Goal: Task Accomplishment & Management: Use online tool/utility

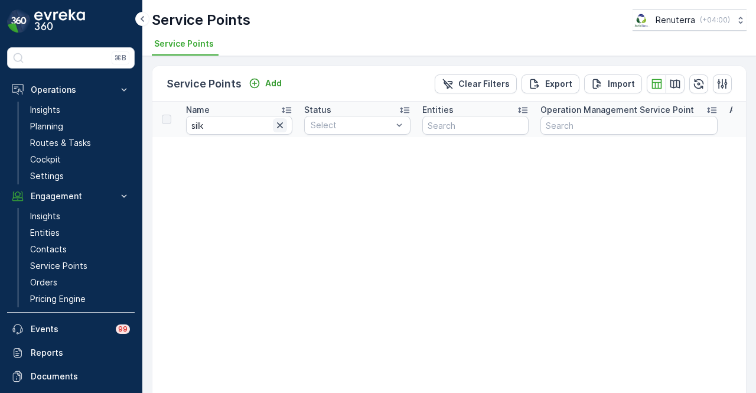
click at [285, 126] on icon "button" at bounding box center [280, 125] width 12 height 12
click at [222, 126] on input "text" at bounding box center [239, 125] width 106 height 19
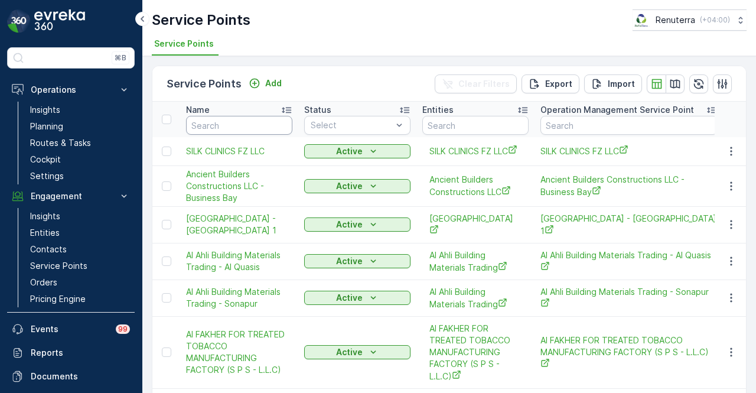
click at [252, 123] on input "text" at bounding box center [239, 125] width 106 height 19
type input "asjhdfyuasf"
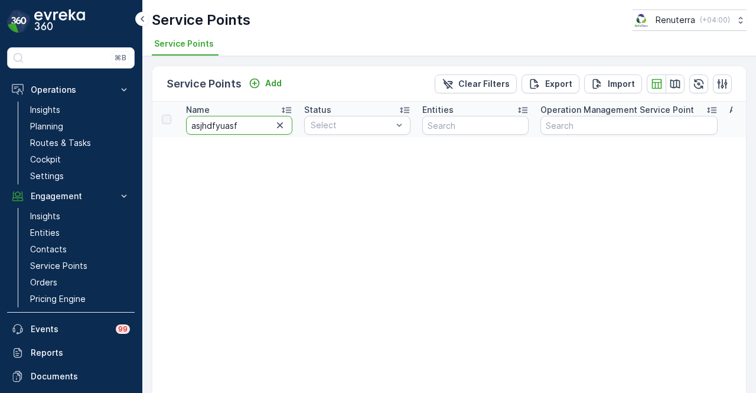
click at [252, 123] on input "asjhdfyuasf" at bounding box center [239, 125] width 106 height 19
type input "a"
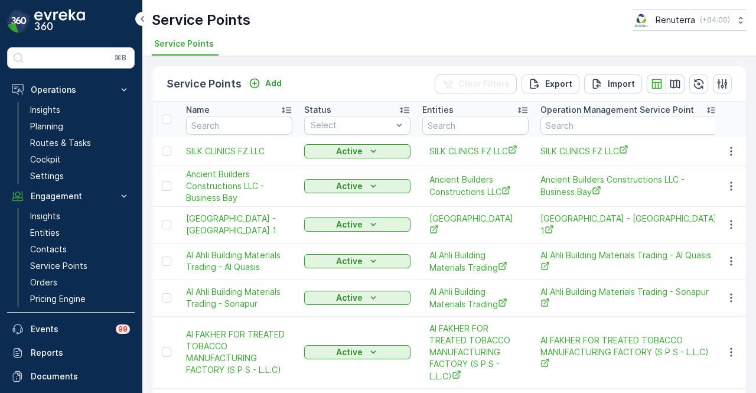
click at [248, 143] on td "SILK CLINICS FZ LLC" at bounding box center [239, 151] width 118 height 28
click at [733, 149] on icon "button" at bounding box center [732, 151] width 12 height 12
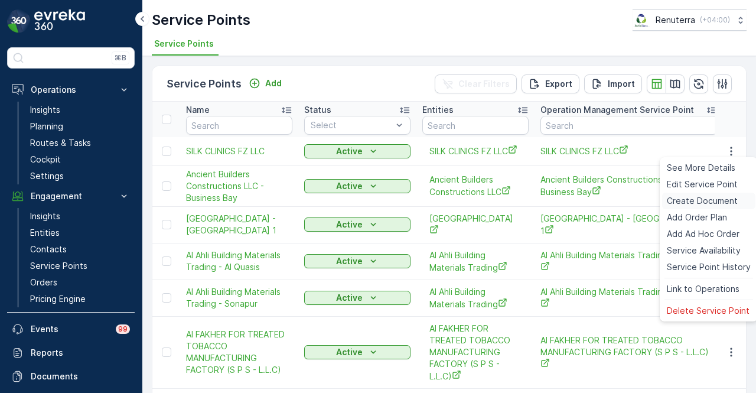
click at [726, 196] on span "Create Document" at bounding box center [702, 201] width 71 height 12
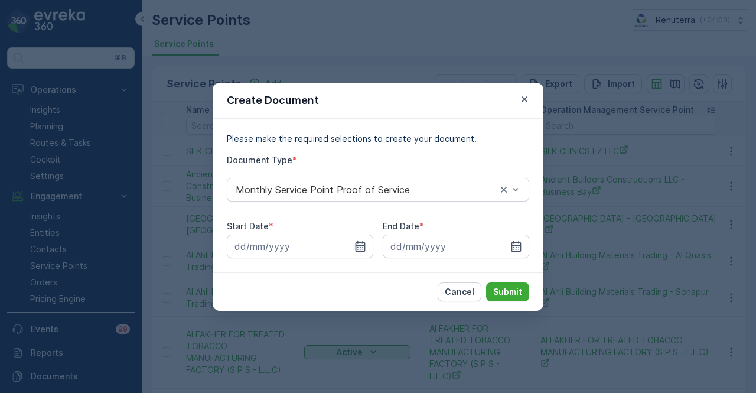
click at [360, 247] on icon "button" at bounding box center [361, 245] width 10 height 11
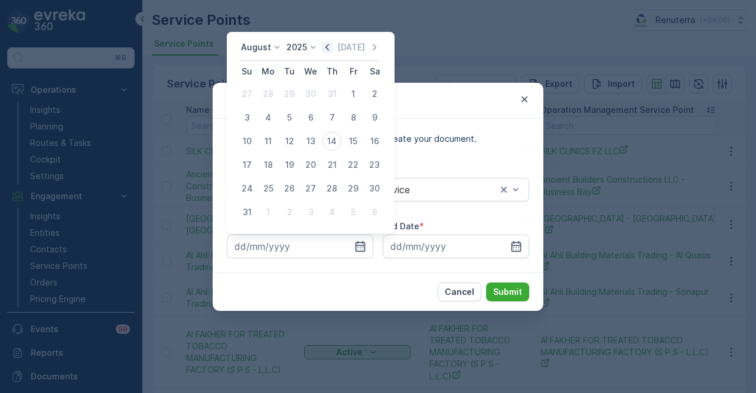
click at [330, 42] on icon "button" at bounding box center [327, 47] width 12 height 12
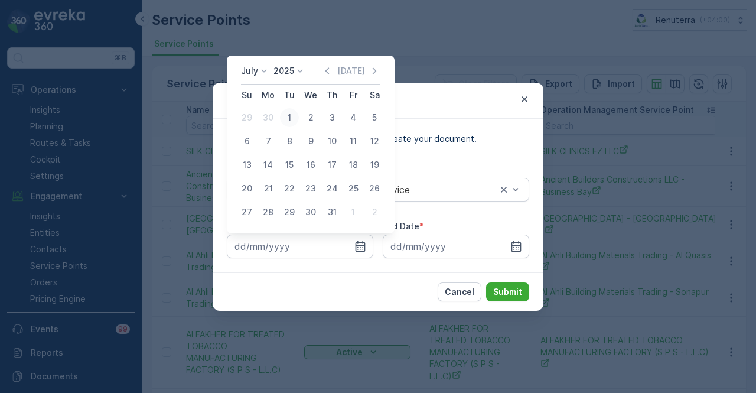
click at [287, 123] on div "1" at bounding box center [289, 117] width 19 height 19
type input "01.07.2025"
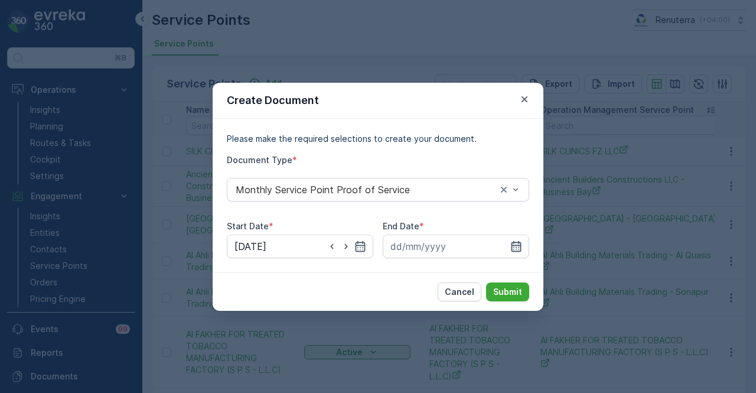
click at [514, 240] on icon "button" at bounding box center [517, 246] width 12 height 12
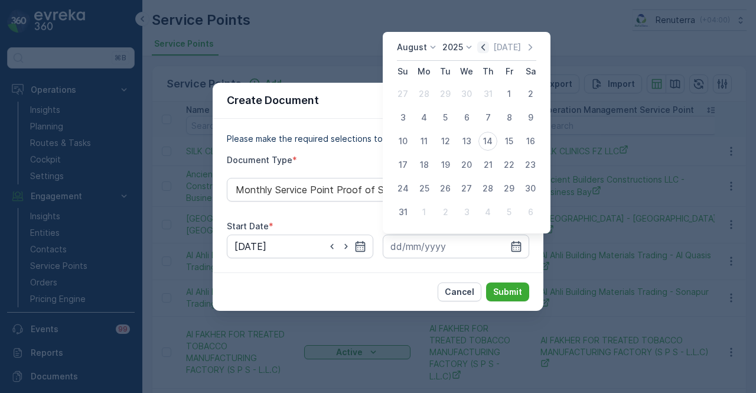
click at [487, 48] on icon "button" at bounding box center [483, 47] width 12 height 12
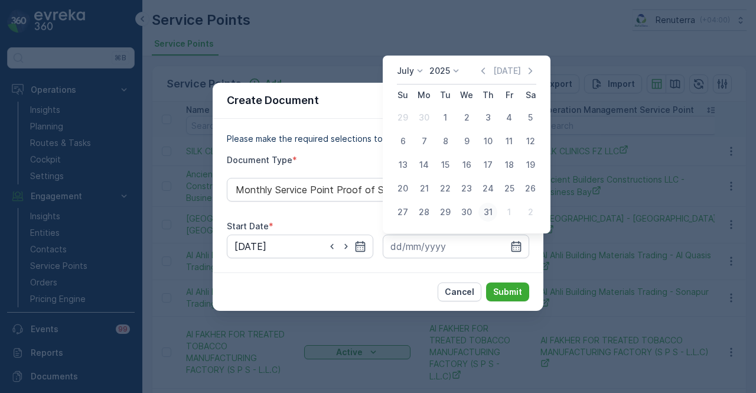
click at [487, 210] on div "31" at bounding box center [488, 212] width 19 height 19
type input "31.07.2025"
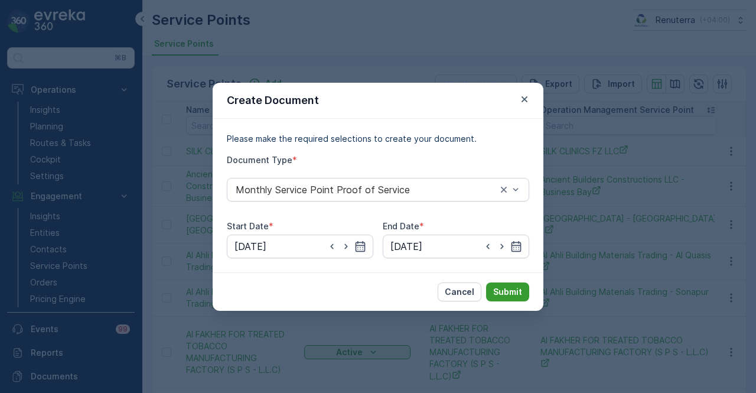
click at [511, 283] on button "Submit" at bounding box center [507, 291] width 43 height 19
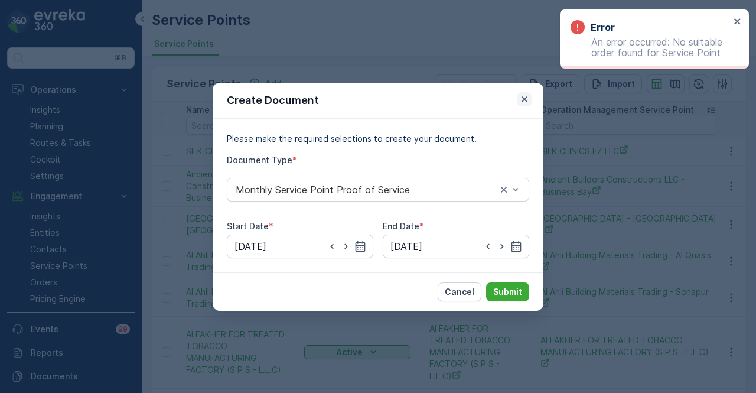
click at [531, 105] on button "button" at bounding box center [525, 99] width 14 height 14
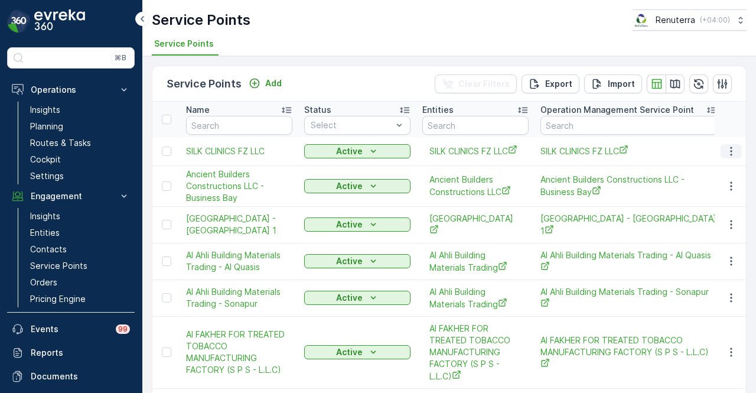
click at [733, 151] on icon "button" at bounding box center [732, 151] width 12 height 12
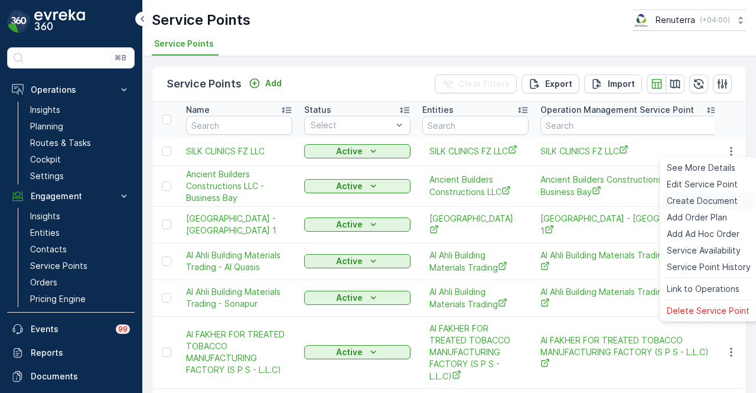
click at [722, 197] on span "Create Document" at bounding box center [702, 201] width 71 height 12
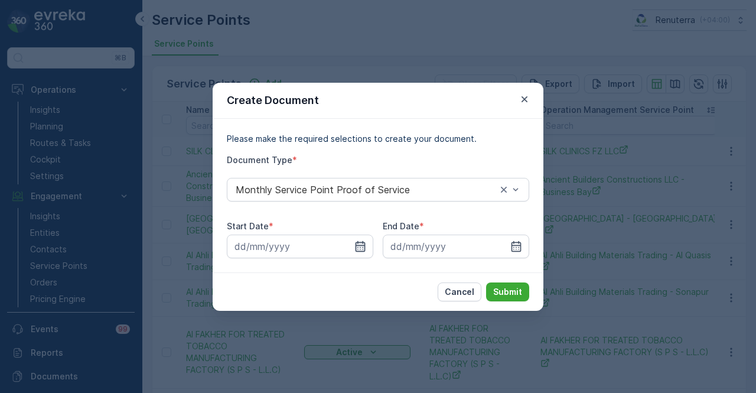
click at [363, 243] on icon "button" at bounding box center [361, 245] width 10 height 11
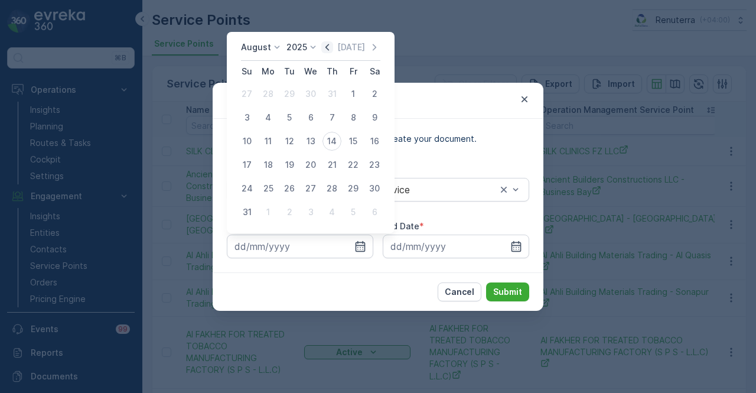
click at [333, 46] on icon "button" at bounding box center [327, 47] width 12 height 12
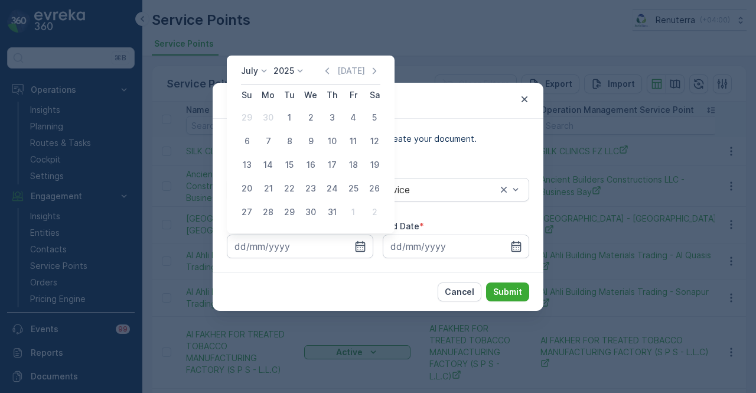
click at [333, 78] on div "July 2025 Today" at bounding box center [310, 74] width 139 height 19
click at [333, 76] on icon "button" at bounding box center [327, 71] width 12 height 12
click at [246, 125] on div "1" at bounding box center [247, 117] width 19 height 19
type input "01.06.2025"
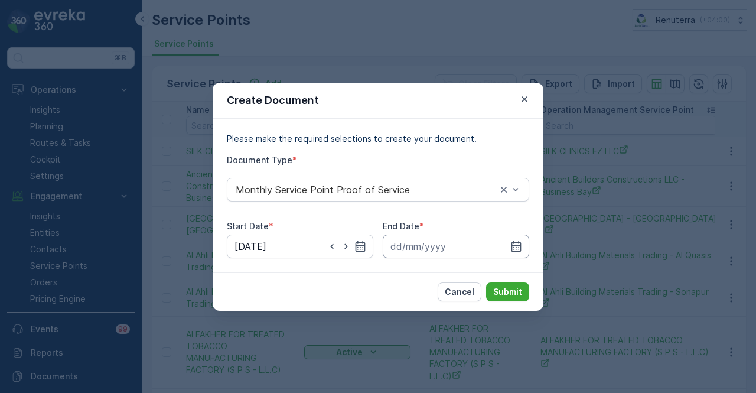
click at [526, 243] on input at bounding box center [456, 247] width 147 height 24
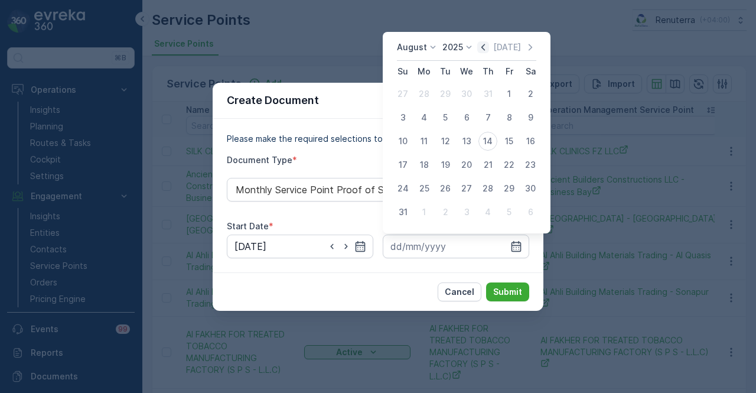
click at [485, 45] on icon "button" at bounding box center [483, 47] width 12 height 12
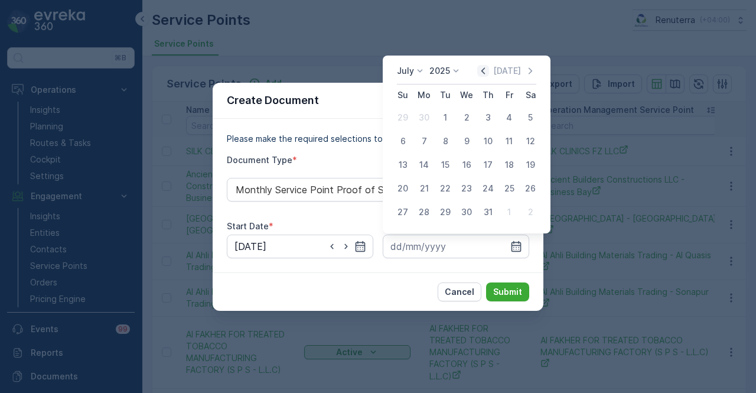
click at [487, 66] on icon "button" at bounding box center [483, 71] width 12 height 12
click at [434, 210] on button "30" at bounding box center [424, 211] width 21 height 21
type input "30.06.2025"
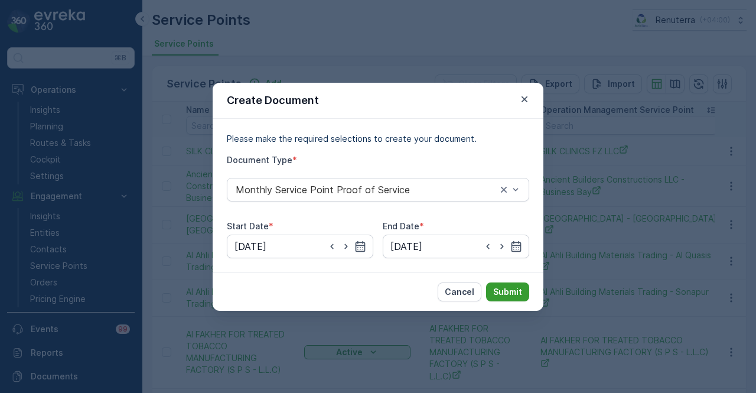
click at [511, 288] on p "Submit" at bounding box center [507, 292] width 29 height 12
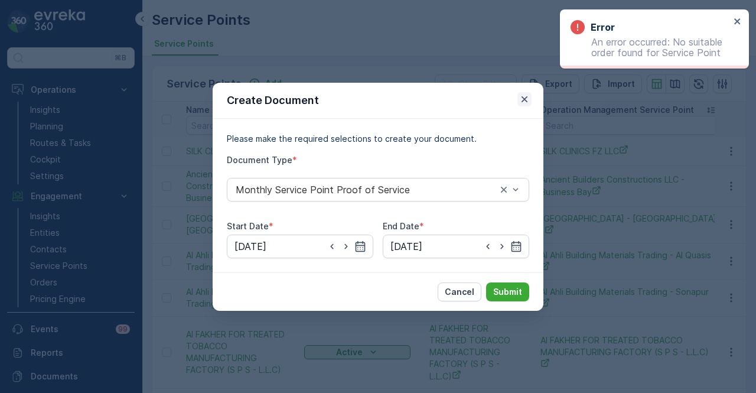
click at [526, 95] on icon "button" at bounding box center [525, 99] width 12 height 12
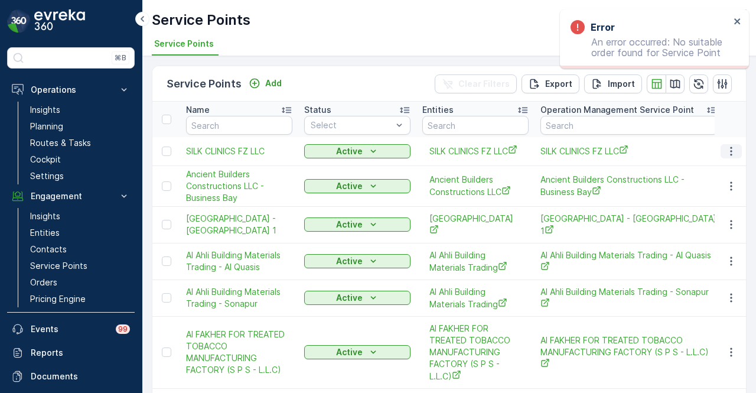
click at [726, 148] on icon "button" at bounding box center [732, 151] width 12 height 12
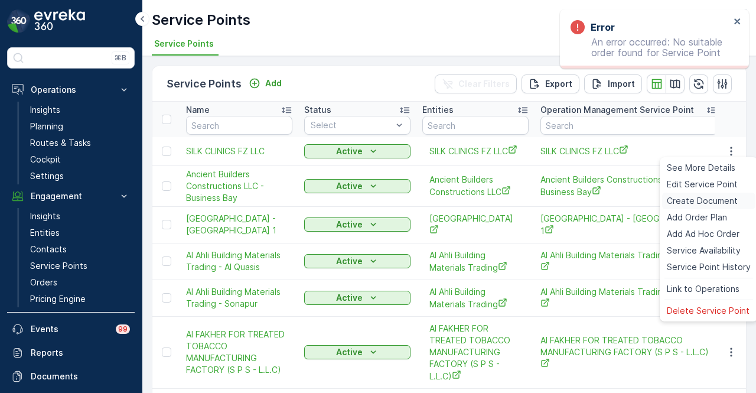
click at [709, 203] on span "Create Document" at bounding box center [702, 201] width 71 height 12
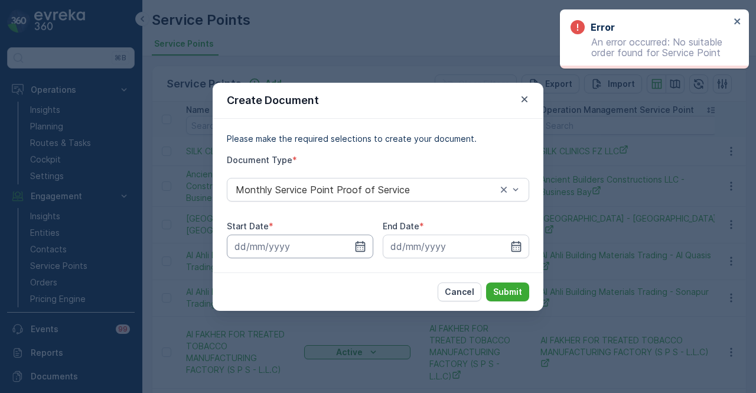
click at [361, 235] on input at bounding box center [300, 247] width 147 height 24
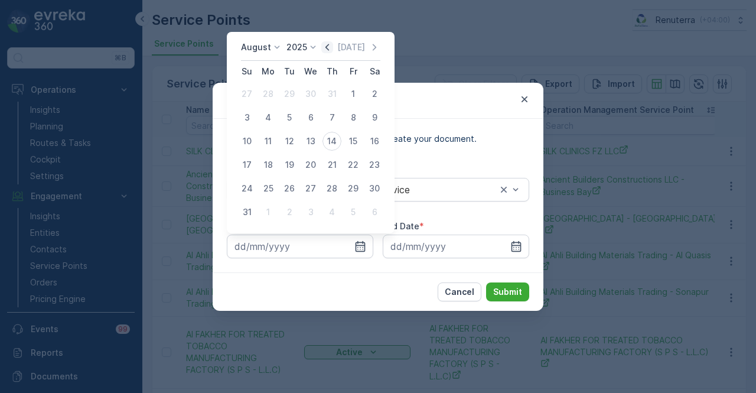
click at [333, 47] on icon "button" at bounding box center [327, 47] width 12 height 12
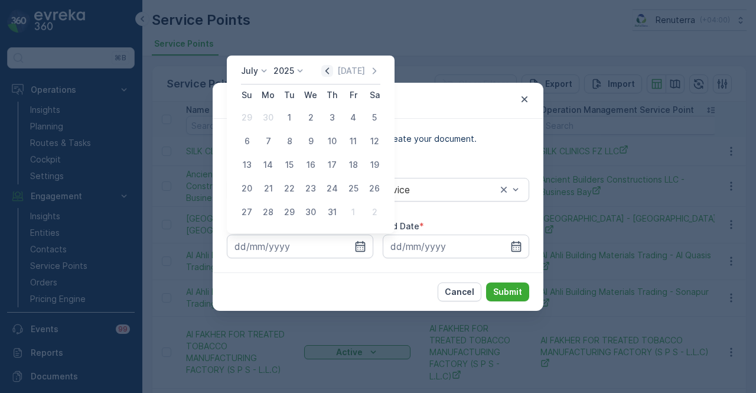
click at [334, 47] on div "Create Document Please make the required selections to create your document. Do…" at bounding box center [378, 196] width 756 height 393
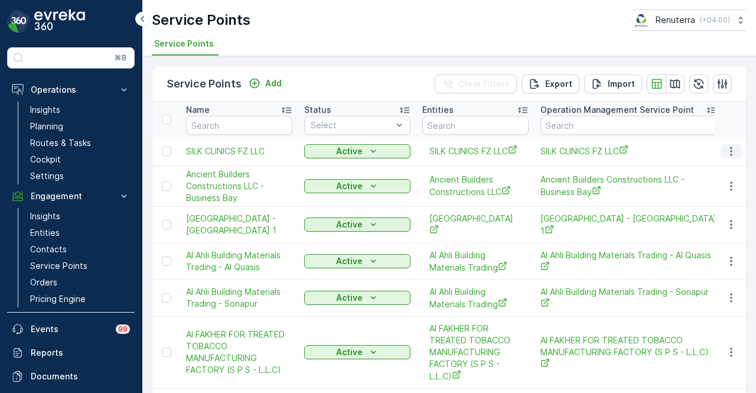
click at [721, 147] on button "button" at bounding box center [731, 151] width 21 height 14
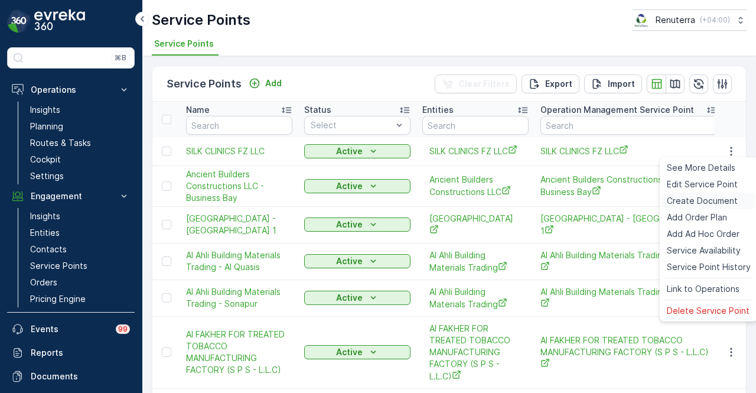
click at [696, 204] on span "Create Document" at bounding box center [702, 201] width 71 height 12
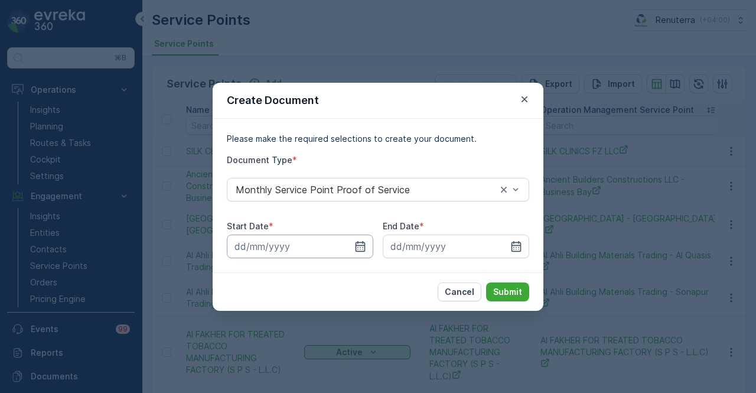
drag, startPoint x: 368, startPoint y: 243, endPoint x: 368, endPoint y: 235, distance: 7.7
click at [368, 240] on input at bounding box center [300, 247] width 147 height 24
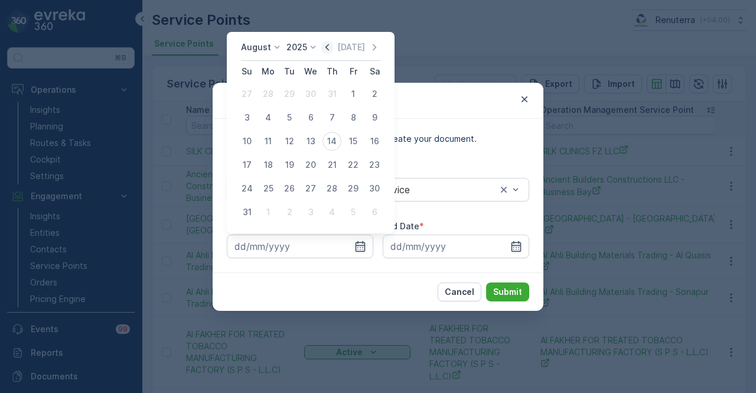
click at [333, 49] on icon "button" at bounding box center [327, 47] width 12 height 12
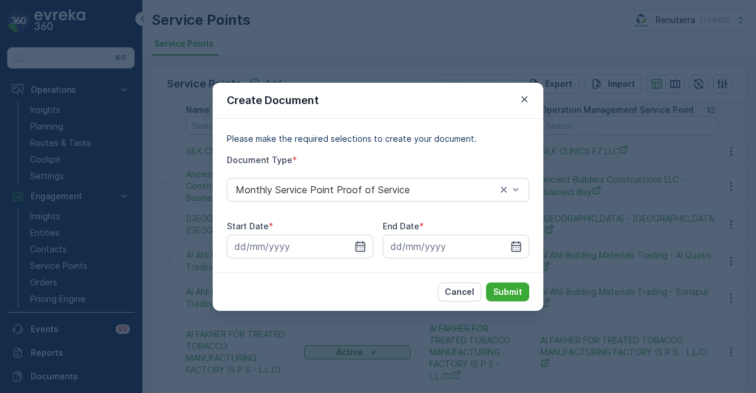
click at [333, 49] on div "Create Document Please make the required selections to create your document. Do…" at bounding box center [378, 196] width 756 height 393
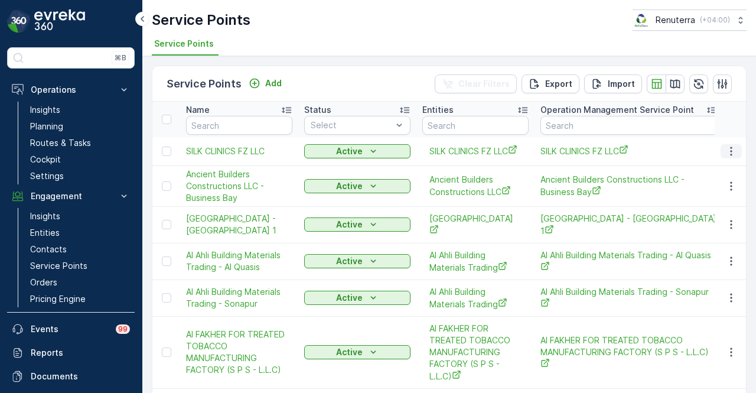
click at [733, 146] on icon "button" at bounding box center [732, 151] width 12 height 12
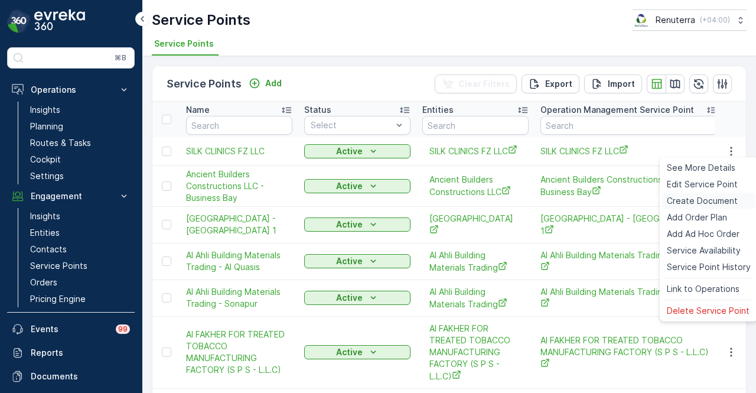
click at [707, 203] on span "Create Document" at bounding box center [702, 201] width 71 height 12
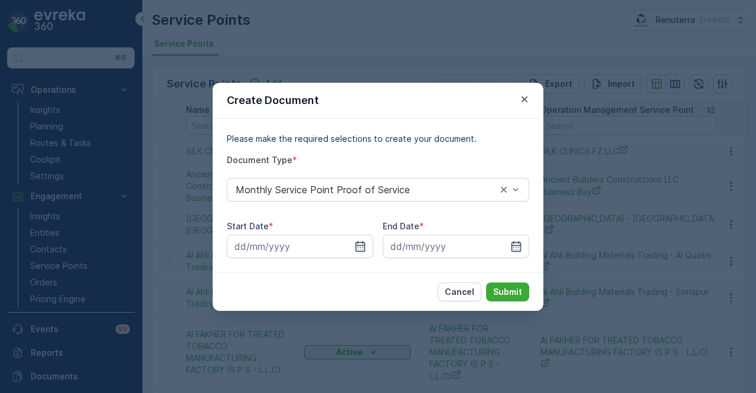
drag, startPoint x: 365, startPoint y: 240, endPoint x: 355, endPoint y: 171, distance: 69.9
click at [365, 239] on div at bounding box center [300, 247] width 147 height 24
click at [357, 240] on icon "button" at bounding box center [361, 246] width 12 height 12
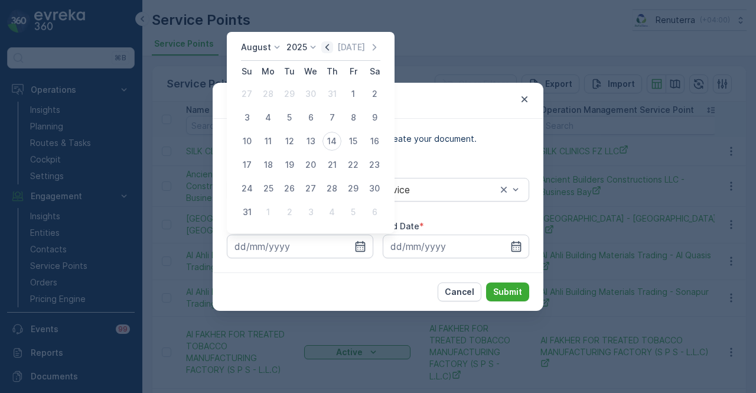
click at [329, 47] on icon "button" at bounding box center [327, 47] width 12 height 12
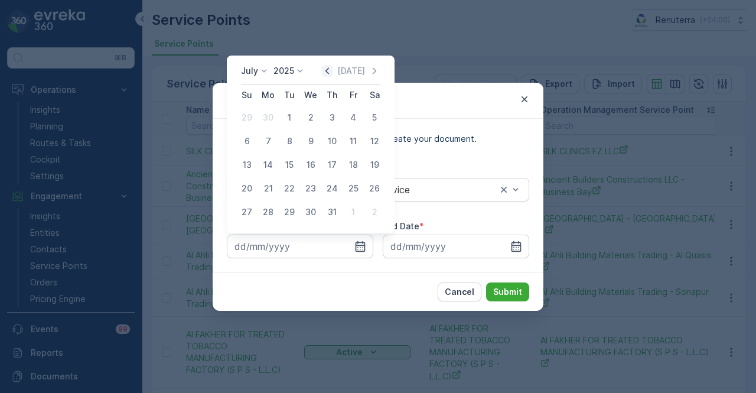
click at [330, 75] on icon "button" at bounding box center [327, 71] width 12 height 12
click at [253, 119] on div "1" at bounding box center [247, 117] width 19 height 19
type input "01.06.2025"
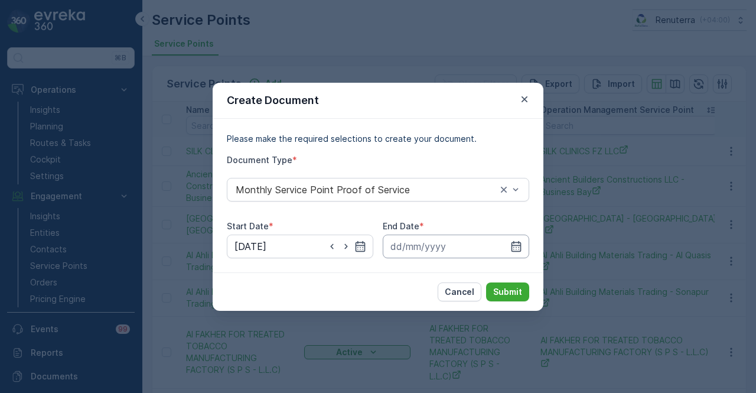
click at [519, 255] on input at bounding box center [456, 247] width 147 height 24
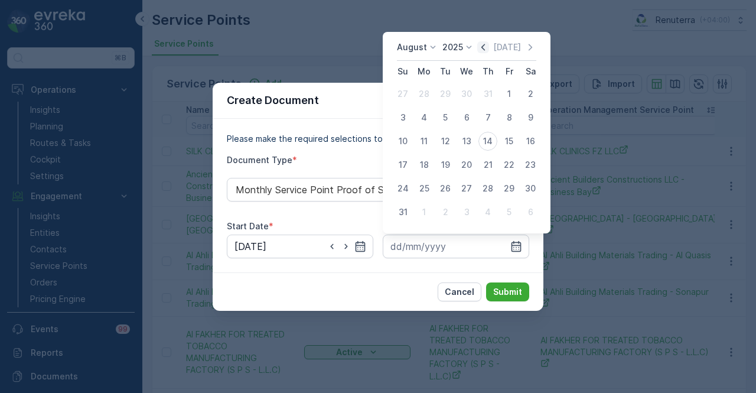
click at [481, 50] on icon "button" at bounding box center [483, 47] width 12 height 12
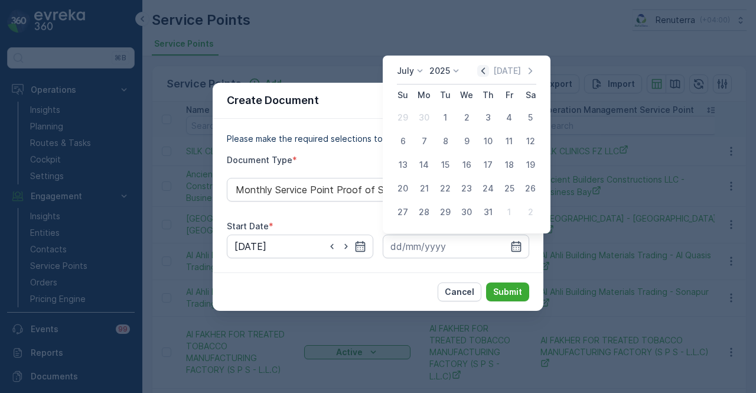
click at [482, 67] on icon "button" at bounding box center [483, 71] width 12 height 12
click at [420, 206] on div "30" at bounding box center [424, 212] width 19 height 19
type input "30.06.2025"
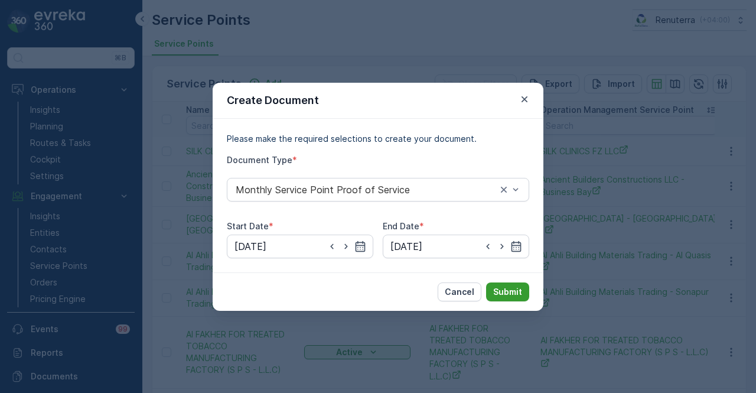
click at [496, 286] on p "Submit" at bounding box center [507, 292] width 29 height 12
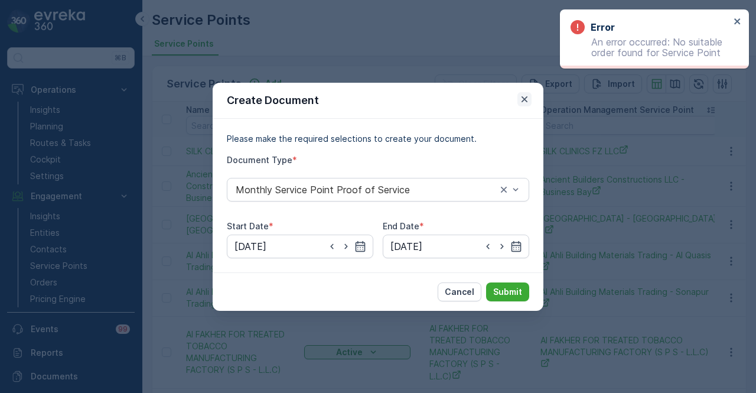
click at [523, 100] on icon "button" at bounding box center [525, 99] width 12 height 12
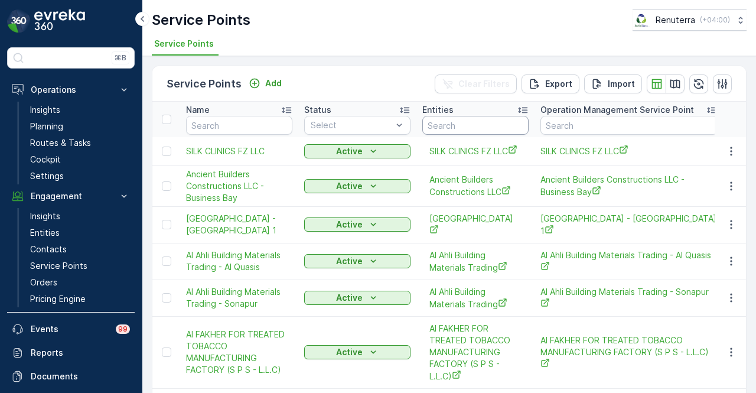
click at [513, 129] on input "text" at bounding box center [475, 125] width 106 height 19
type input "sbk"
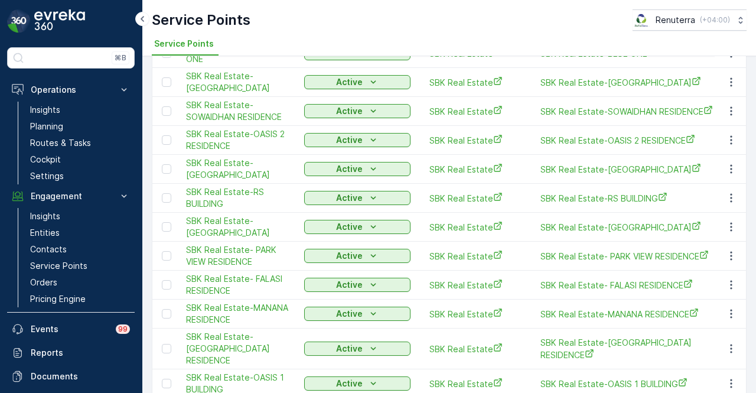
scroll to position [782, 0]
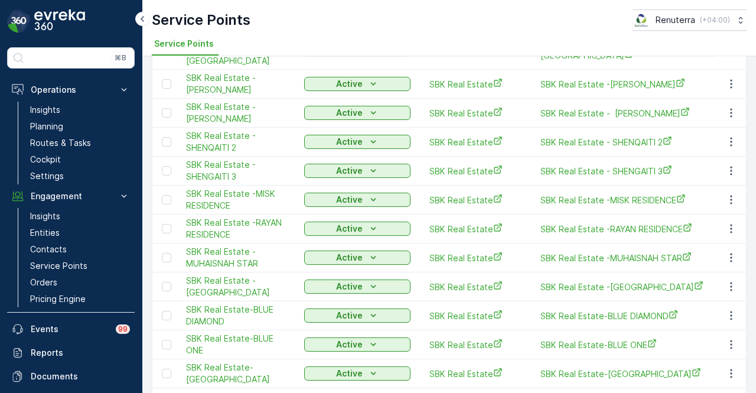
scroll to position [0, 0]
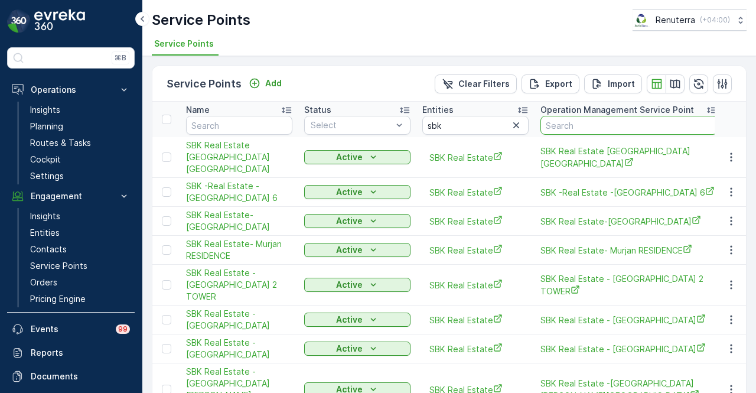
click at [594, 123] on input "text" at bounding box center [629, 125] width 177 height 19
type input "she"
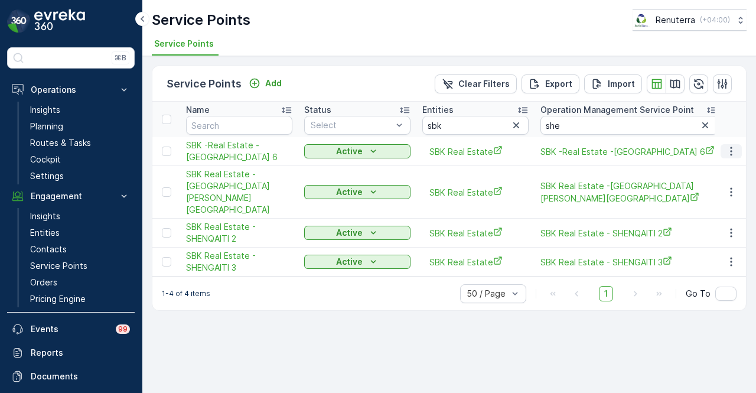
click at [730, 154] on icon "button" at bounding box center [732, 151] width 12 height 12
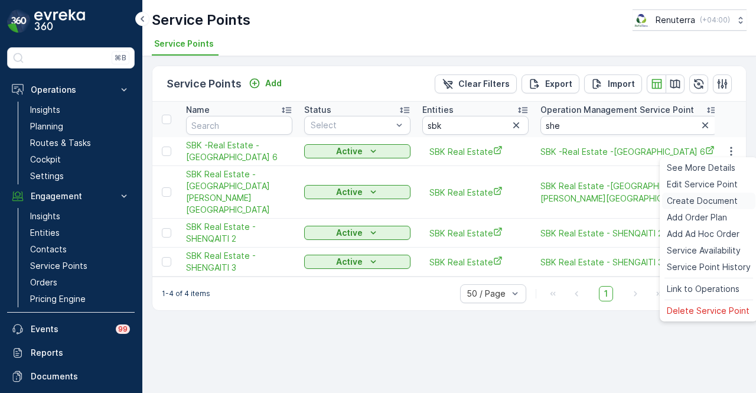
click at [724, 204] on span "Create Document" at bounding box center [702, 201] width 71 height 12
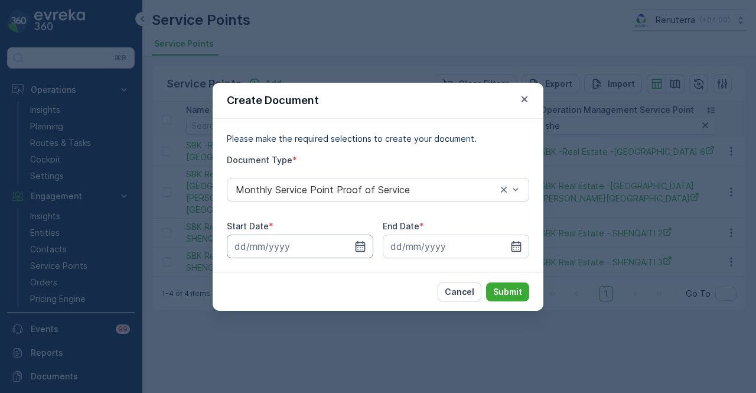
click at [349, 243] on input at bounding box center [300, 247] width 147 height 24
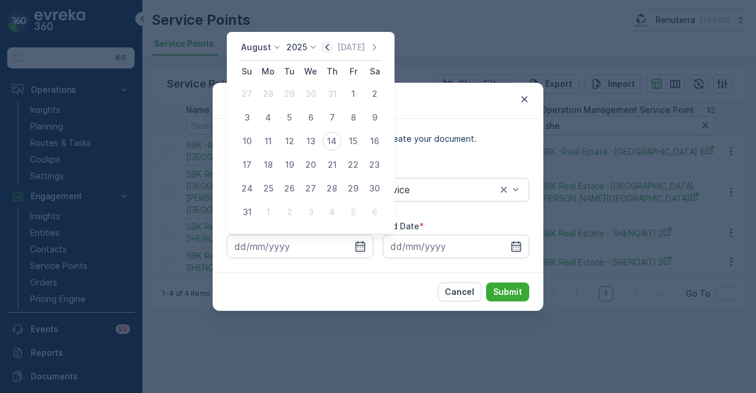
click at [331, 48] on icon "button" at bounding box center [327, 47] width 12 height 12
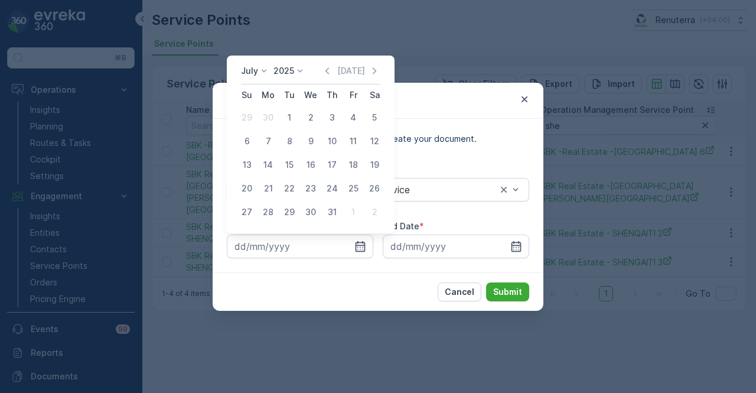
drag, startPoint x: 286, startPoint y: 111, endPoint x: 373, endPoint y: 164, distance: 102.3
click at [287, 112] on div "1" at bounding box center [289, 117] width 19 height 19
type input "01.07.2025"
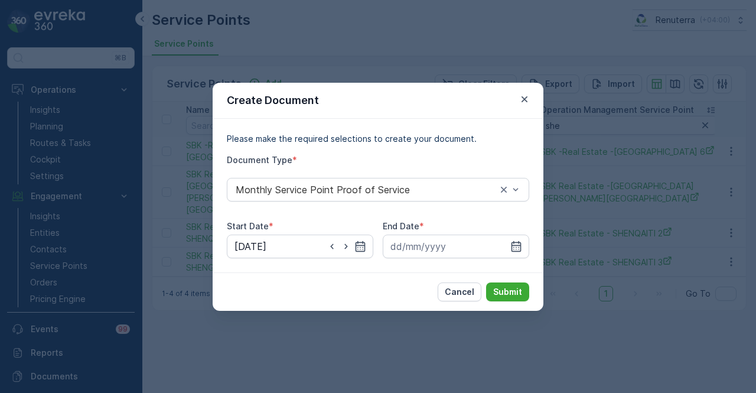
drag, startPoint x: 514, startPoint y: 240, endPoint x: 495, endPoint y: 117, distance: 125.0
click at [514, 236] on div at bounding box center [456, 247] width 147 height 24
click at [516, 261] on div "Please make the required selections to create your document. Document Type * Mo…" at bounding box center [378, 196] width 331 height 154
click at [516, 252] on icon "button" at bounding box center [517, 246] width 12 height 12
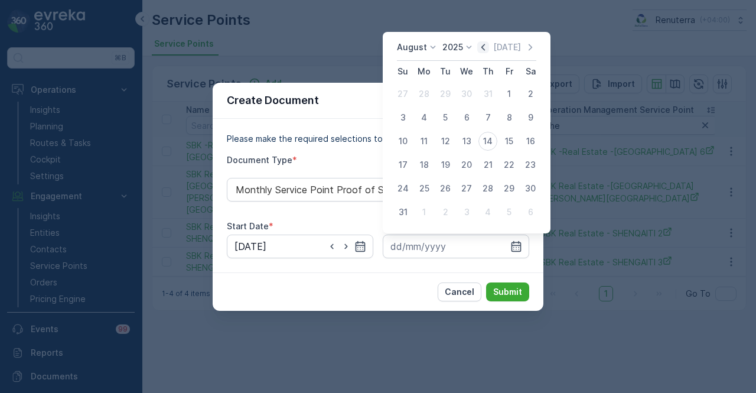
click at [489, 47] on icon "button" at bounding box center [483, 47] width 12 height 12
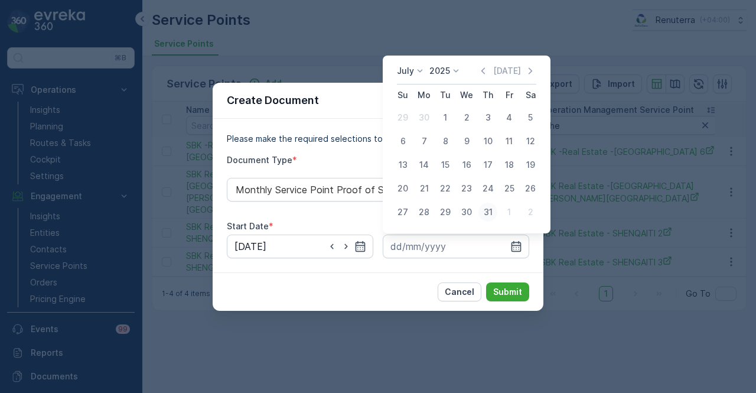
click at [490, 214] on div "31" at bounding box center [488, 212] width 19 height 19
type input "31.07.2025"
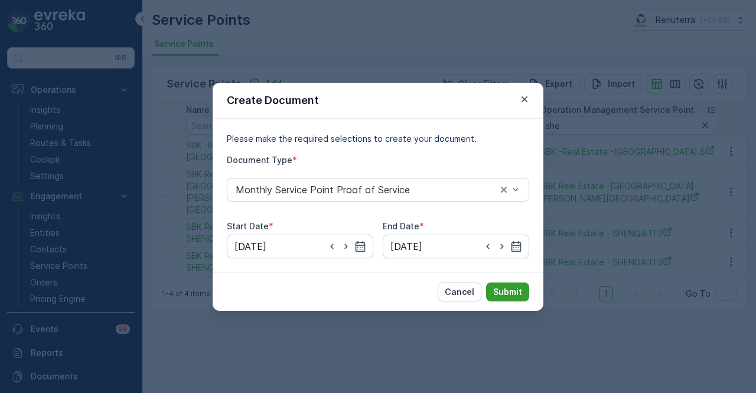
click at [505, 288] on p "Submit" at bounding box center [507, 292] width 29 height 12
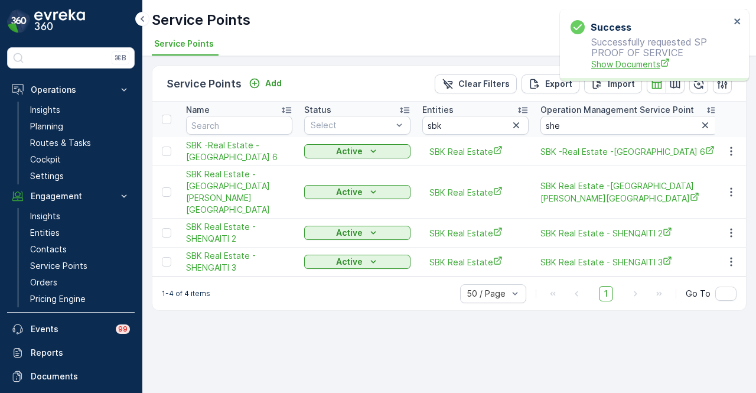
click at [622, 58] on span "Show Documents" at bounding box center [660, 64] width 139 height 12
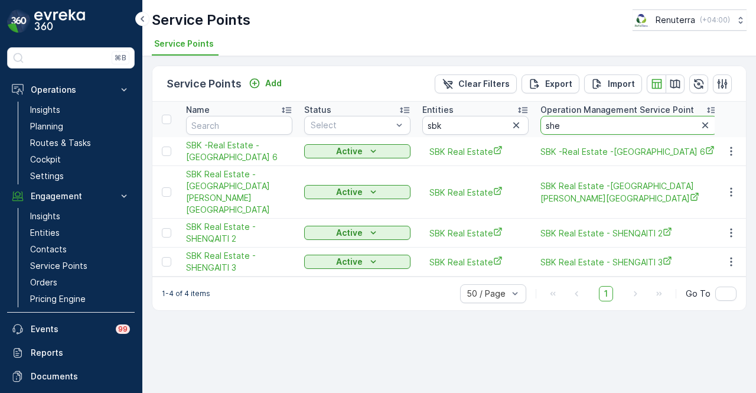
click at [621, 127] on input "she" at bounding box center [629, 125] width 177 height 19
type input "s"
type input "maha"
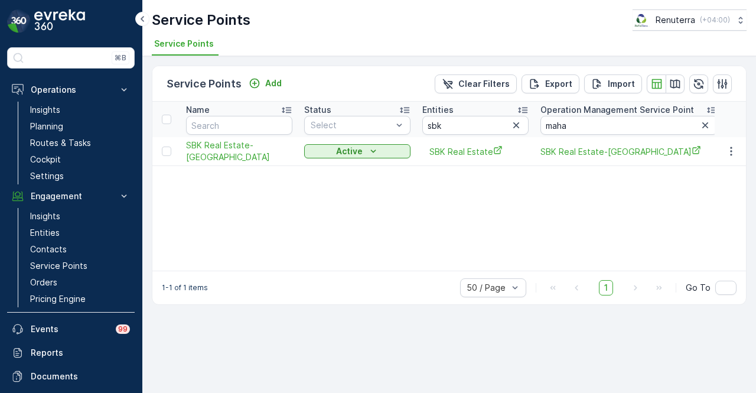
click at [589, 177] on div "Name Status Select Entities sbk Operation Management Service Point maha Address…" at bounding box center [449, 186] width 594 height 169
click at [736, 153] on icon "button" at bounding box center [732, 151] width 12 height 12
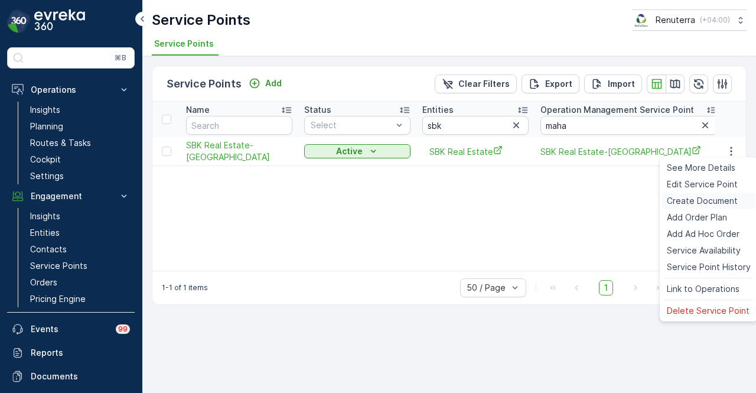
click at [719, 199] on span "Create Document" at bounding box center [702, 201] width 71 height 12
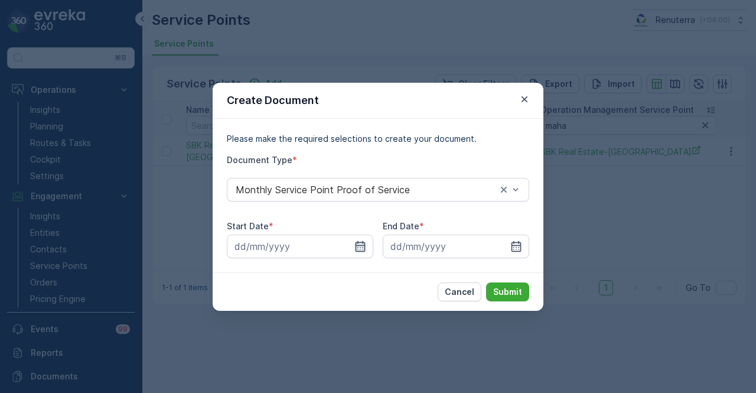
click at [355, 242] on icon "button" at bounding box center [361, 246] width 12 height 12
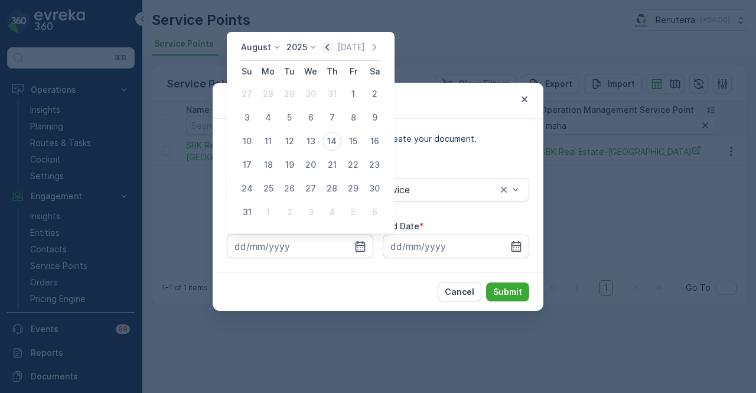
click at [333, 44] on icon "button" at bounding box center [327, 47] width 12 height 12
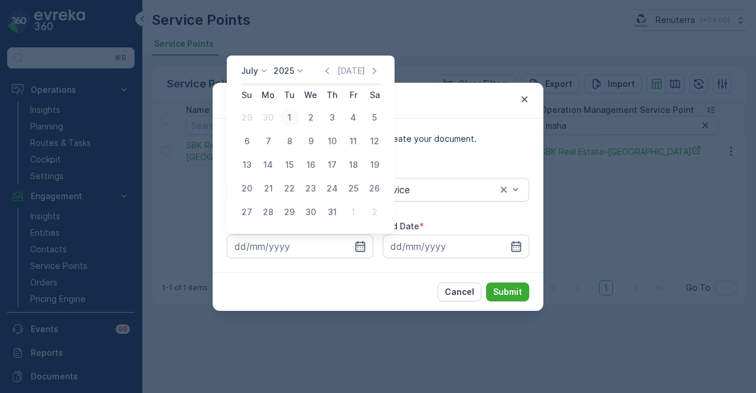
click at [290, 116] on div "1" at bounding box center [289, 117] width 19 height 19
type input "01.07.2025"
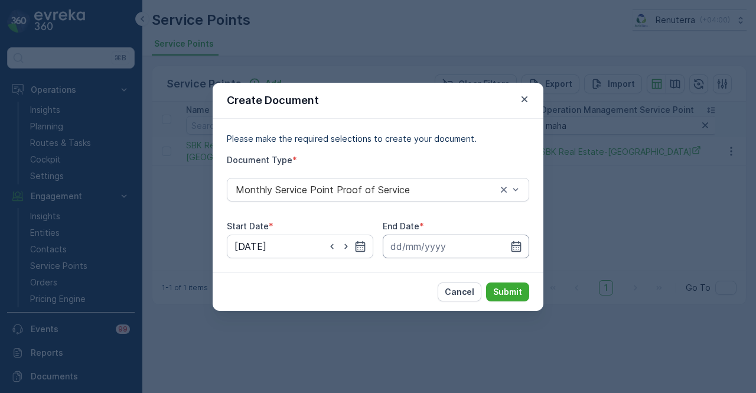
click at [519, 236] on input at bounding box center [456, 247] width 147 height 24
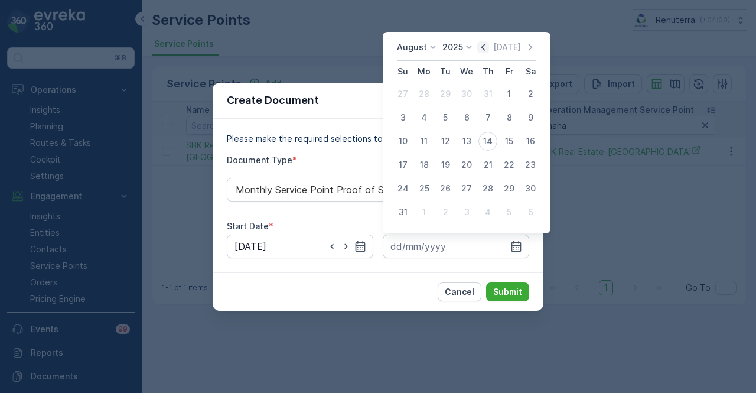
click at [489, 49] on icon "button" at bounding box center [483, 47] width 12 height 12
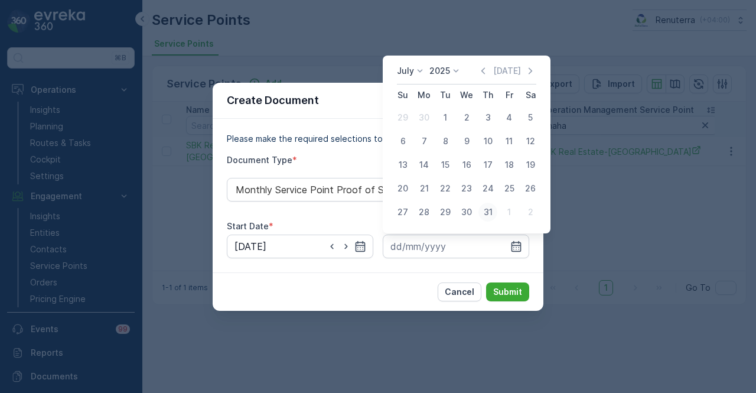
click at [480, 209] on div "31" at bounding box center [488, 212] width 19 height 19
type input "31.07.2025"
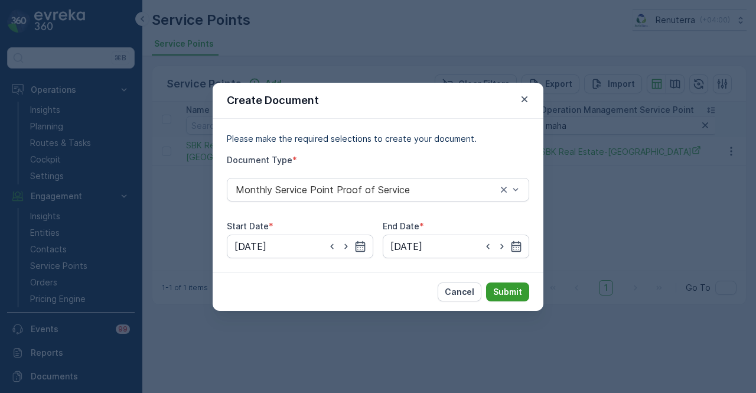
click at [505, 289] on p "Submit" at bounding box center [507, 292] width 29 height 12
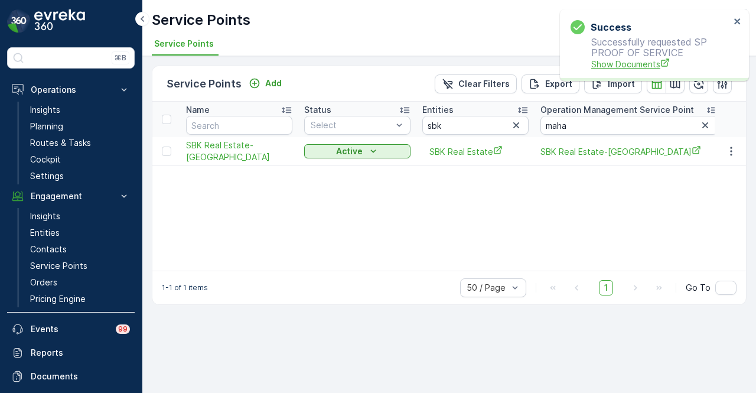
click at [620, 69] on span "Show Documents" at bounding box center [660, 64] width 139 height 12
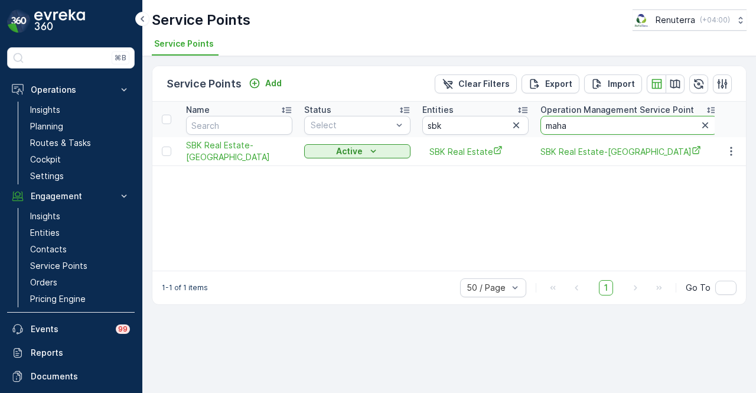
click at [610, 120] on input "maha" at bounding box center [629, 125] width 177 height 19
type input "m"
type input "j"
type input "hm"
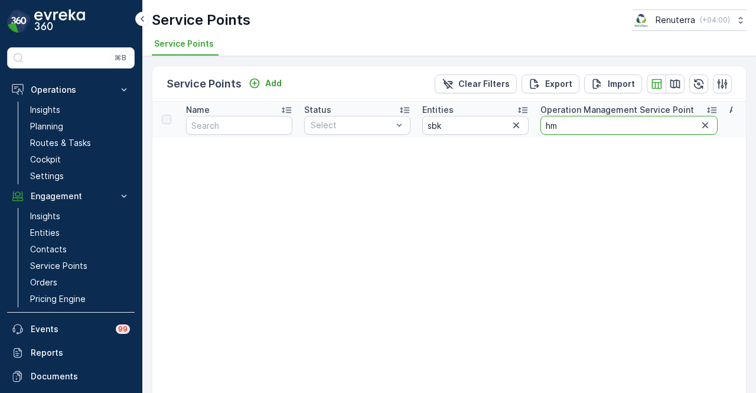
click at [587, 125] on input "hm" at bounding box center [629, 125] width 177 height 19
type input "hm2"
click at [587, 125] on input "hm2" at bounding box center [629, 125] width 177 height 19
type input "h"
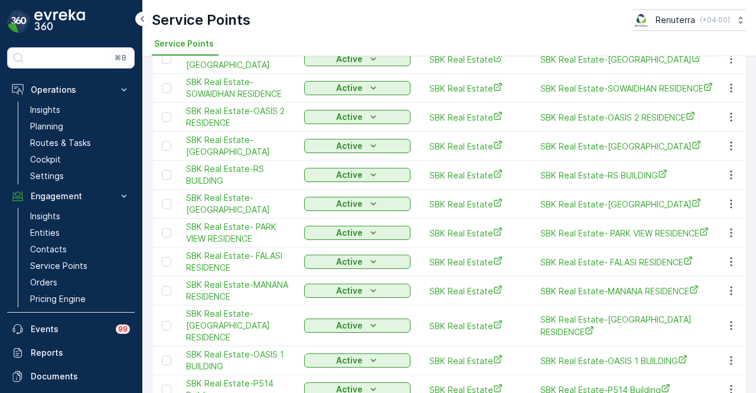
scroll to position [782, 0]
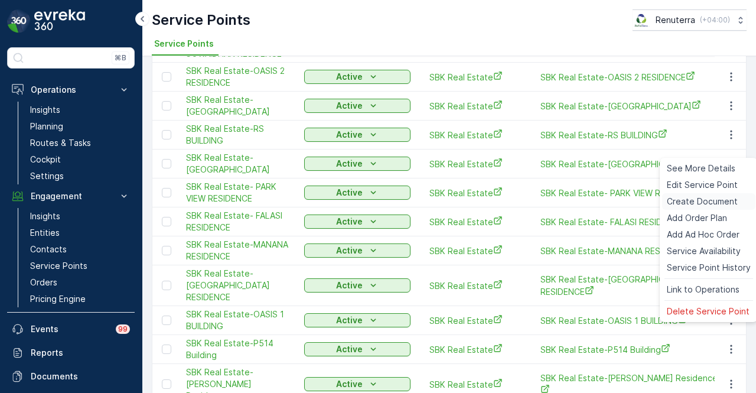
click at [716, 203] on span "Create Document" at bounding box center [702, 202] width 71 height 12
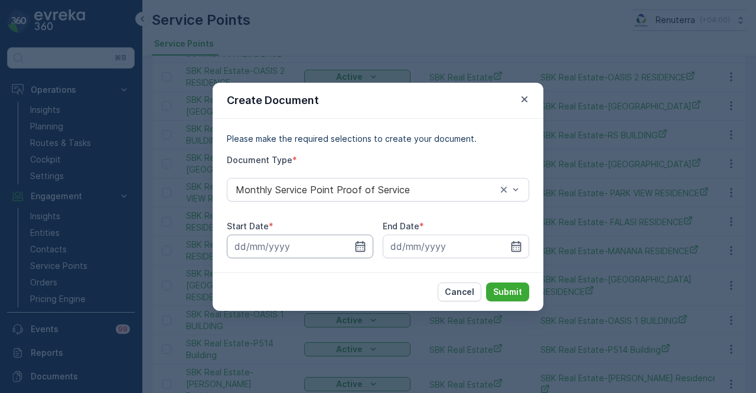
click at [372, 248] on input at bounding box center [300, 247] width 147 height 24
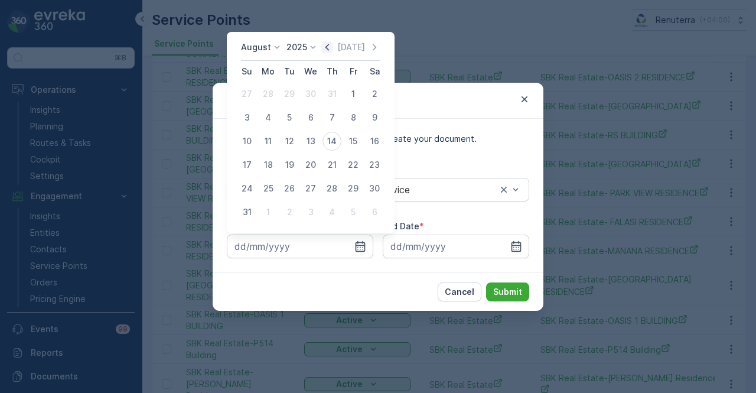
click at [333, 50] on icon "button" at bounding box center [327, 47] width 12 height 12
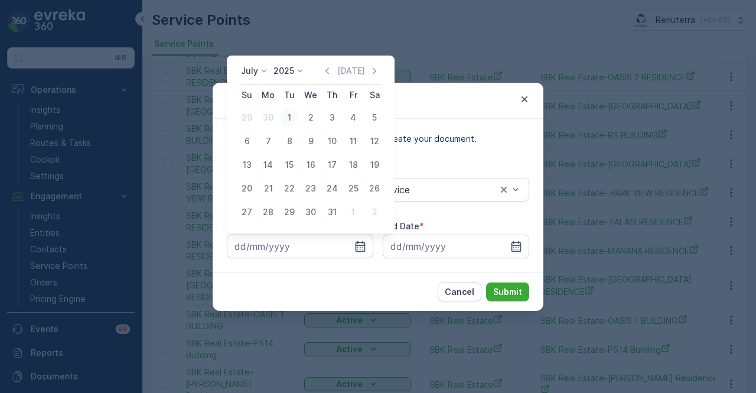
drag, startPoint x: 295, startPoint y: 121, endPoint x: 338, endPoint y: 148, distance: 50.8
click at [297, 121] on div "1" at bounding box center [289, 117] width 19 height 19
type input "01.07.2025"
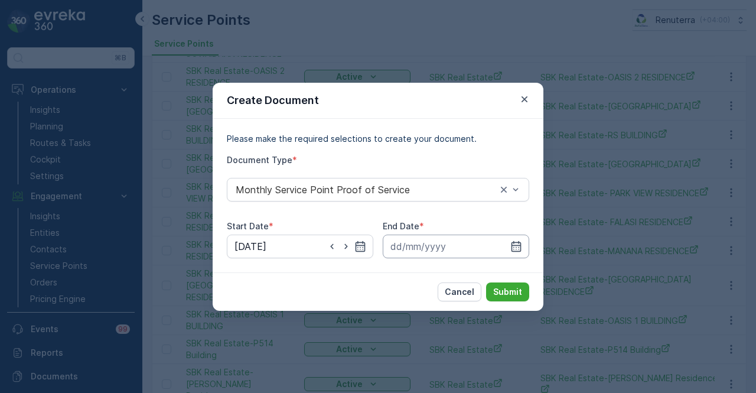
click at [529, 249] on input at bounding box center [456, 247] width 147 height 24
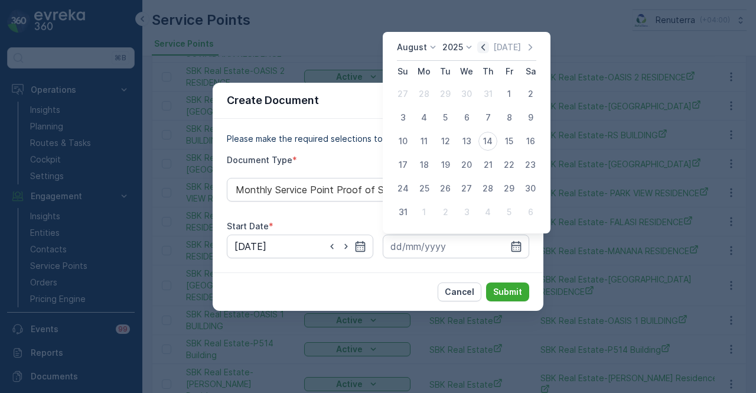
click at [489, 51] on icon "button" at bounding box center [483, 47] width 12 height 12
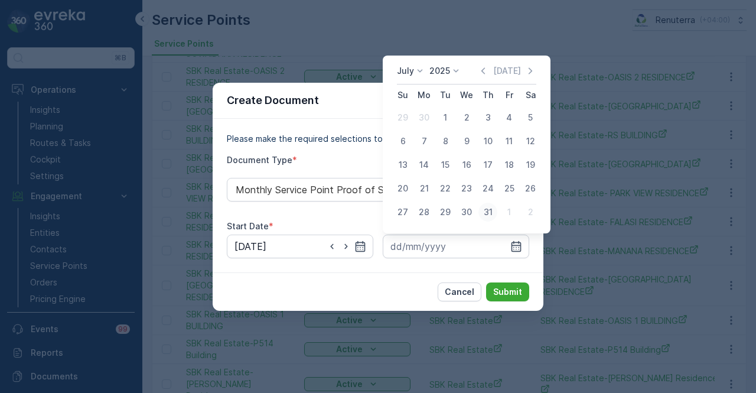
drag, startPoint x: 493, startPoint y: 209, endPoint x: 495, endPoint y: 223, distance: 14.3
click at [493, 210] on div "31" at bounding box center [488, 212] width 19 height 19
type input "31.07.2025"
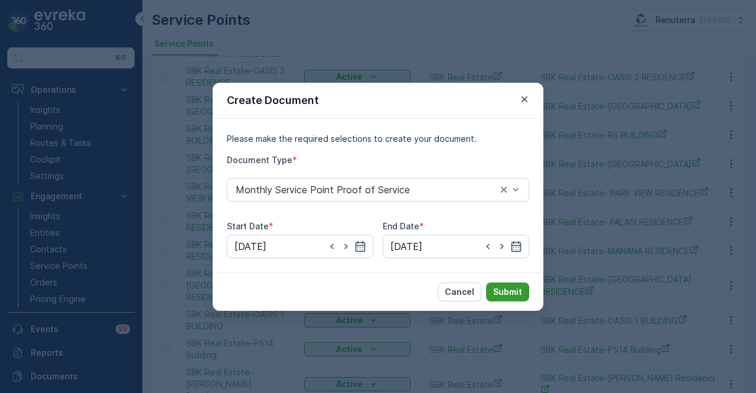
click at [521, 293] on p "Submit" at bounding box center [507, 292] width 29 height 12
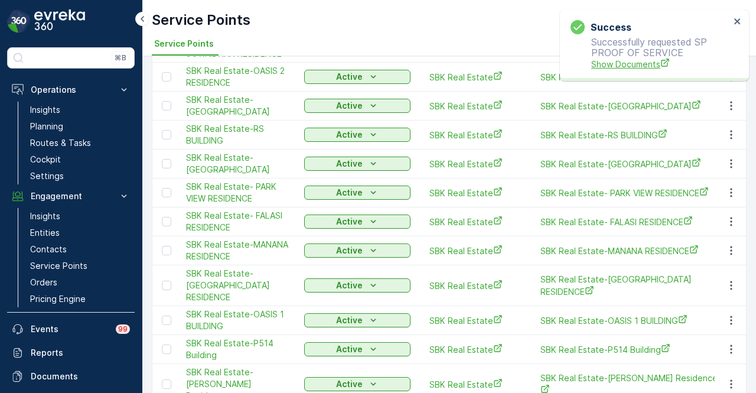
click at [645, 69] on span "Show Documents" at bounding box center [660, 64] width 139 height 12
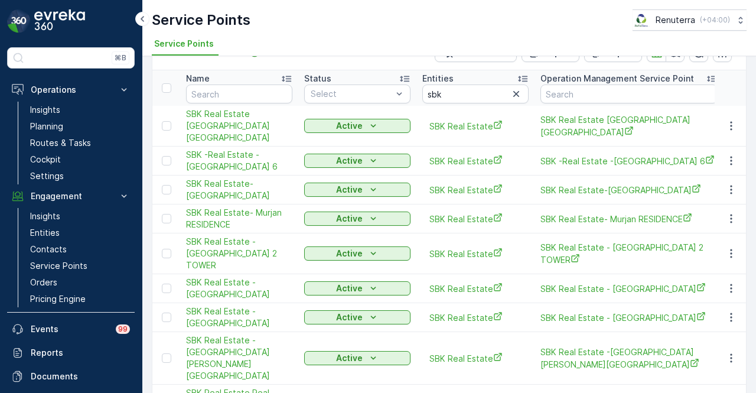
scroll to position [0, 0]
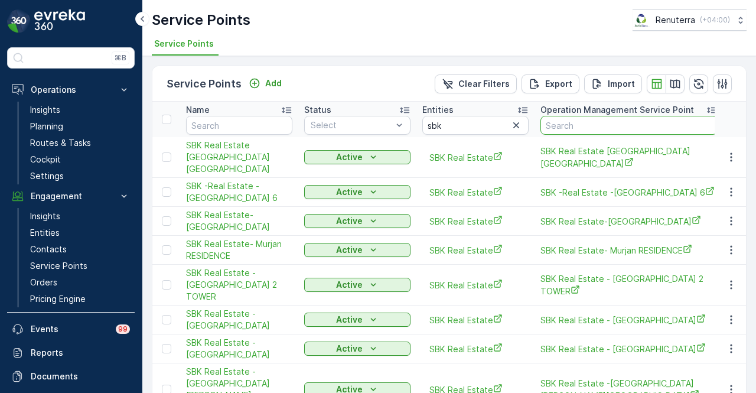
click at [590, 123] on input "text" at bounding box center [629, 125] width 177 height 19
type input "fat"
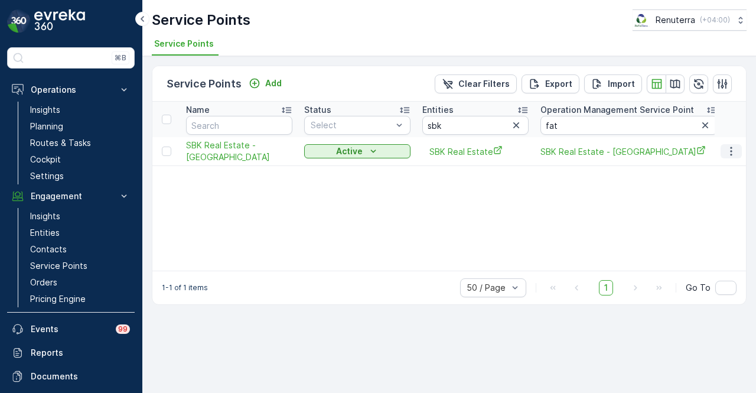
click at [730, 152] on icon "button" at bounding box center [732, 151] width 12 height 12
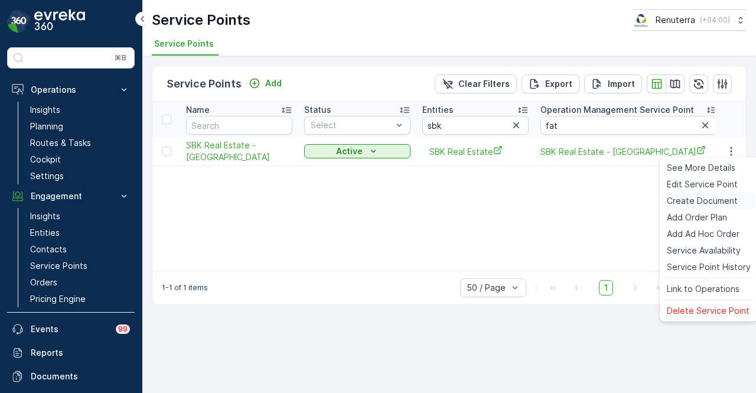
click at [723, 199] on span "Create Document" at bounding box center [702, 201] width 71 height 12
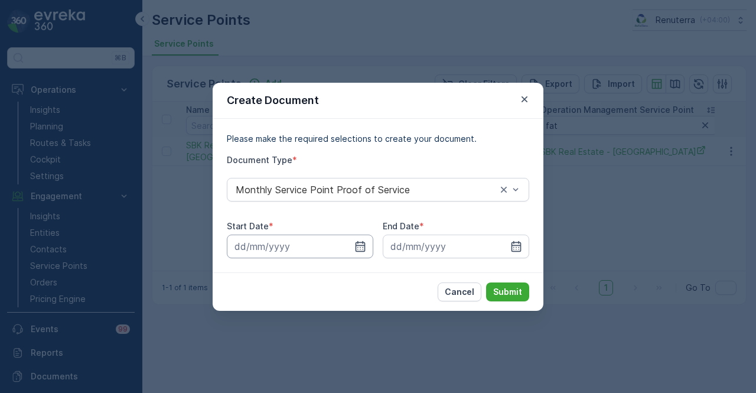
click at [351, 243] on input at bounding box center [300, 247] width 147 height 24
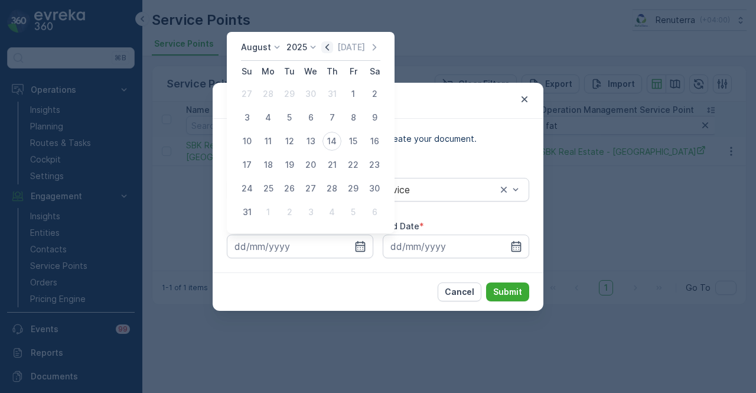
click at [333, 47] on icon "button" at bounding box center [327, 47] width 12 height 12
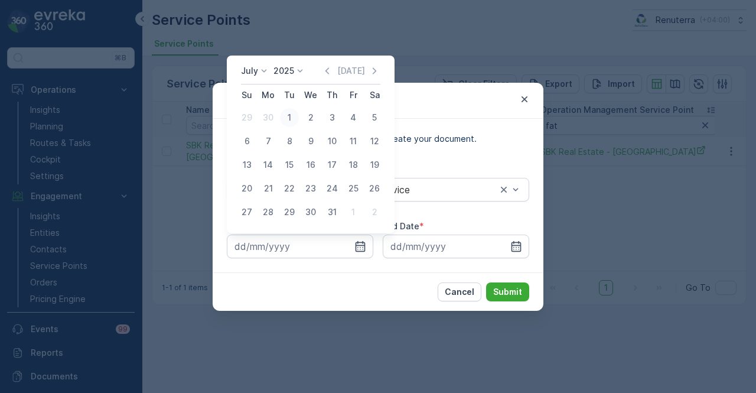
click at [290, 126] on div "1" at bounding box center [289, 117] width 19 height 19
type input "01.07.2025"
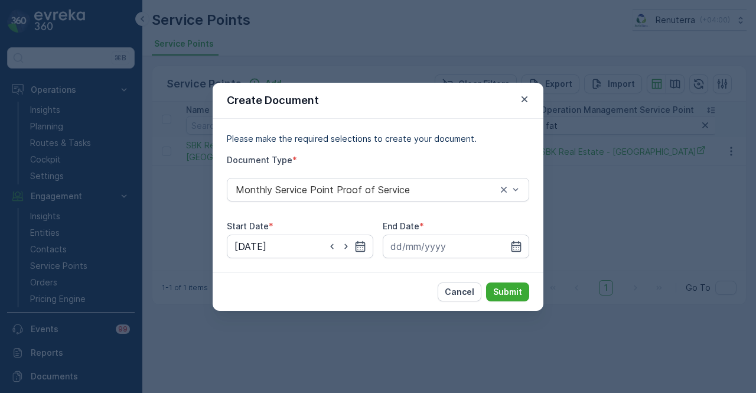
drag, startPoint x: 512, startPoint y: 249, endPoint x: 502, endPoint y: 118, distance: 132.1
click at [512, 236] on div at bounding box center [456, 247] width 147 height 24
click at [525, 248] on input at bounding box center [456, 247] width 147 height 24
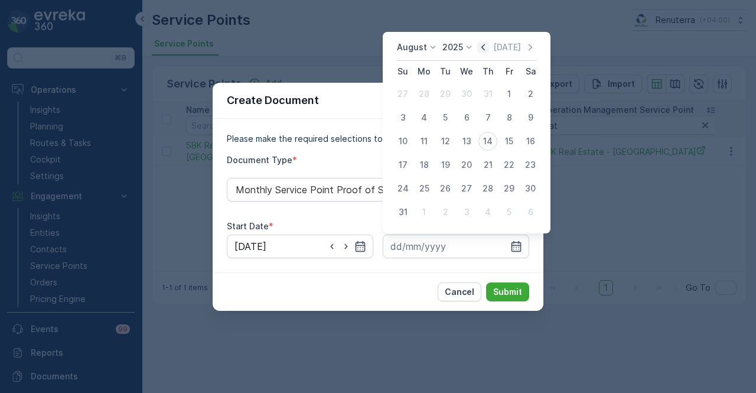
click at [489, 51] on icon "button" at bounding box center [483, 47] width 12 height 12
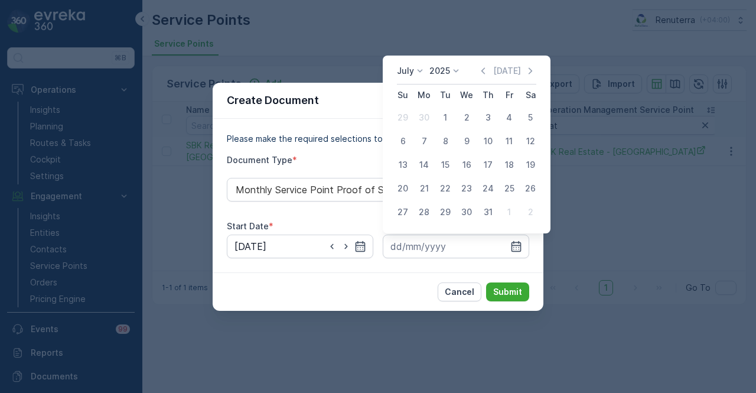
drag, startPoint x: 485, startPoint y: 209, endPoint x: 515, endPoint y: 309, distance: 105.0
click at [487, 211] on div "31" at bounding box center [488, 212] width 19 height 19
type input "31.07.2025"
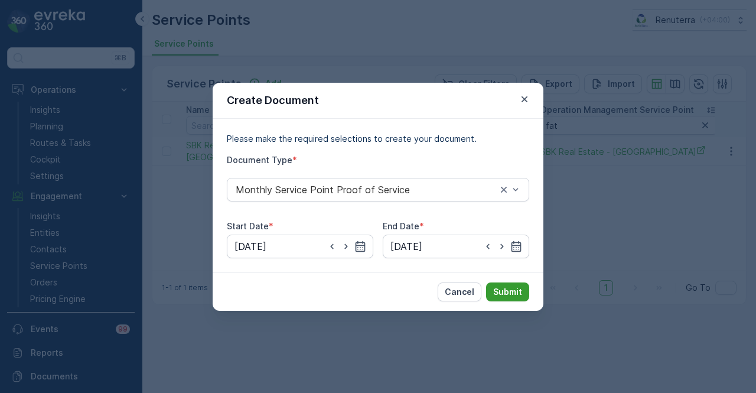
click at [516, 294] on p "Submit" at bounding box center [507, 292] width 29 height 12
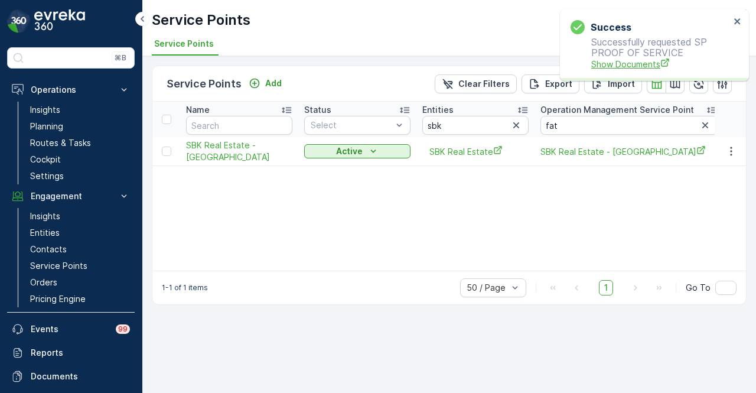
click at [619, 60] on span "Show Documents" at bounding box center [660, 64] width 139 height 12
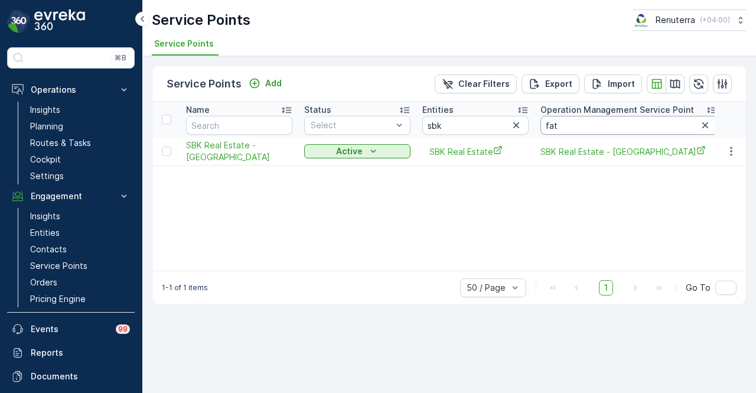
click at [573, 119] on input "fat" at bounding box center [629, 125] width 177 height 19
type input "f"
type input "hawa"
click at [736, 147] on icon "button" at bounding box center [732, 151] width 12 height 12
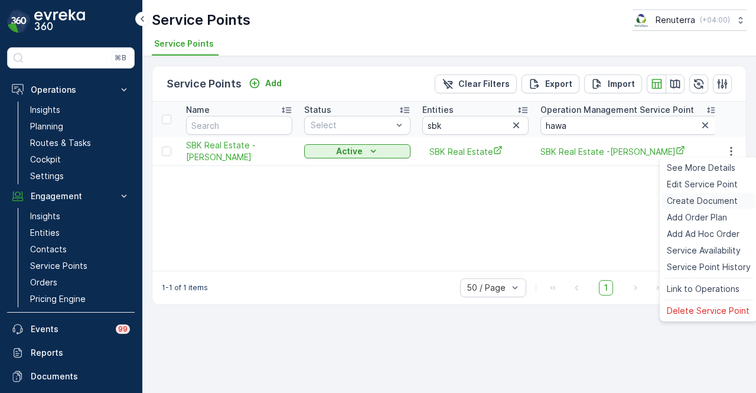
click at [734, 199] on span "Create Document" at bounding box center [702, 201] width 71 height 12
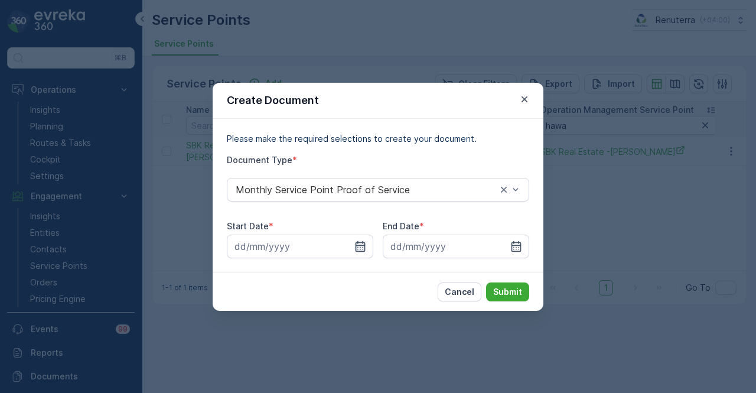
click at [359, 248] on icon "button" at bounding box center [361, 246] width 12 height 12
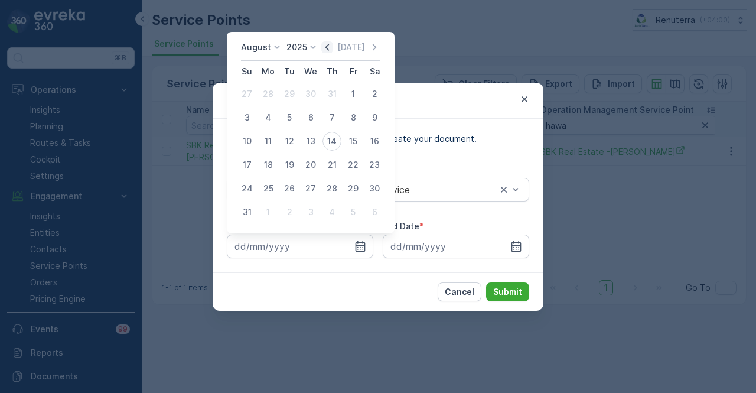
click at [332, 49] on icon "button" at bounding box center [327, 47] width 12 height 12
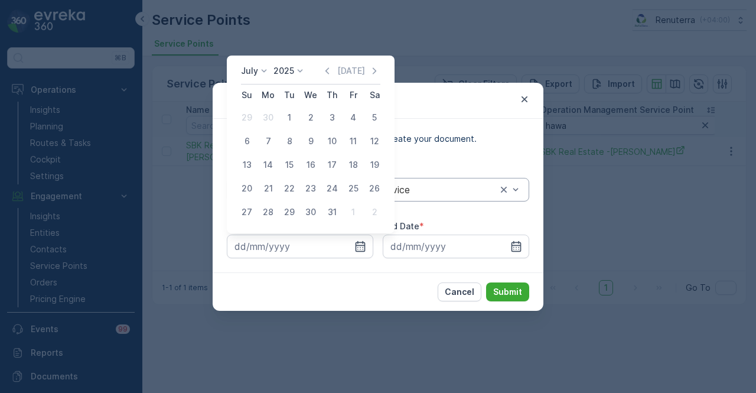
drag, startPoint x: 293, startPoint y: 116, endPoint x: 385, endPoint y: 183, distance: 113.5
click at [295, 119] on div "1" at bounding box center [289, 117] width 19 height 19
type input "01.07.2025"
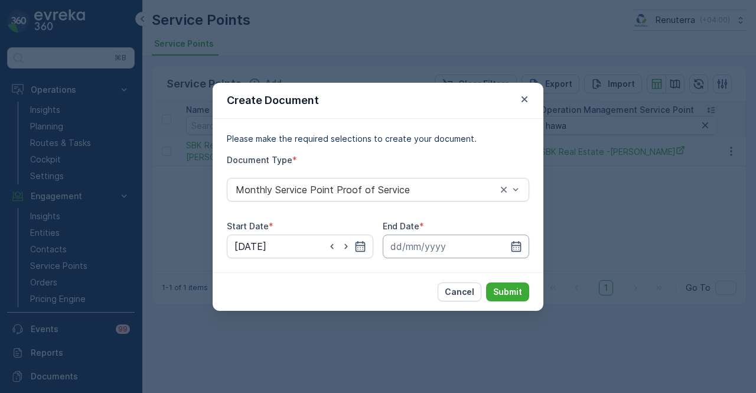
drag, startPoint x: 508, startPoint y: 242, endPoint x: 502, endPoint y: 235, distance: 9.3
click at [508, 242] on input at bounding box center [456, 247] width 147 height 24
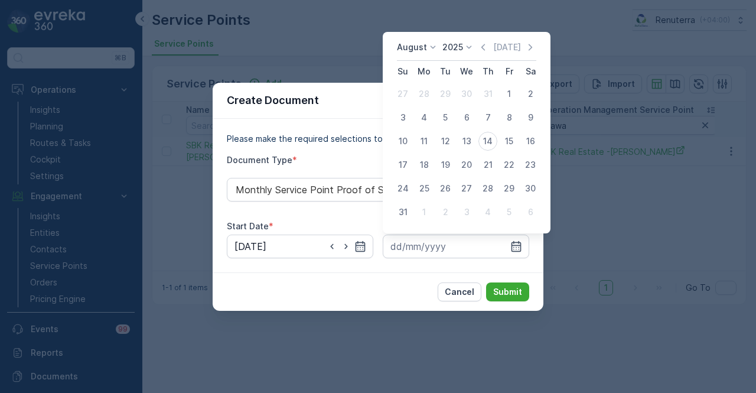
click at [486, 50] on icon "button" at bounding box center [483, 47] width 12 height 12
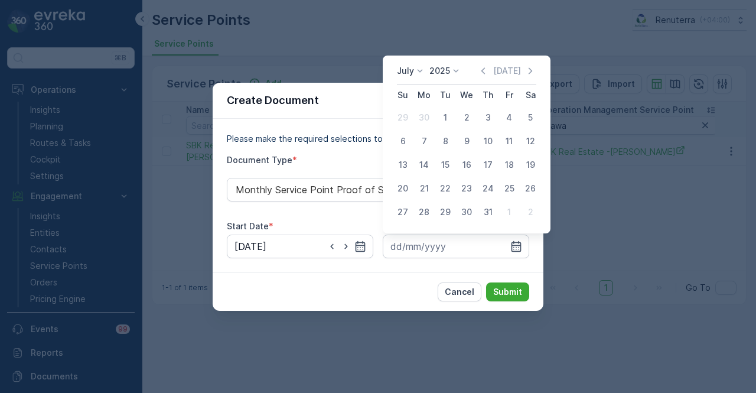
drag, startPoint x: 495, startPoint y: 213, endPoint x: 531, endPoint y: 291, distance: 85.9
click at [503, 223] on tr "27 28 29 30 31 1 2" at bounding box center [466, 212] width 149 height 24
click at [480, 219] on button "31" at bounding box center [487, 211] width 21 height 21
type input "31.07.2025"
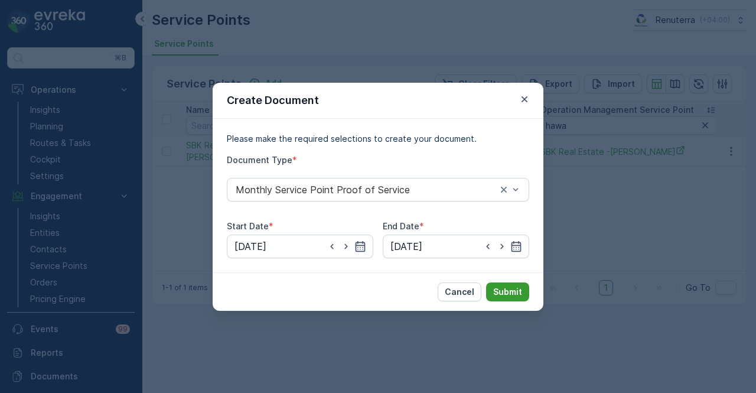
click at [505, 288] on p "Submit" at bounding box center [507, 292] width 29 height 12
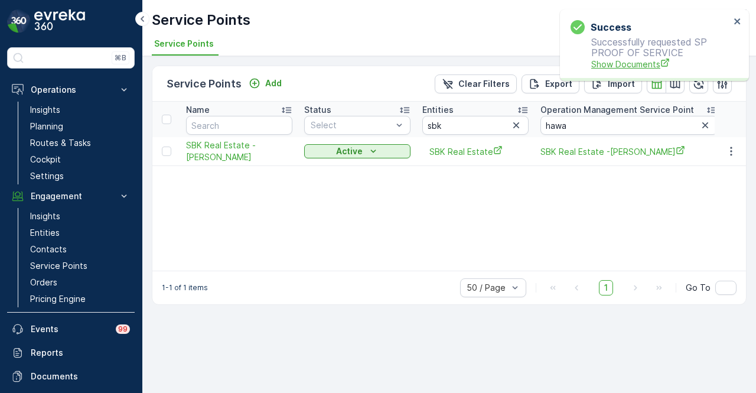
click at [616, 62] on span "Show Documents" at bounding box center [660, 64] width 139 height 12
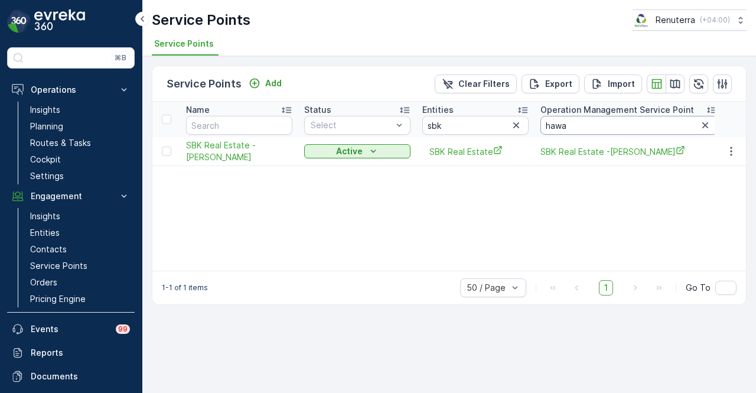
click at [590, 123] on input "hawa" at bounding box center [629, 125] width 177 height 19
type input "h"
type input "al haj"
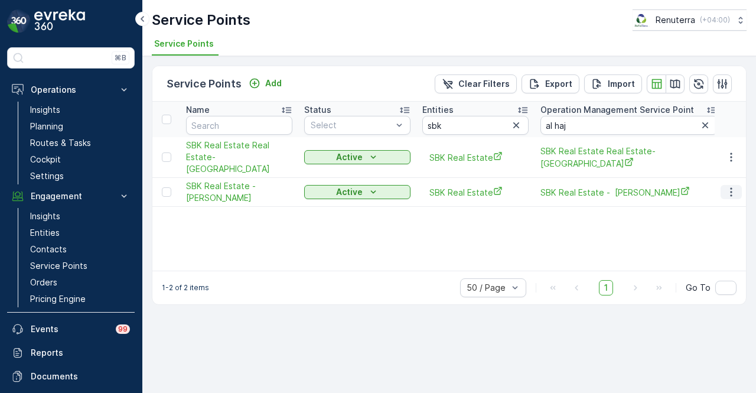
click at [733, 186] on icon "button" at bounding box center [732, 192] width 12 height 12
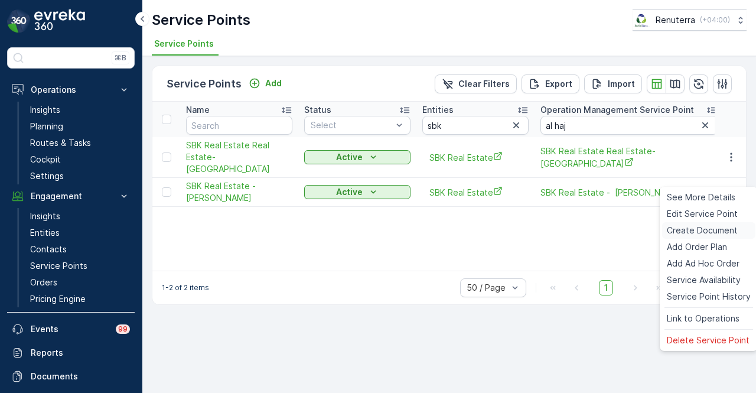
click at [726, 229] on span "Create Document" at bounding box center [702, 231] width 71 height 12
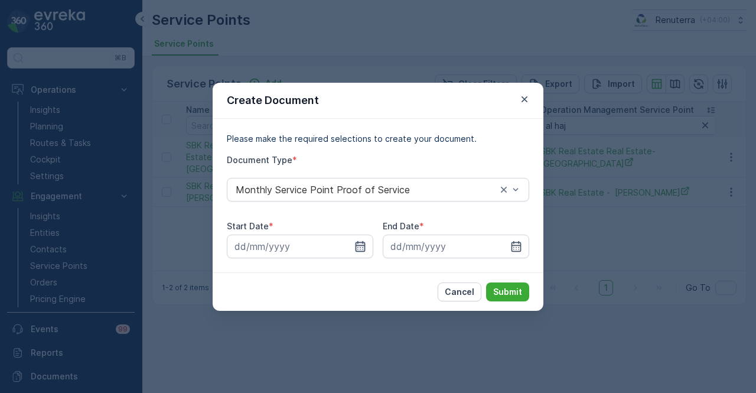
click at [357, 242] on icon "button" at bounding box center [361, 245] width 10 height 11
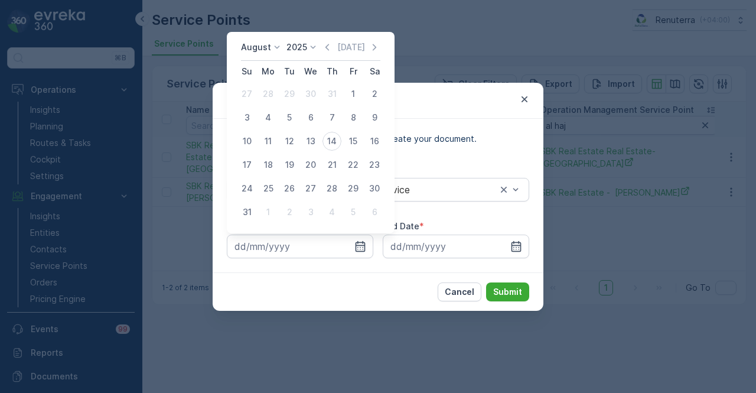
click at [324, 47] on div "August 2025 Today" at bounding box center [310, 50] width 139 height 19
click at [329, 50] on icon "button" at bounding box center [327, 47] width 12 height 12
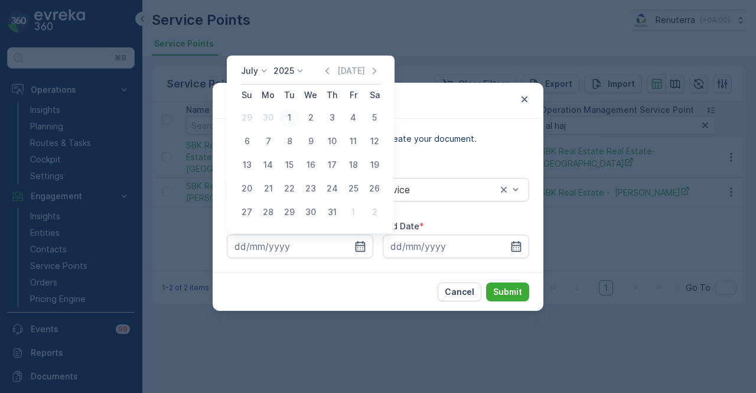
click at [287, 118] on div "1" at bounding box center [289, 117] width 19 height 19
type input "01.07.2025"
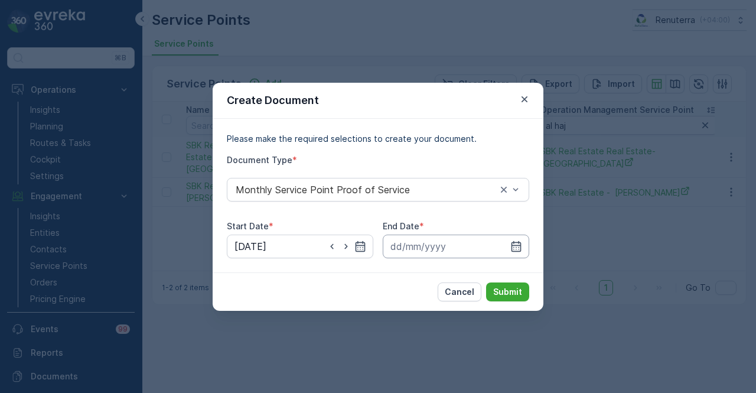
drag, startPoint x: 522, startPoint y: 243, endPoint x: 523, endPoint y: 236, distance: 6.5
click at [523, 242] on input at bounding box center [456, 247] width 147 height 24
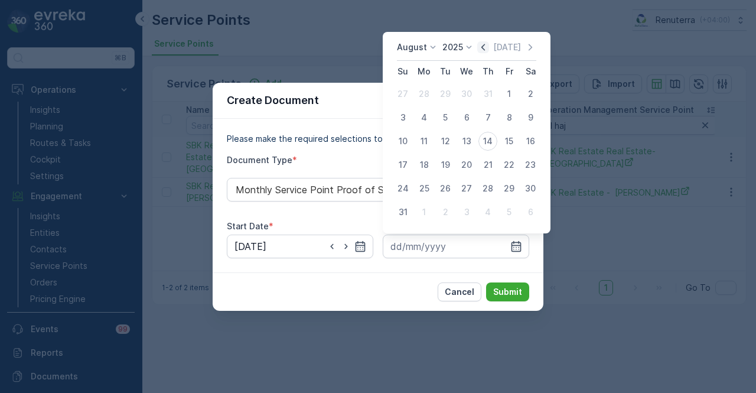
click at [489, 47] on icon "button" at bounding box center [483, 47] width 12 height 12
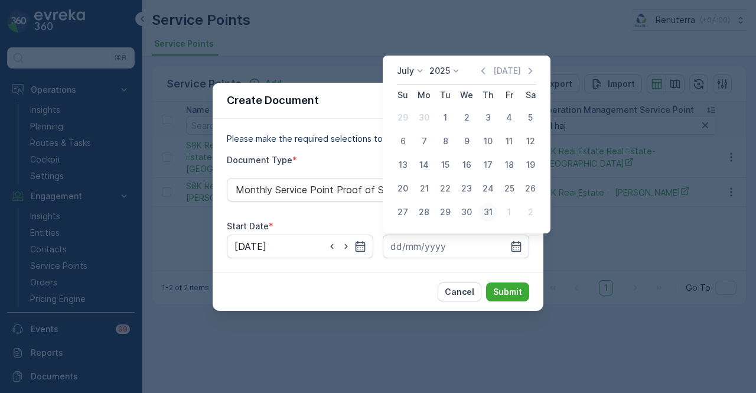
click at [487, 212] on div "31" at bounding box center [488, 212] width 19 height 19
type input "31.07.2025"
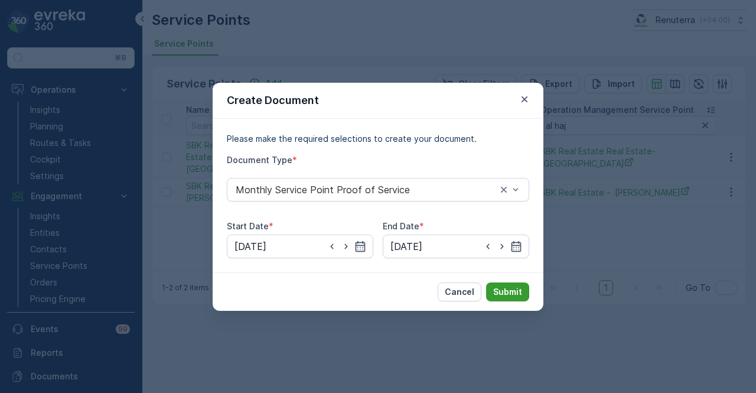
click at [498, 286] on p "Submit" at bounding box center [507, 292] width 29 height 12
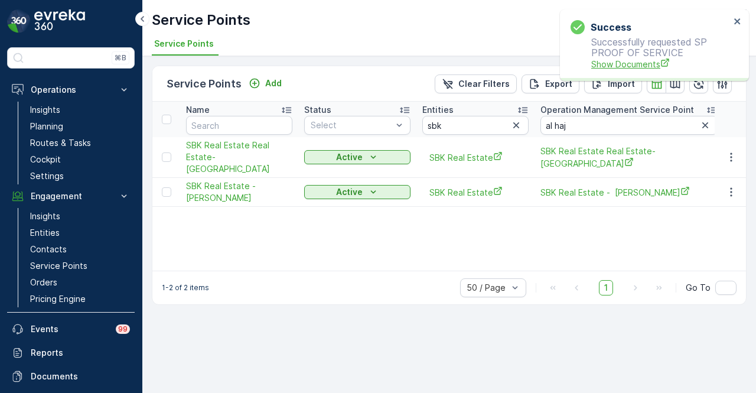
click at [624, 67] on span "Show Documents" at bounding box center [660, 64] width 139 height 12
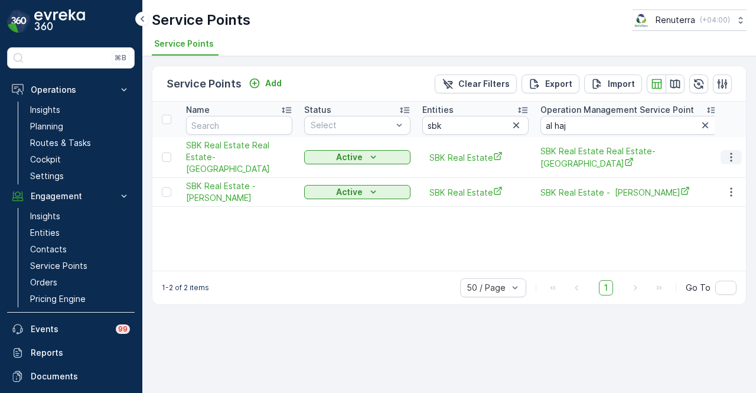
click at [734, 151] on icon "button" at bounding box center [732, 157] width 12 height 12
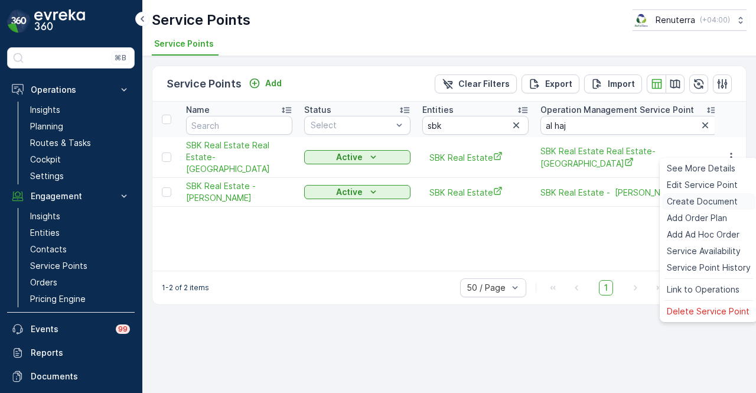
click at [724, 199] on span "Create Document" at bounding box center [702, 202] width 71 height 12
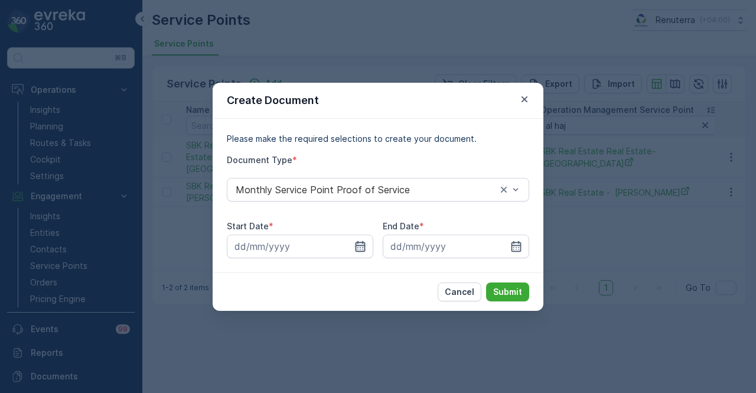
click at [356, 245] on icon "button" at bounding box center [361, 245] width 10 height 11
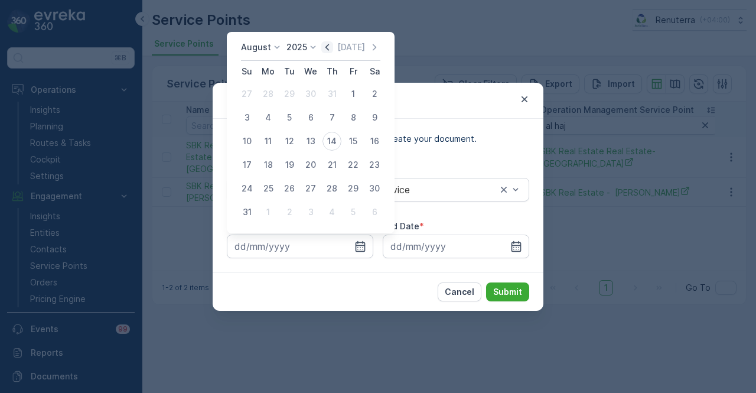
click at [329, 51] on icon "button" at bounding box center [327, 47] width 12 height 12
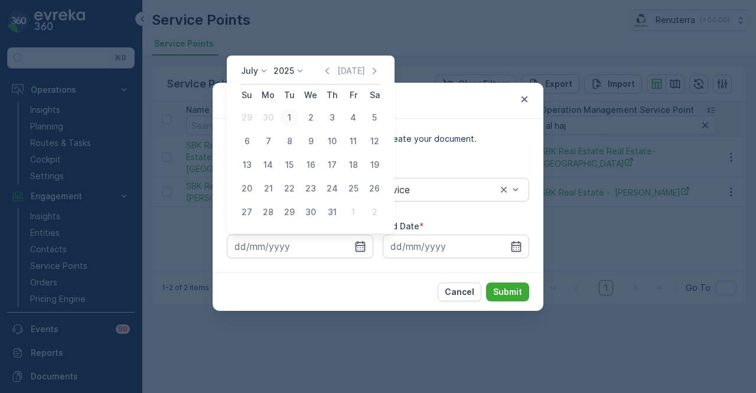
click at [288, 122] on div "1" at bounding box center [289, 117] width 19 height 19
type input "01.07.2025"
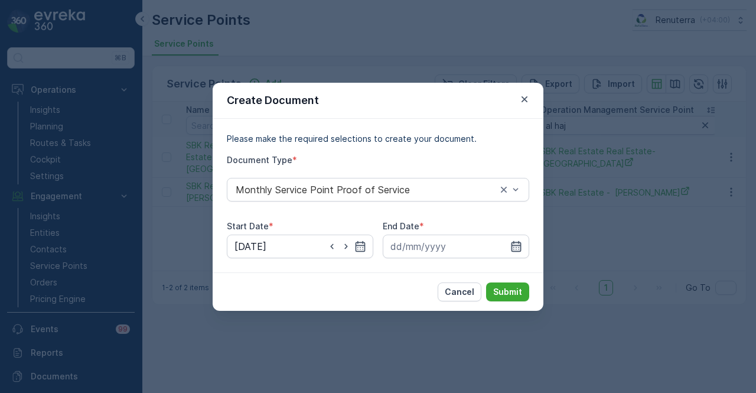
drag, startPoint x: 518, startPoint y: 248, endPoint x: 511, endPoint y: 236, distance: 13.8
click at [518, 248] on icon "button" at bounding box center [517, 246] width 12 height 12
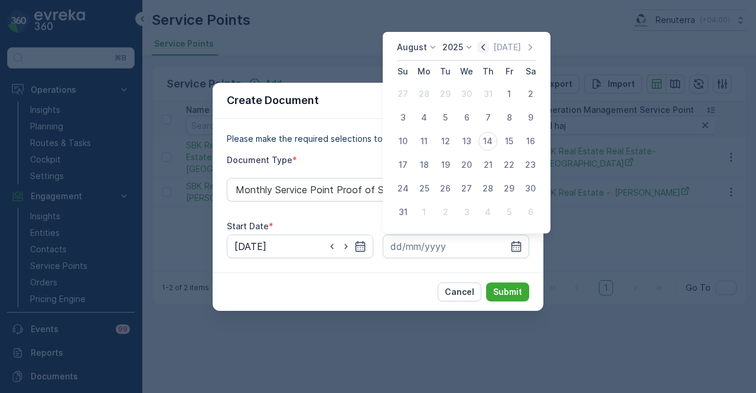
click at [485, 48] on icon "button" at bounding box center [483, 47] width 12 height 12
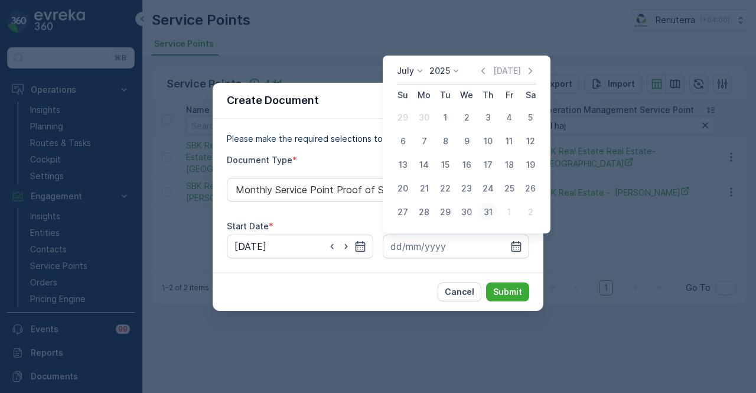
click at [492, 203] on div "31" at bounding box center [488, 212] width 19 height 19
type input "31.07.2025"
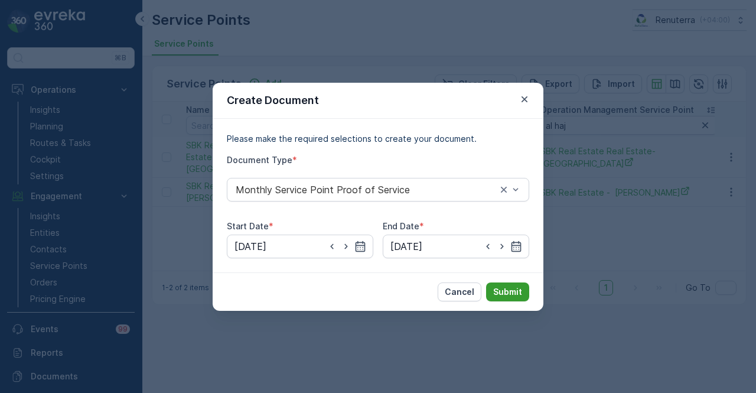
click at [507, 289] on p "Submit" at bounding box center [507, 292] width 29 height 12
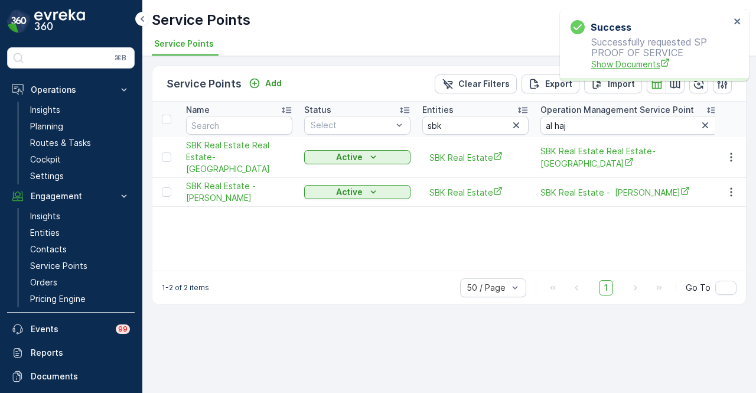
click at [621, 61] on span "Show Documents" at bounding box center [660, 64] width 139 height 12
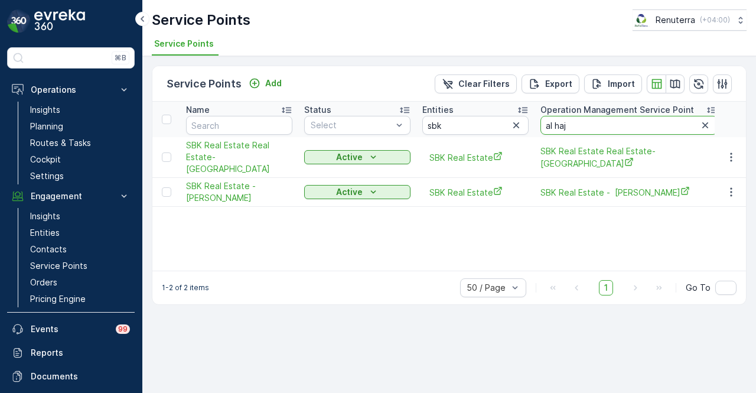
click at [628, 129] on input "al haj" at bounding box center [629, 125] width 177 height 19
type input "a"
type input "rig"
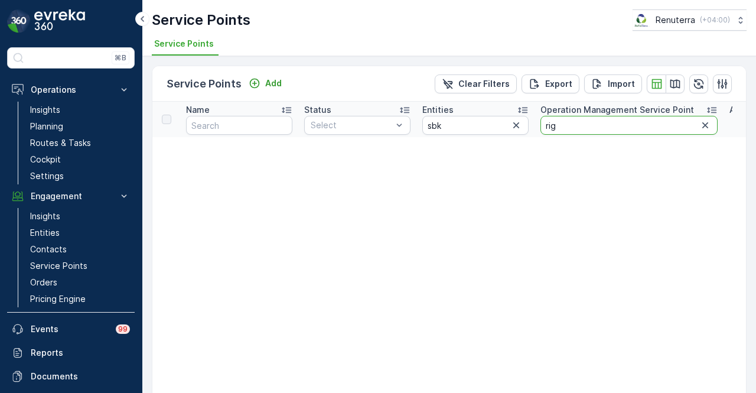
click at [628, 129] on input "rig" at bounding box center [629, 125] width 177 height 19
type input "r"
type input "sa"
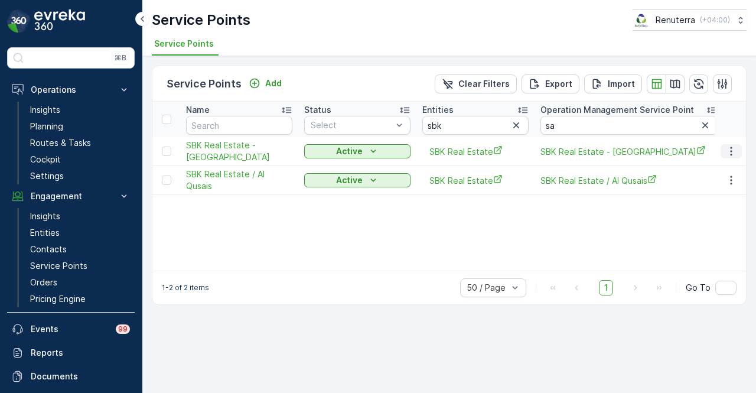
click at [733, 149] on icon "button" at bounding box center [732, 151] width 12 height 12
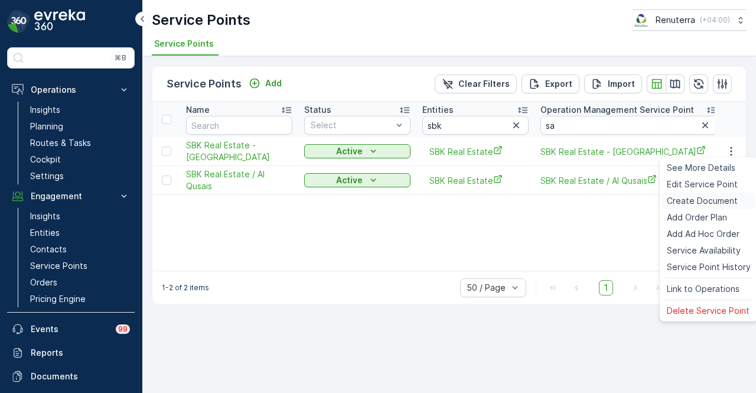
click at [708, 204] on span "Create Document" at bounding box center [702, 201] width 71 height 12
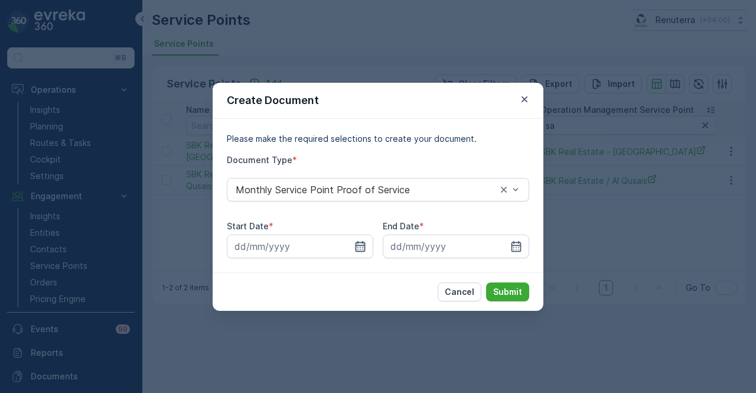
click at [356, 246] on icon "button" at bounding box center [361, 245] width 10 height 11
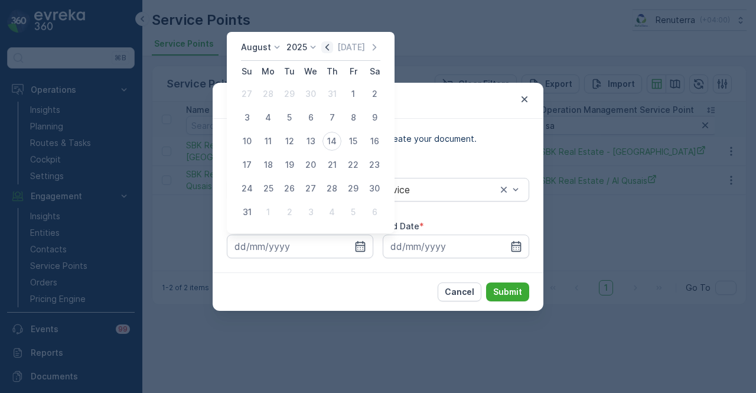
click at [330, 50] on icon "button" at bounding box center [327, 47] width 12 height 12
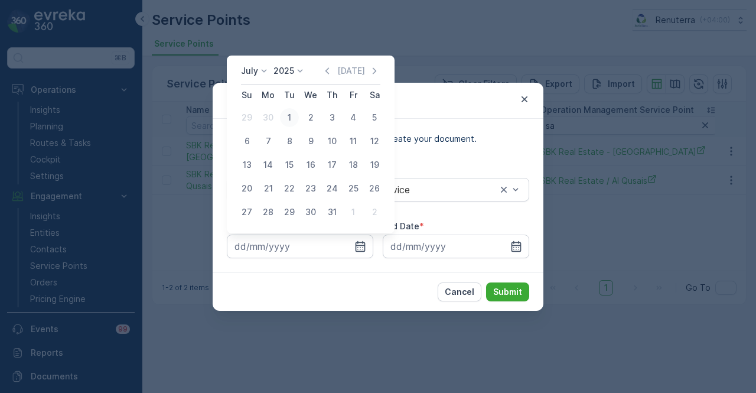
click at [292, 118] on div "1" at bounding box center [289, 117] width 19 height 19
type input "01.07.2025"
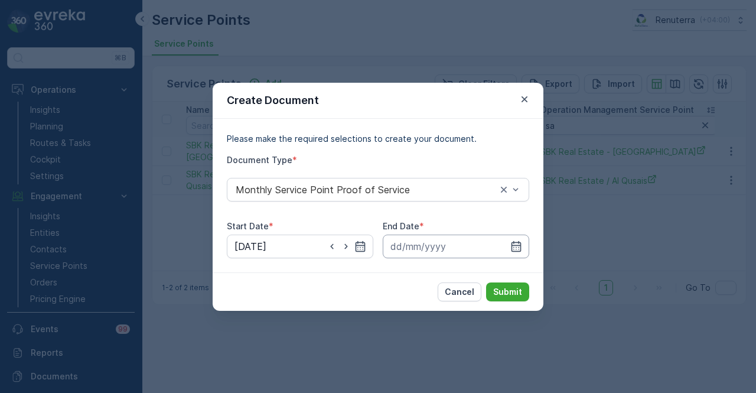
click at [524, 248] on input at bounding box center [456, 247] width 147 height 24
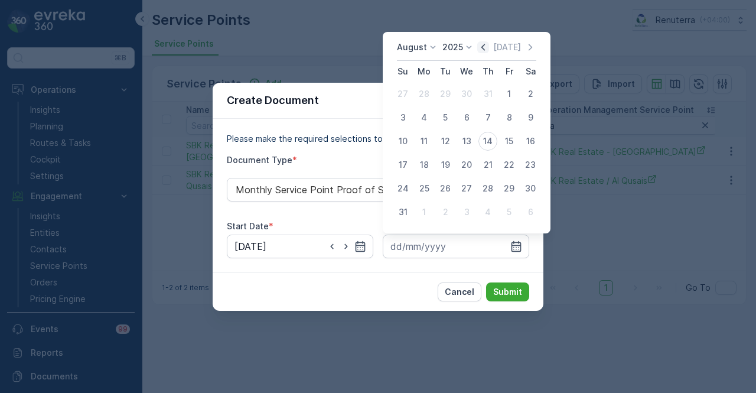
click at [489, 48] on icon "button" at bounding box center [483, 47] width 12 height 12
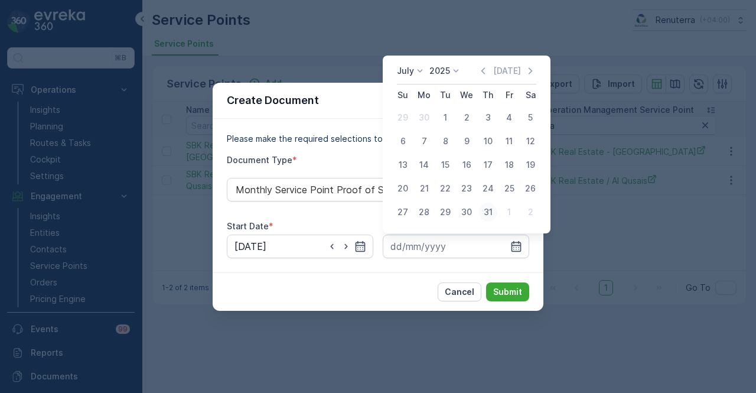
click at [492, 212] on div "31" at bounding box center [488, 212] width 19 height 19
type input "31.07.2025"
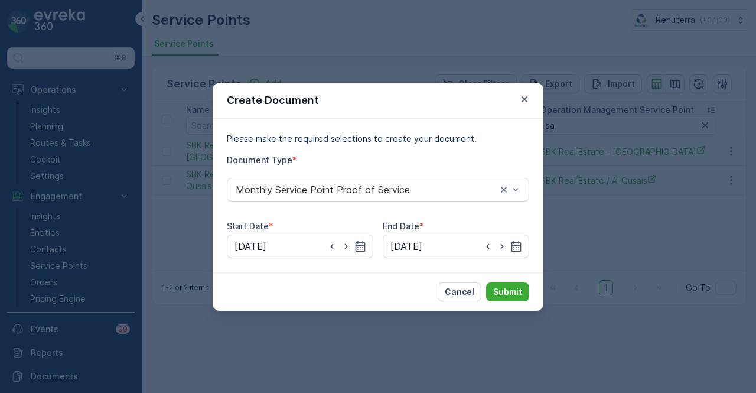
click at [521, 304] on div "Cancel Submit" at bounding box center [378, 291] width 331 height 38
click at [523, 294] on button "Submit" at bounding box center [507, 291] width 43 height 19
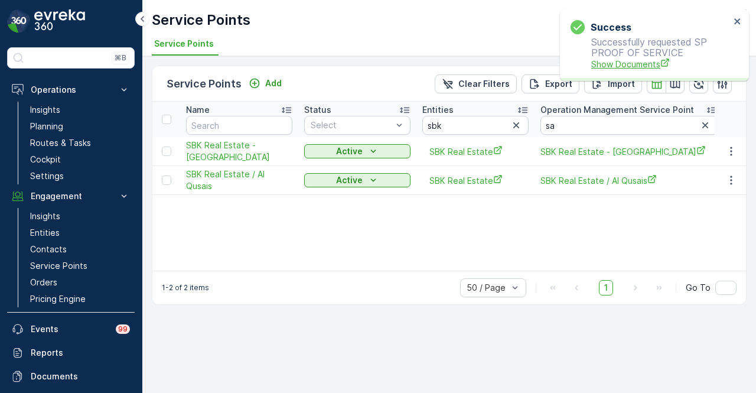
click at [594, 66] on span "Show Documents" at bounding box center [660, 64] width 139 height 12
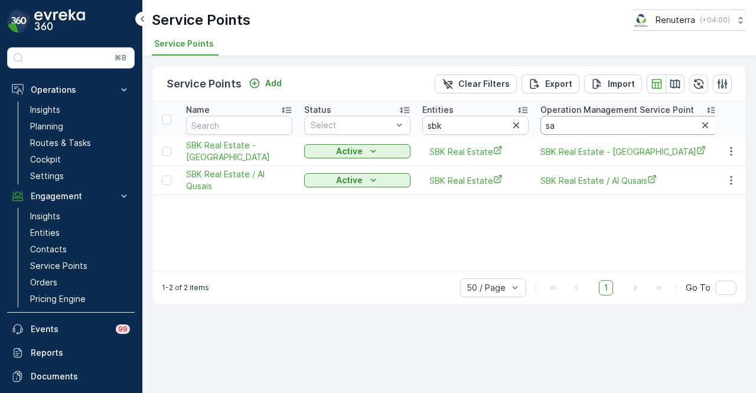
click at [593, 125] on input "sa" at bounding box center [629, 125] width 177 height 19
type input "s"
type input "dana"
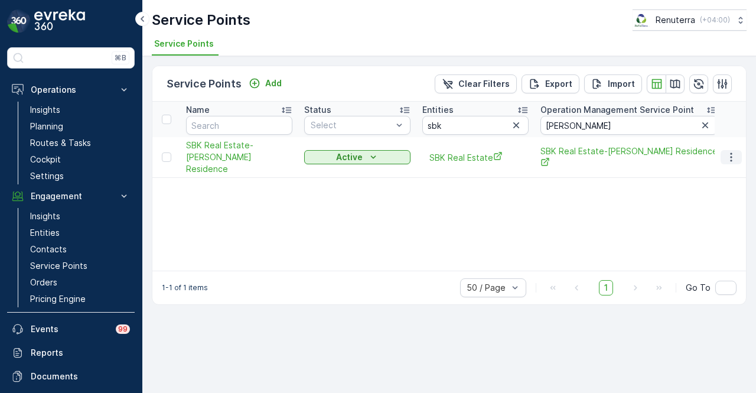
click at [732, 152] on icon "button" at bounding box center [732, 157] width 12 height 12
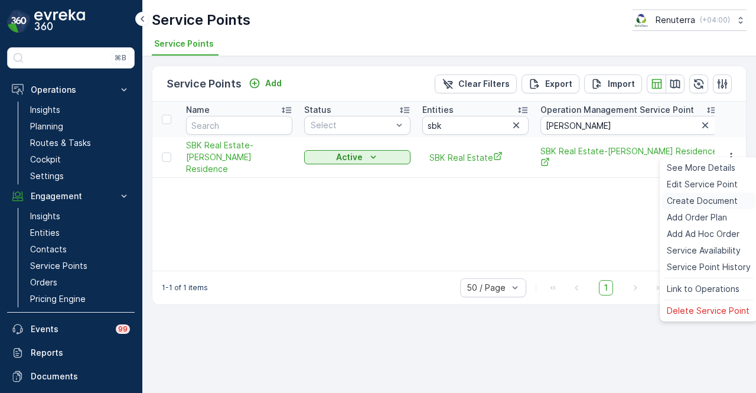
click at [723, 200] on span "Create Document" at bounding box center [702, 201] width 71 height 12
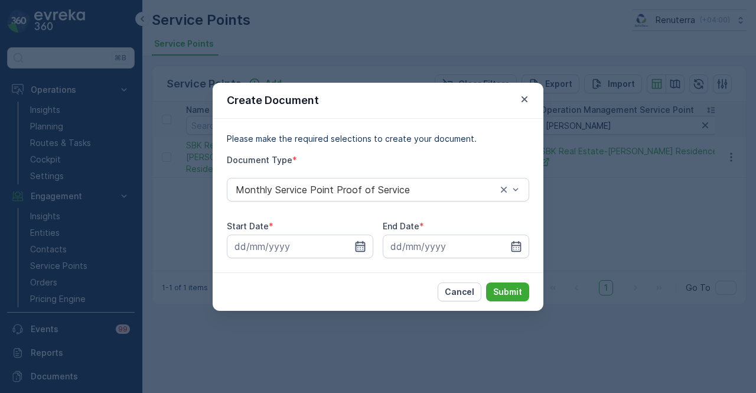
click at [363, 243] on icon "button" at bounding box center [361, 245] width 10 height 11
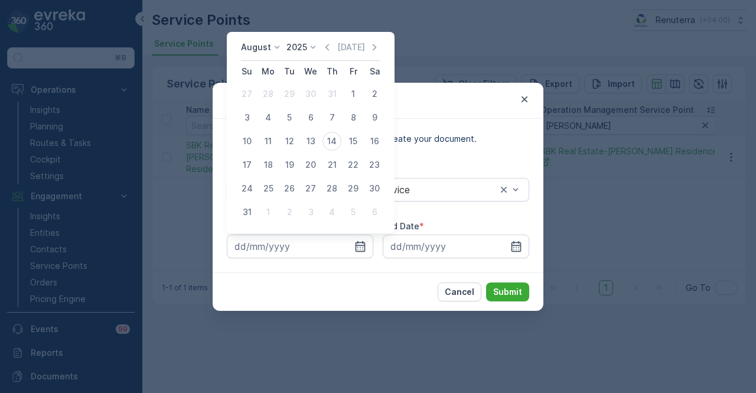
click at [342, 36] on div "August 2025 Today Su Mo Tu We Th Fr Sa 27 28 29 30 31 1 2 3 4 5 6 7 8 9 10 11 1…" at bounding box center [311, 132] width 168 height 201
click at [327, 47] on icon "button" at bounding box center [327, 47] width 12 height 12
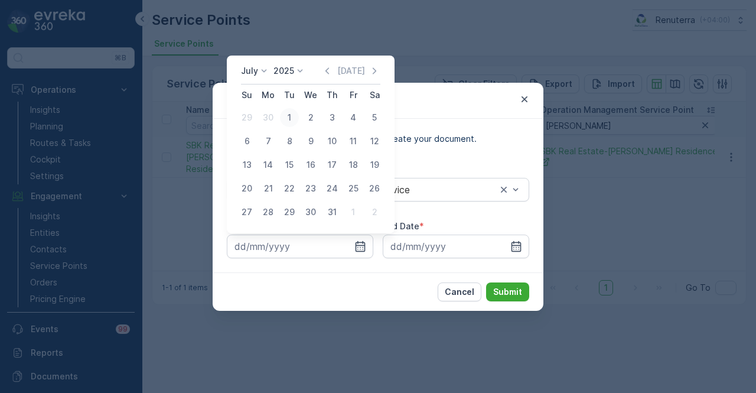
drag, startPoint x: 287, startPoint y: 110, endPoint x: 331, endPoint y: 137, distance: 52.0
click at [287, 111] on div "1" at bounding box center [289, 117] width 19 height 19
type input "01.07.2025"
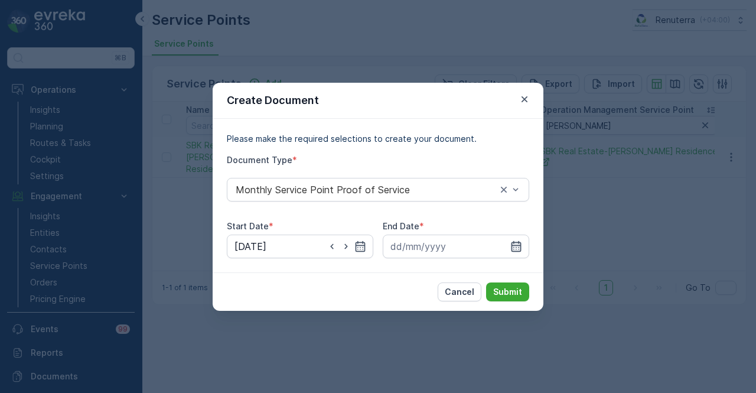
click at [515, 243] on icon "button" at bounding box center [517, 246] width 12 height 12
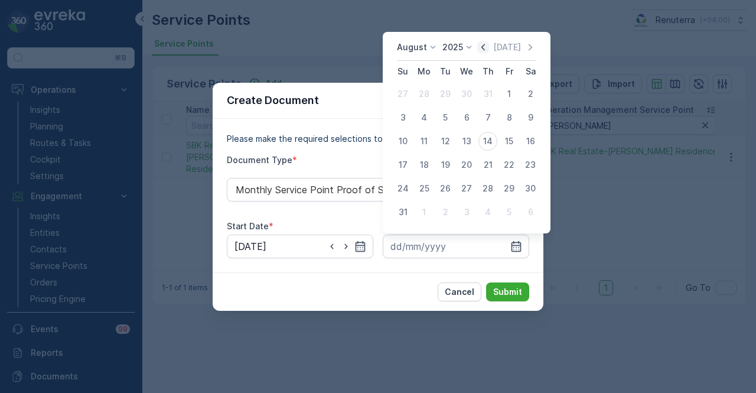
click at [483, 47] on icon "button" at bounding box center [483, 47] width 12 height 12
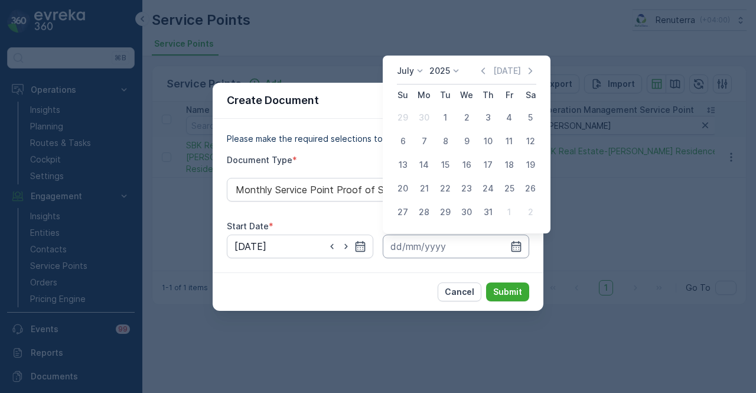
drag, startPoint x: 483, startPoint y: 212, endPoint x: 511, endPoint y: 239, distance: 38.4
click at [483, 213] on div "31" at bounding box center [488, 212] width 19 height 19
type input "31.07.2025"
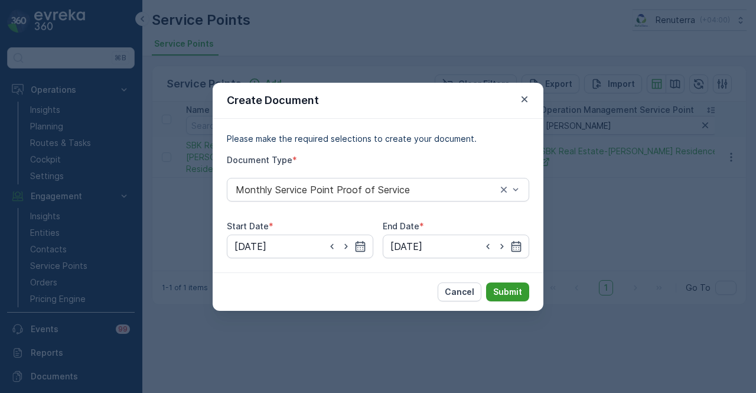
click at [526, 294] on button "Submit" at bounding box center [507, 291] width 43 height 19
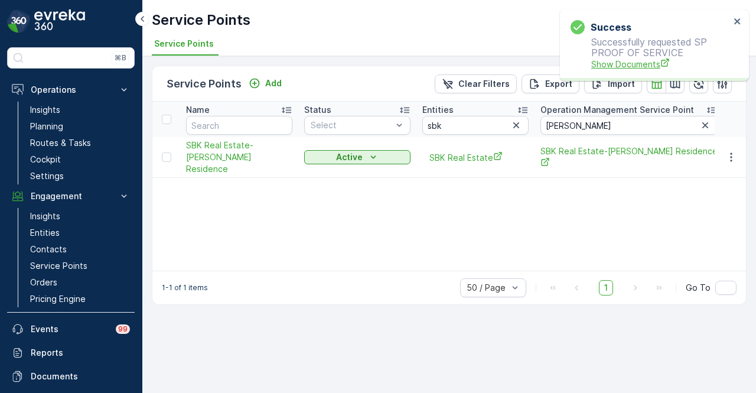
click at [612, 64] on span "Show Documents" at bounding box center [660, 64] width 139 height 12
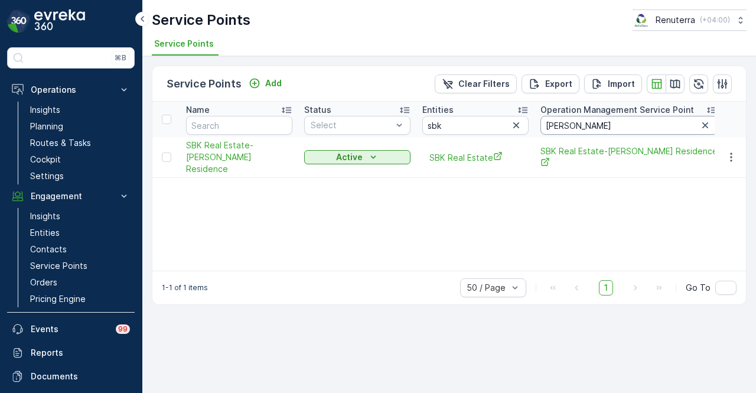
click at [579, 121] on input "dana" at bounding box center [629, 125] width 177 height 19
type input "d"
type input "shen"
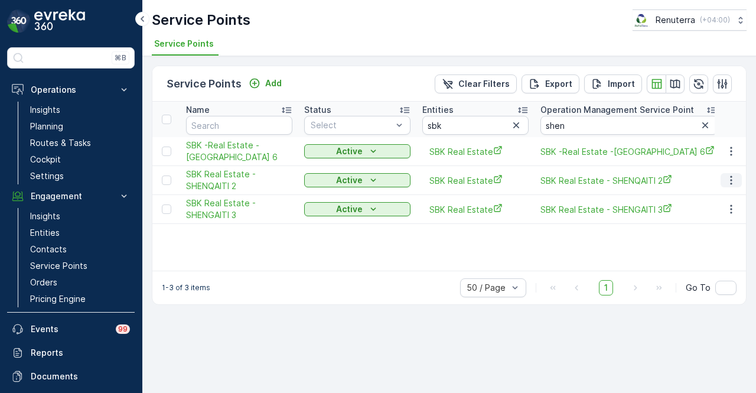
click at [731, 183] on icon "button" at bounding box center [731, 180] width 2 height 9
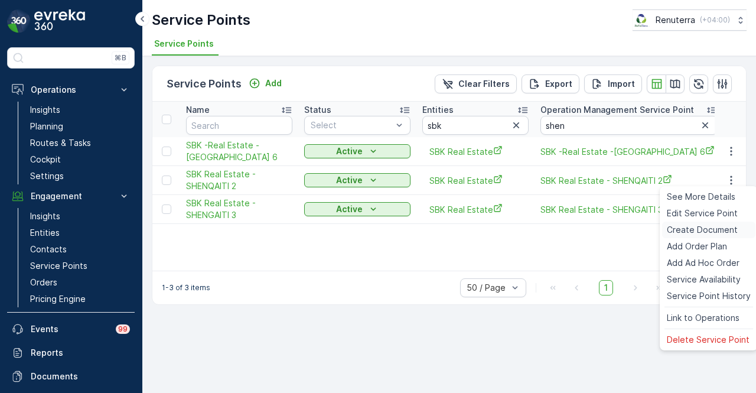
click at [725, 230] on span "Create Document" at bounding box center [702, 230] width 71 height 12
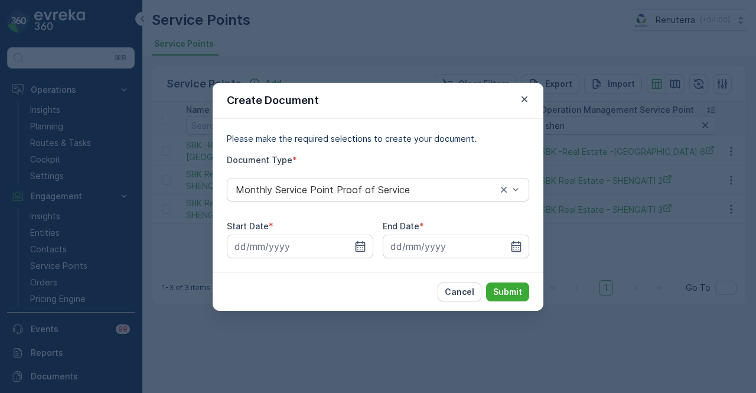
click at [373, 244] on div "Start Date * End Date *" at bounding box center [378, 239] width 303 height 38
click at [367, 245] on input at bounding box center [300, 247] width 147 height 24
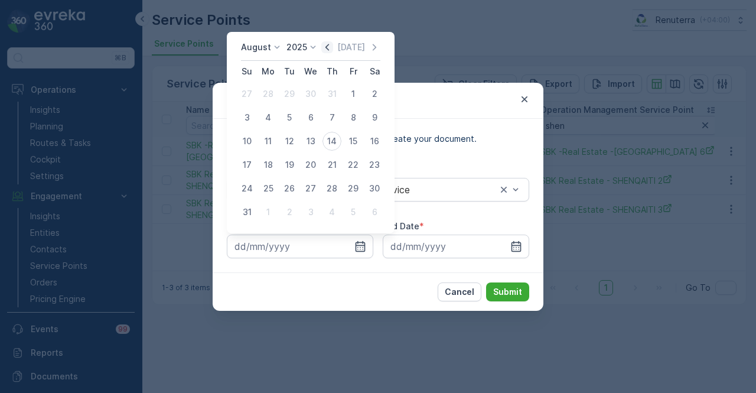
click at [329, 53] on icon "button" at bounding box center [327, 47] width 12 height 12
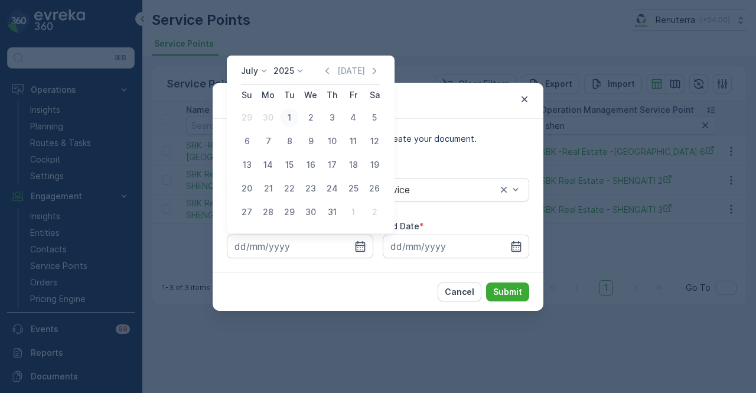
click at [291, 119] on div "1" at bounding box center [289, 117] width 19 height 19
type input "01.07.2025"
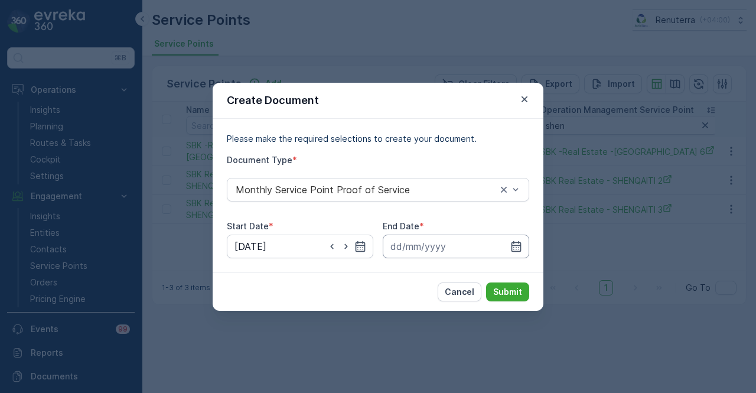
click at [524, 248] on input at bounding box center [456, 247] width 147 height 24
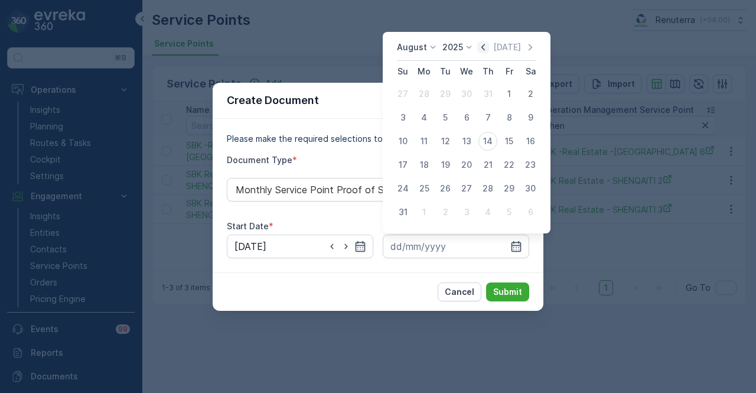
click at [489, 48] on icon "button" at bounding box center [483, 47] width 12 height 12
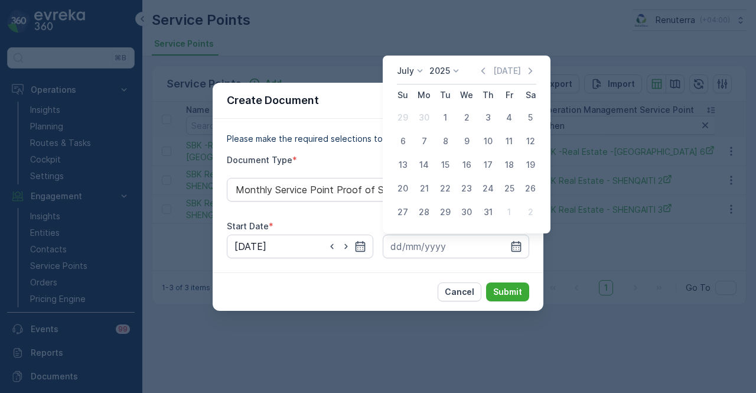
drag, startPoint x: 495, startPoint y: 213, endPoint x: 508, endPoint y: 278, distance: 65.6
click at [495, 214] on div "31" at bounding box center [488, 212] width 19 height 19
type input "31.07.2025"
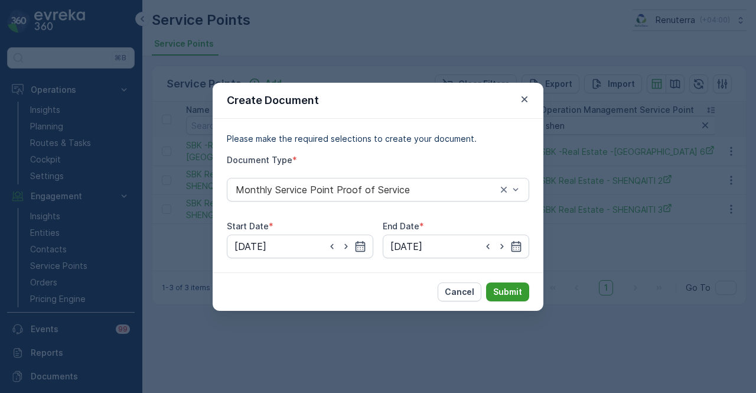
click at [509, 300] on button "Submit" at bounding box center [507, 291] width 43 height 19
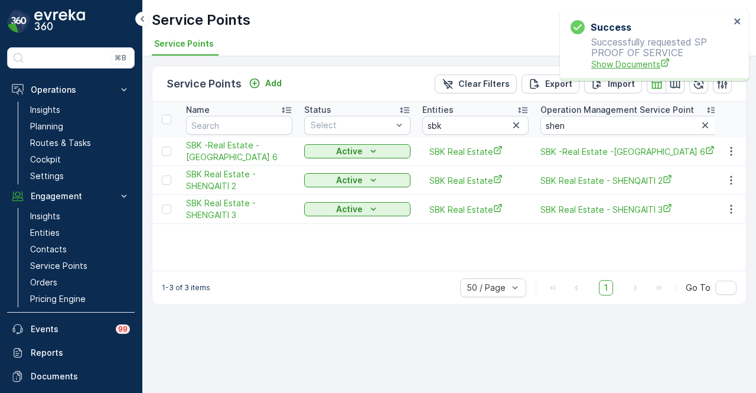
click at [651, 60] on span "Show Documents" at bounding box center [660, 64] width 139 height 12
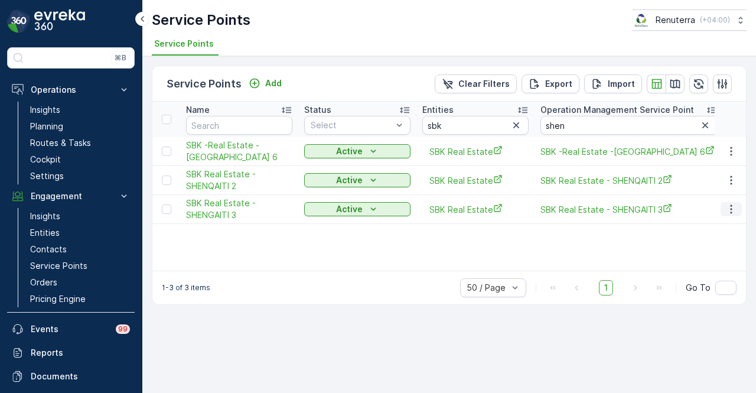
click at [726, 207] on icon "button" at bounding box center [732, 209] width 12 height 12
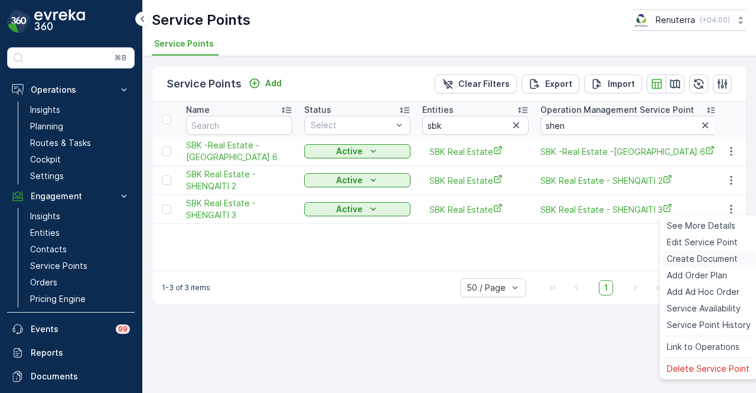
click at [723, 251] on div "Create Document" at bounding box center [708, 259] width 93 height 17
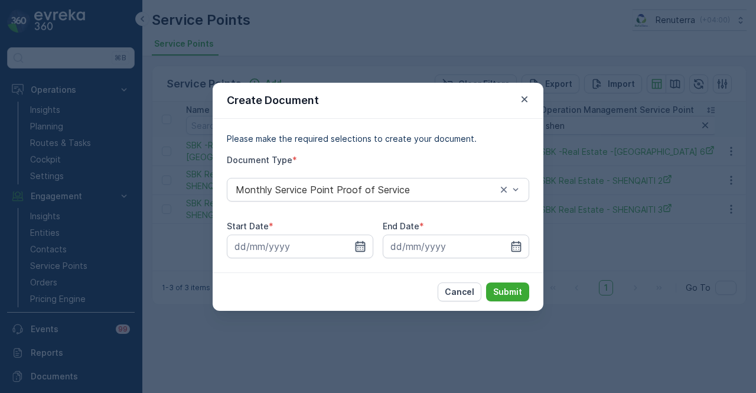
click at [356, 248] on icon "button" at bounding box center [361, 245] width 10 height 11
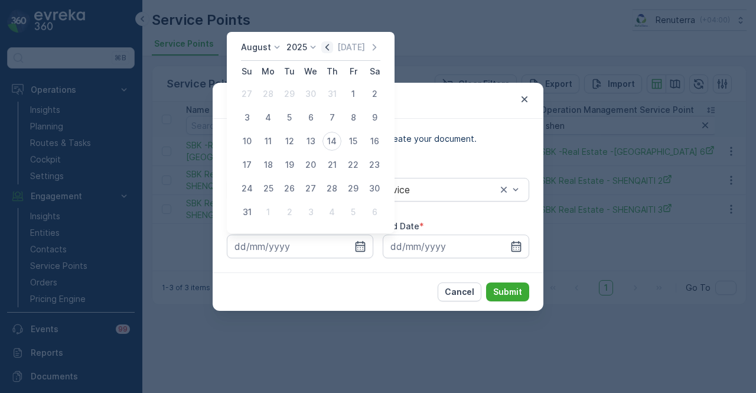
click at [331, 51] on icon "button" at bounding box center [327, 47] width 12 height 12
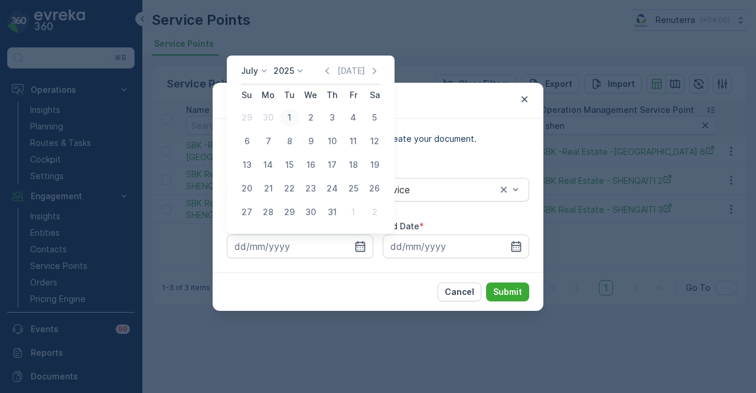
click at [290, 114] on div "1" at bounding box center [289, 117] width 19 height 19
type input "01.07.2025"
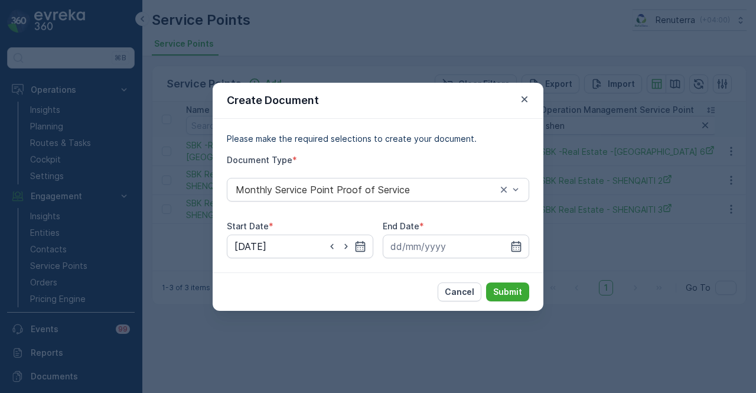
drag, startPoint x: 519, startPoint y: 249, endPoint x: 518, endPoint y: 233, distance: 15.4
click at [519, 246] on icon "button" at bounding box center [517, 246] width 12 height 12
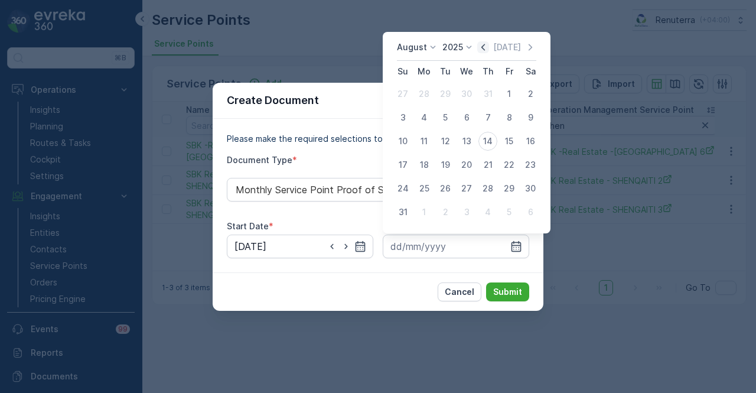
click at [485, 48] on icon "button" at bounding box center [483, 47] width 12 height 12
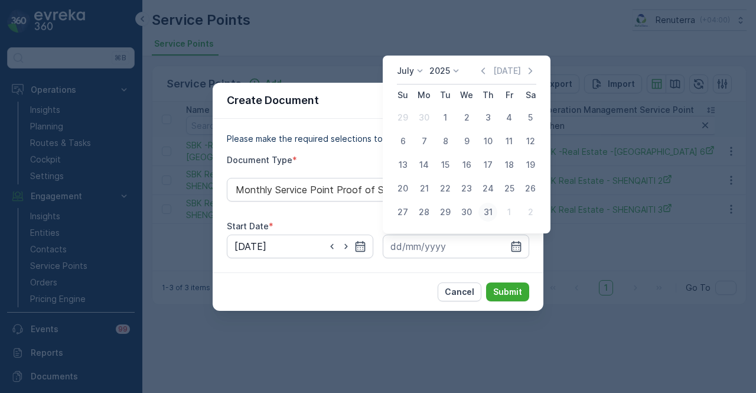
click at [488, 210] on div "31" at bounding box center [488, 212] width 19 height 19
type input "31.07.2025"
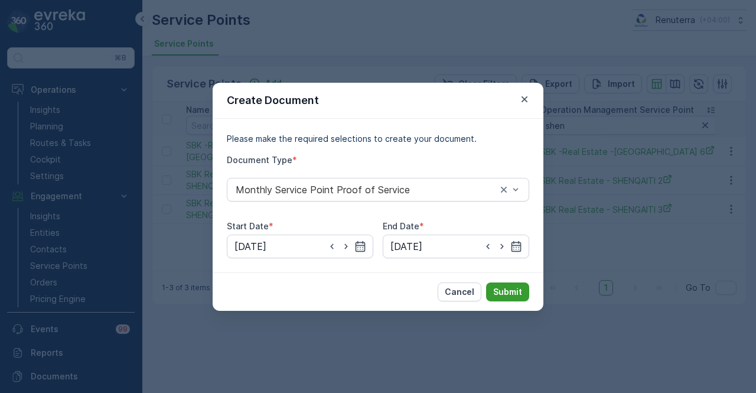
click at [513, 300] on button "Submit" at bounding box center [507, 291] width 43 height 19
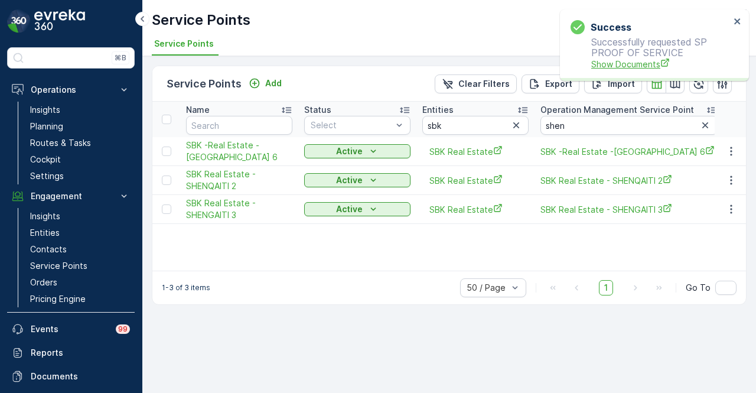
click at [640, 60] on span "Show Documents" at bounding box center [660, 64] width 139 height 12
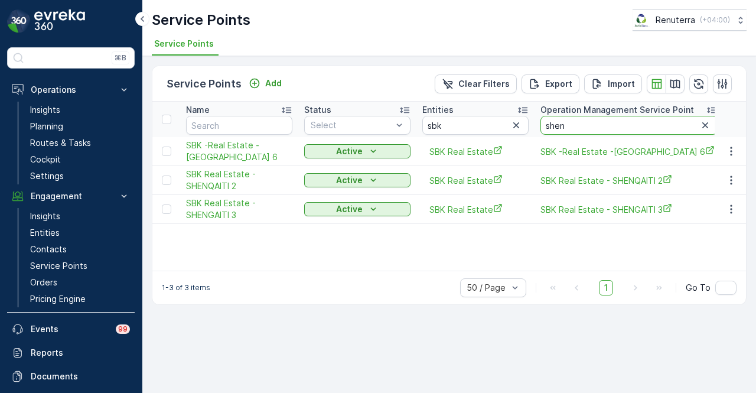
click at [594, 123] on input "shen" at bounding box center [629, 125] width 177 height 19
type input "s"
type input "misk"
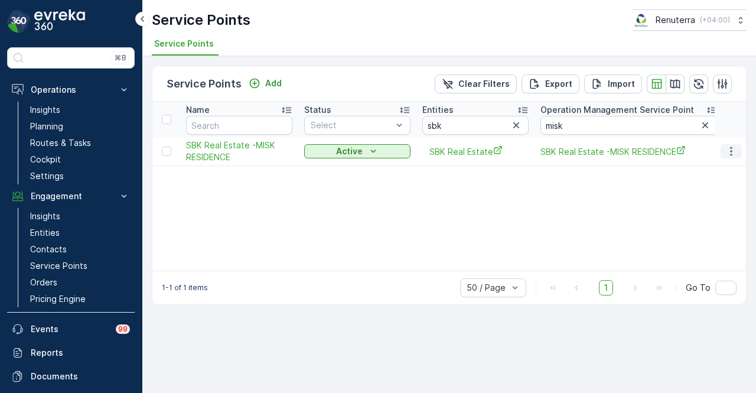
click at [736, 148] on icon "button" at bounding box center [732, 151] width 12 height 12
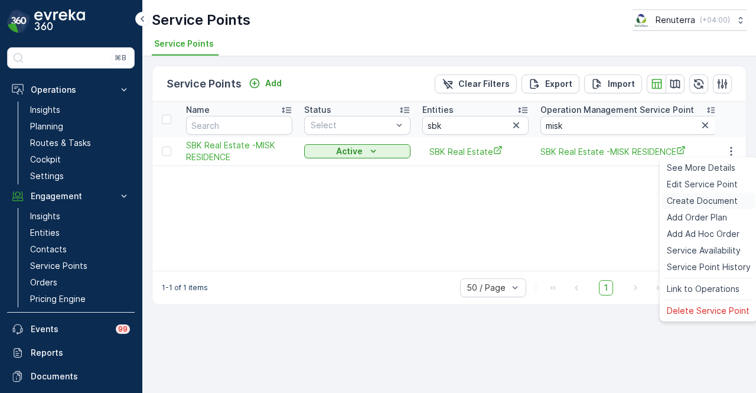
click at [724, 199] on span "Create Document" at bounding box center [702, 201] width 71 height 12
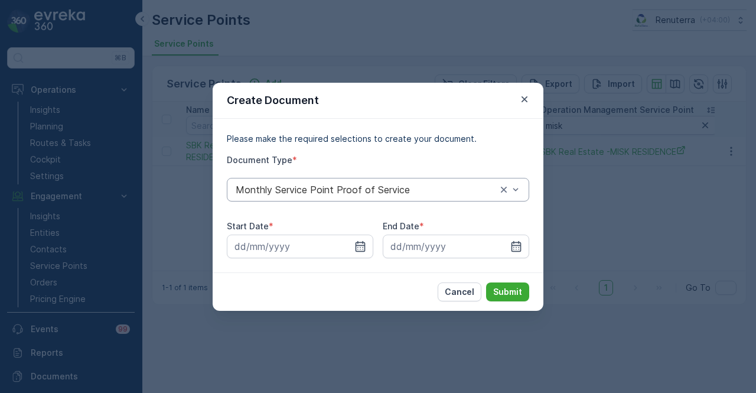
drag, startPoint x: 361, startPoint y: 242, endPoint x: 356, endPoint y: 181, distance: 61.0
click at [362, 239] on div at bounding box center [300, 247] width 147 height 24
click at [362, 245] on icon "button" at bounding box center [361, 245] width 10 height 11
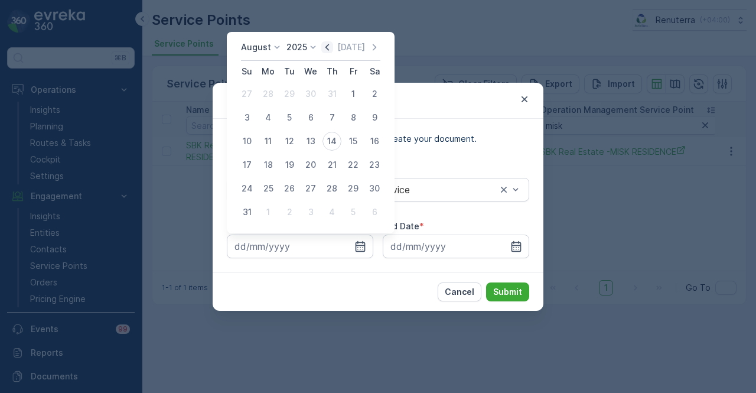
click at [333, 42] on icon "button" at bounding box center [327, 47] width 12 height 12
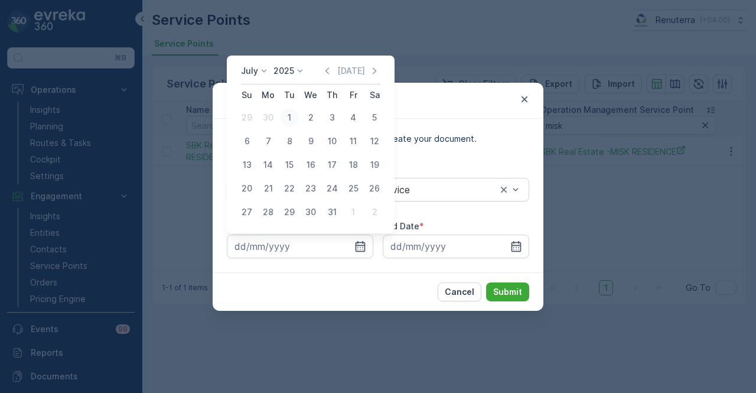
click at [293, 116] on div "1" at bounding box center [289, 117] width 19 height 19
type input "01.07.2025"
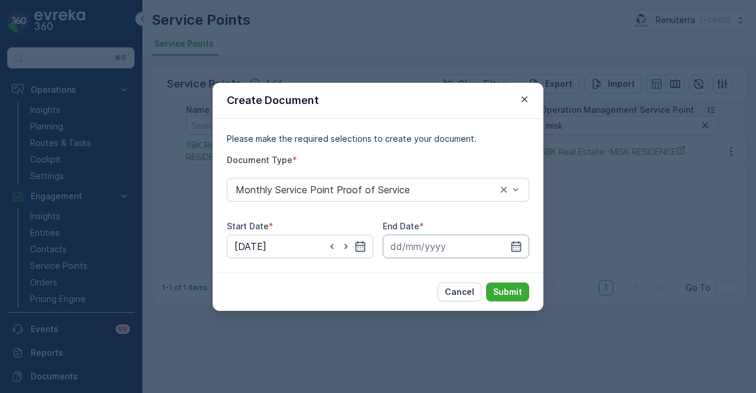
click at [524, 245] on input at bounding box center [456, 247] width 147 height 24
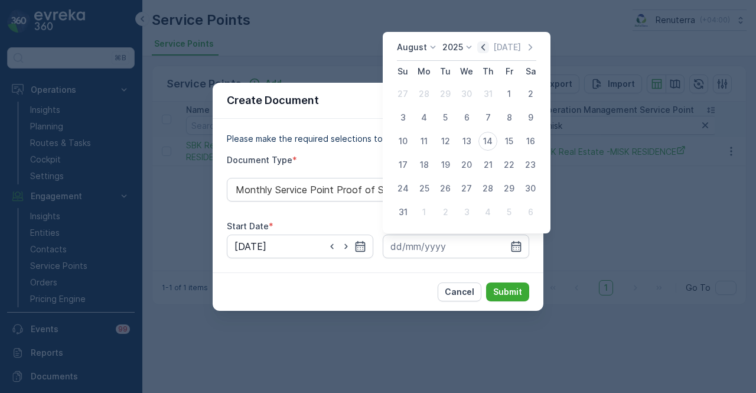
click at [488, 48] on icon "button" at bounding box center [483, 47] width 12 height 12
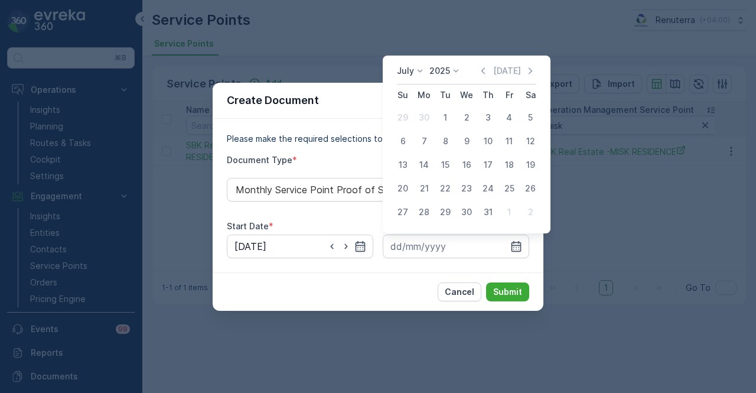
drag, startPoint x: 489, startPoint y: 207, endPoint x: 515, endPoint y: 269, distance: 66.7
click at [489, 207] on div "31" at bounding box center [488, 212] width 19 height 19
type input "31.07.2025"
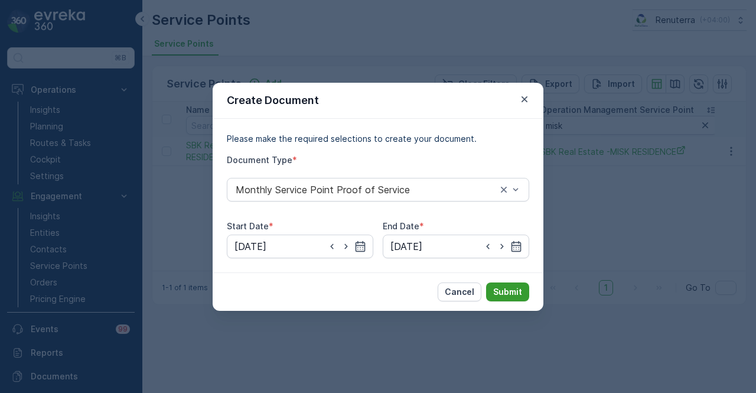
click at [515, 282] on button "Submit" at bounding box center [507, 291] width 43 height 19
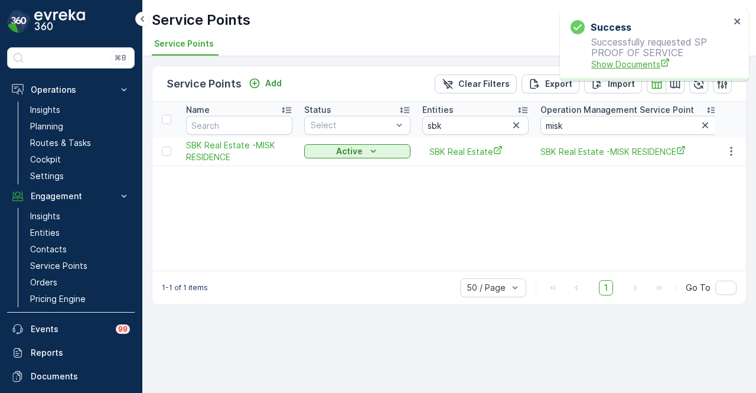
click at [609, 66] on span "Show Documents" at bounding box center [660, 64] width 139 height 12
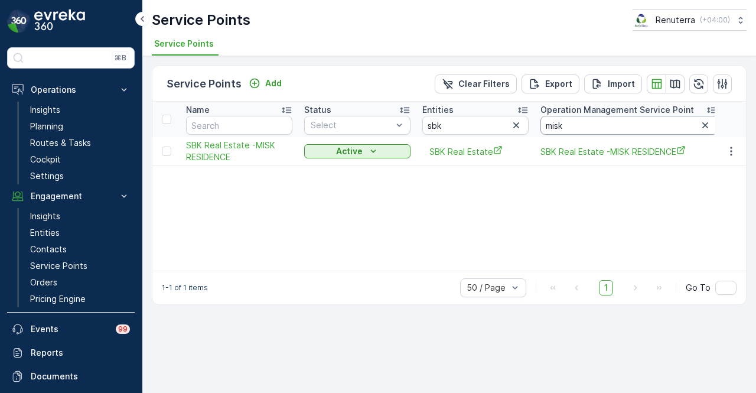
click at [616, 122] on input "misk" at bounding box center [629, 125] width 177 height 19
type input "m"
click at [633, 118] on input "text" at bounding box center [629, 125] width 177 height 19
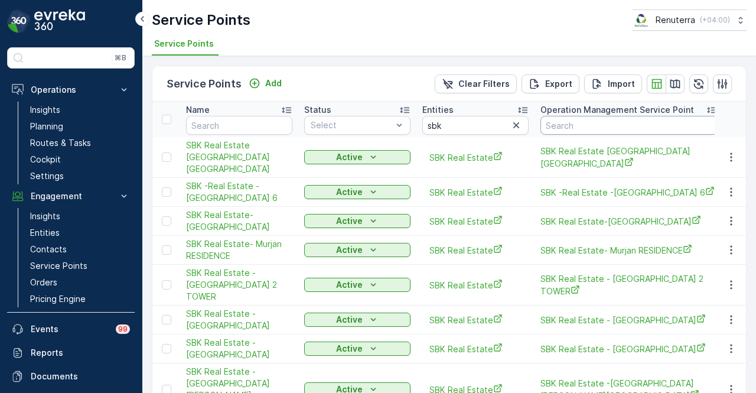
click at [630, 126] on input "text" at bounding box center [629, 125] width 177 height 19
type input "rayan"
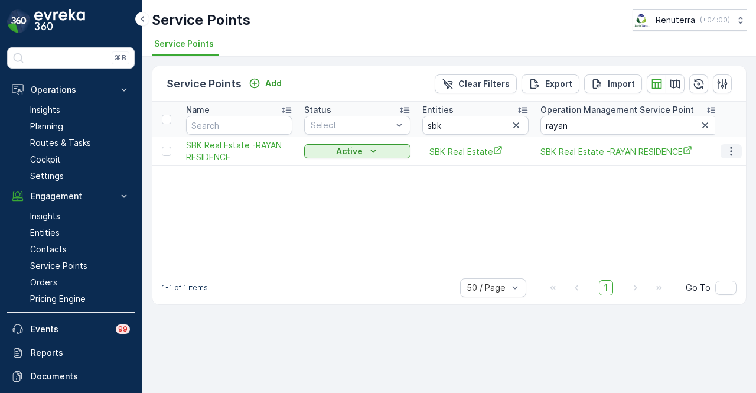
click at [731, 151] on icon "button" at bounding box center [732, 151] width 12 height 12
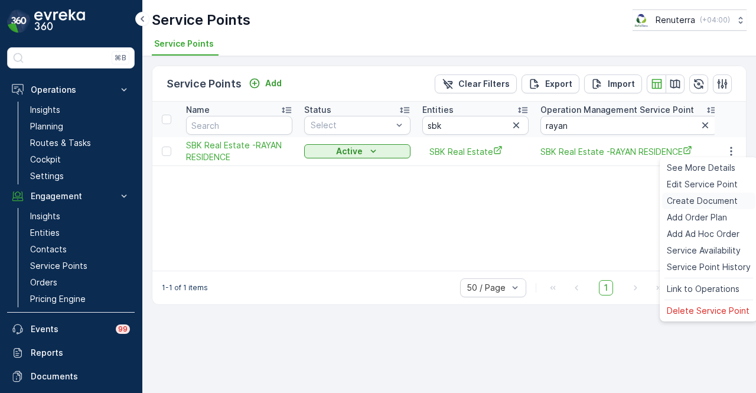
click at [717, 201] on span "Create Document" at bounding box center [702, 201] width 71 height 12
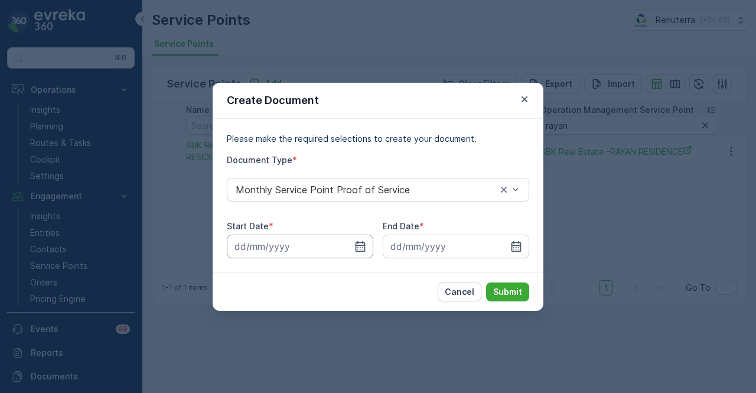
drag, startPoint x: 362, startPoint y: 243, endPoint x: 362, endPoint y: 237, distance: 6.5
click at [362, 243] on icon "button" at bounding box center [361, 246] width 12 height 12
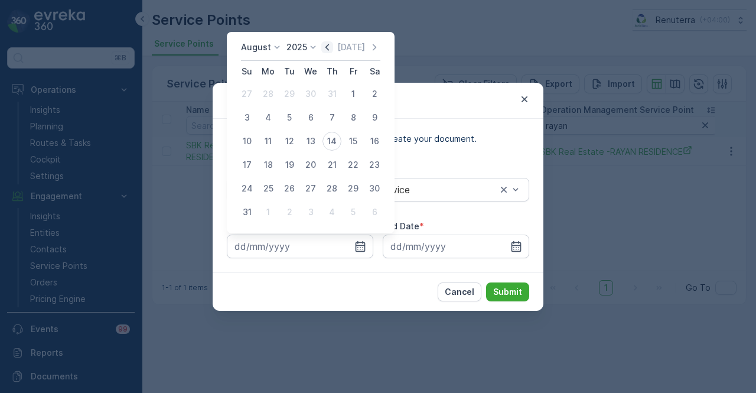
click at [327, 48] on icon "button" at bounding box center [327, 47] width 12 height 12
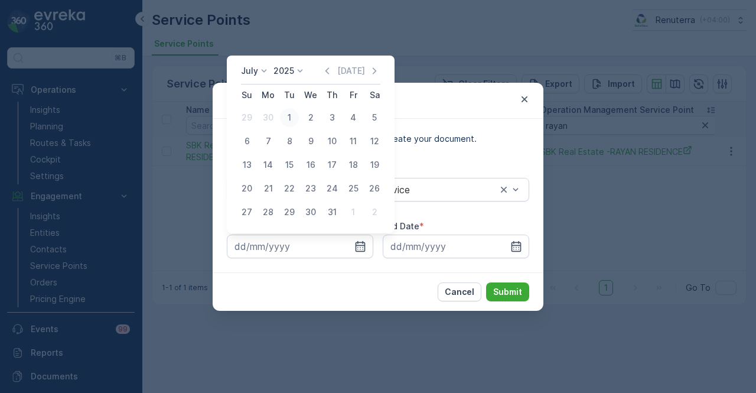
click at [293, 116] on div "1" at bounding box center [289, 117] width 19 height 19
type input "01.07.2025"
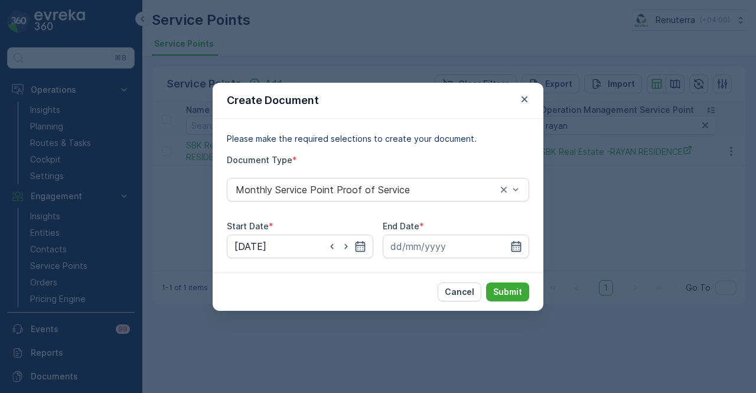
click at [517, 247] on icon "button" at bounding box center [517, 246] width 12 height 12
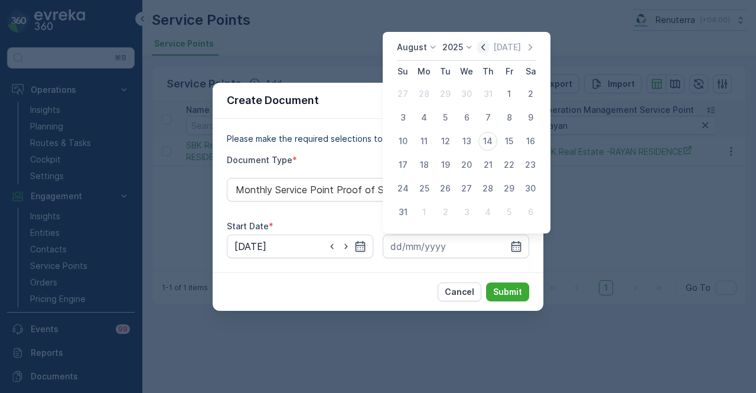
click at [485, 50] on icon "button" at bounding box center [484, 47] width 4 height 6
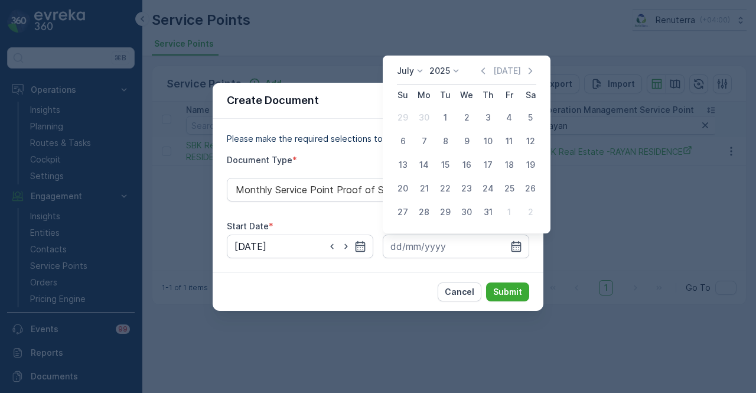
click at [486, 217] on div "31" at bounding box center [488, 212] width 19 height 19
type input "31.07.2025"
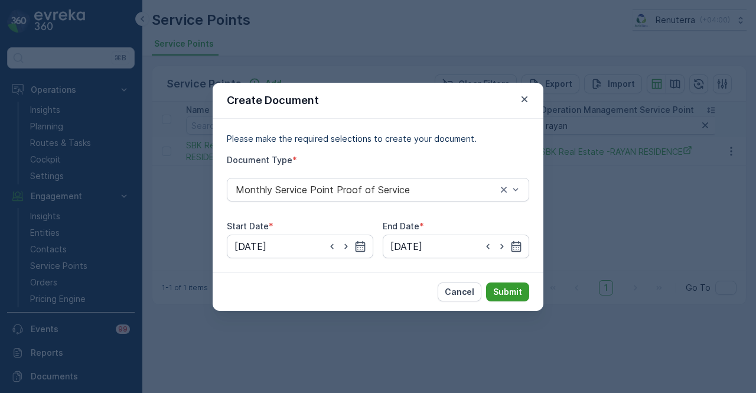
click at [495, 300] on button "Submit" at bounding box center [507, 291] width 43 height 19
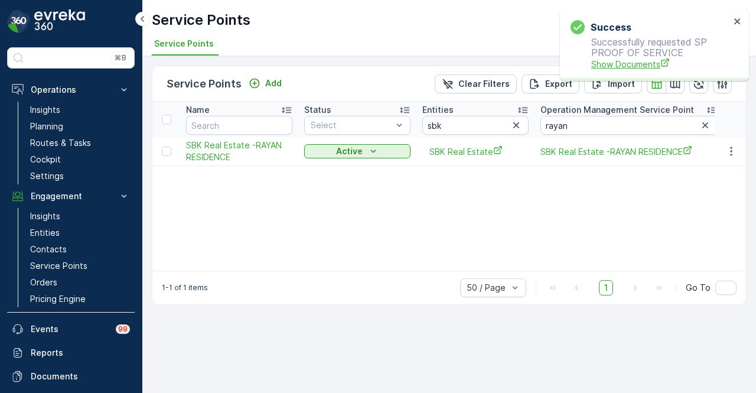
click at [616, 63] on span "Show Documents" at bounding box center [660, 64] width 139 height 12
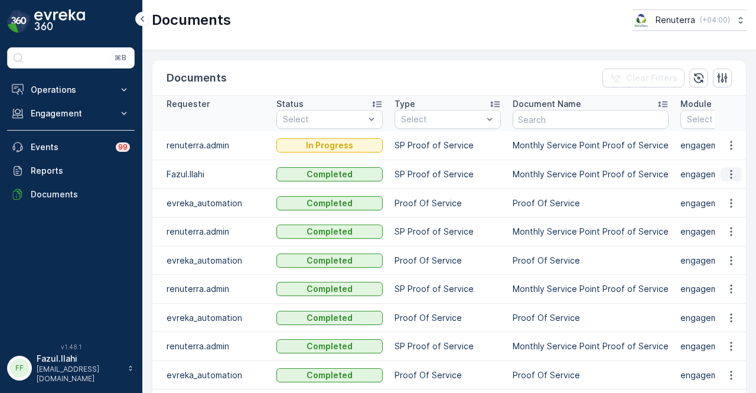
click at [726, 175] on icon "button" at bounding box center [732, 174] width 12 height 12
click at [723, 190] on span "See Details" at bounding box center [728, 191] width 45 height 12
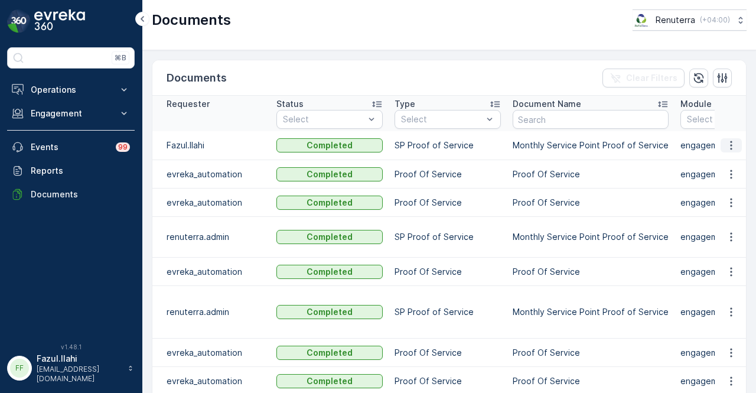
click at [730, 148] on icon "button" at bounding box center [732, 145] width 12 height 12
click at [726, 165] on span "See Details" at bounding box center [728, 162] width 45 height 12
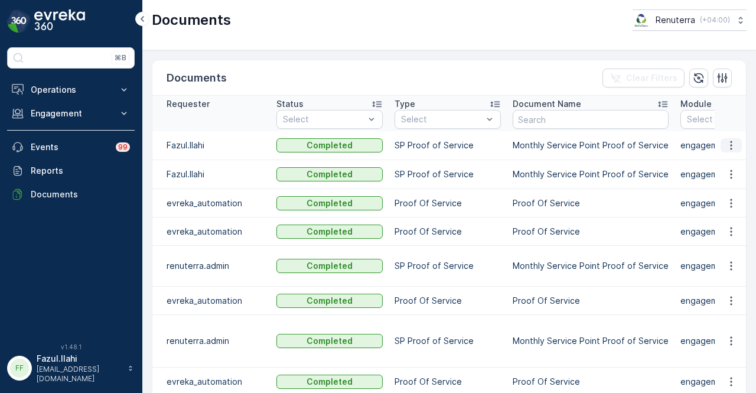
click at [721, 145] on button "button" at bounding box center [731, 145] width 21 height 14
click at [721, 164] on span "See Details" at bounding box center [728, 162] width 45 height 12
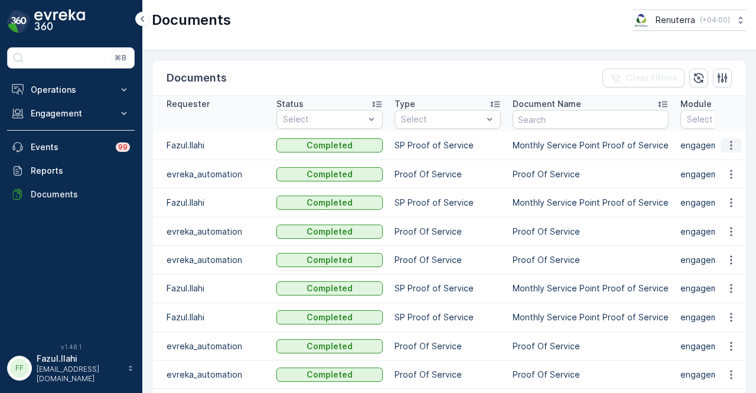
click at [737, 148] on button "button" at bounding box center [731, 145] width 21 height 14
click at [734, 164] on span "See Details" at bounding box center [728, 162] width 45 height 12
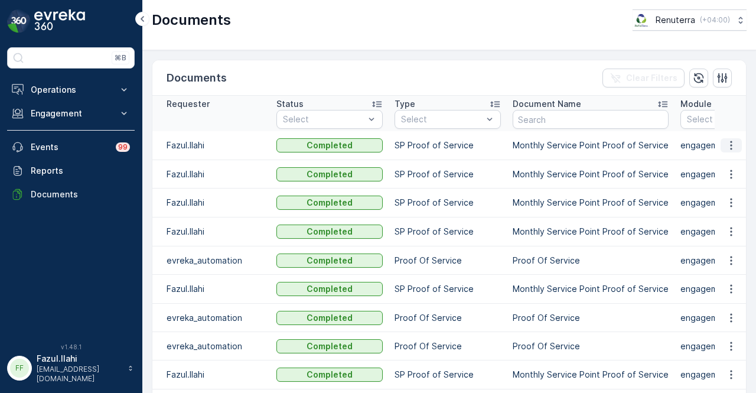
click at [730, 145] on icon "button" at bounding box center [731, 145] width 2 height 9
click at [728, 161] on span "See Details" at bounding box center [728, 162] width 45 height 12
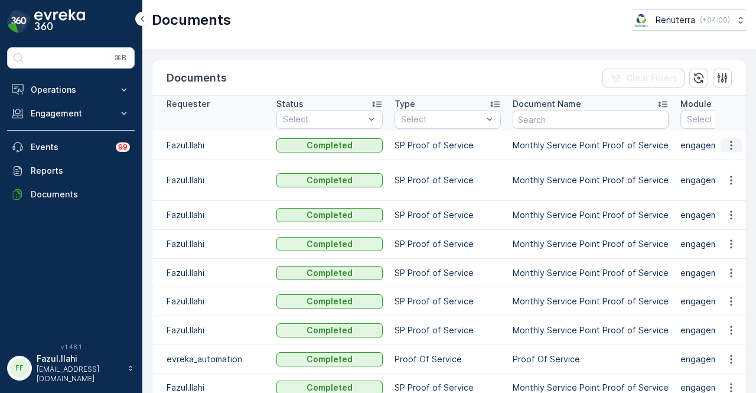
click at [727, 149] on icon "button" at bounding box center [732, 145] width 12 height 12
click at [730, 168] on span "See Details" at bounding box center [728, 162] width 45 height 12
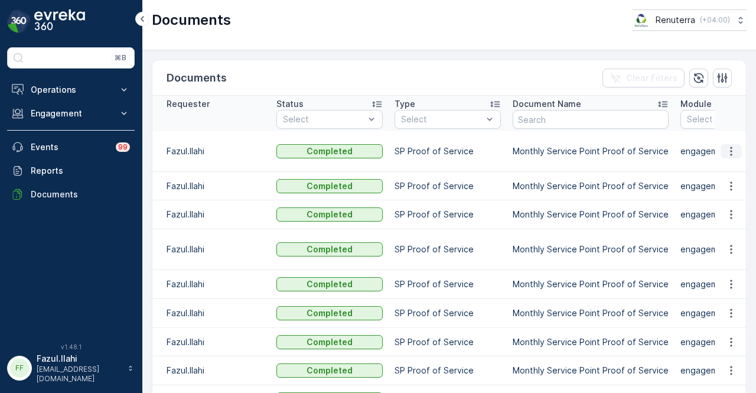
click at [726, 145] on icon "button" at bounding box center [732, 151] width 12 height 12
click at [731, 164] on span "See Details" at bounding box center [728, 162] width 45 height 12
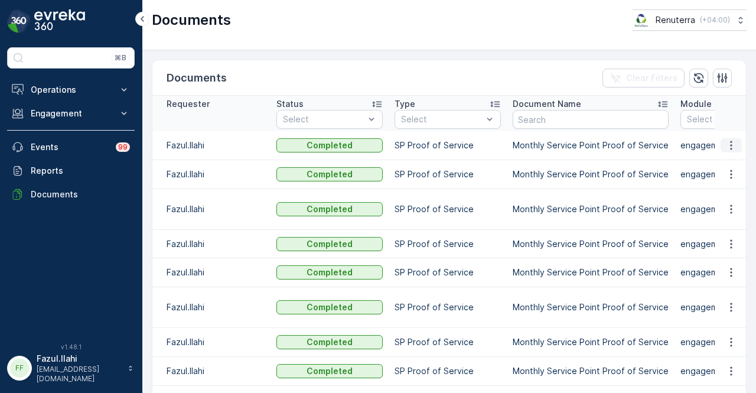
click at [733, 144] on icon "button" at bounding box center [732, 145] width 12 height 12
click at [728, 162] on span "See Details" at bounding box center [728, 162] width 45 height 12
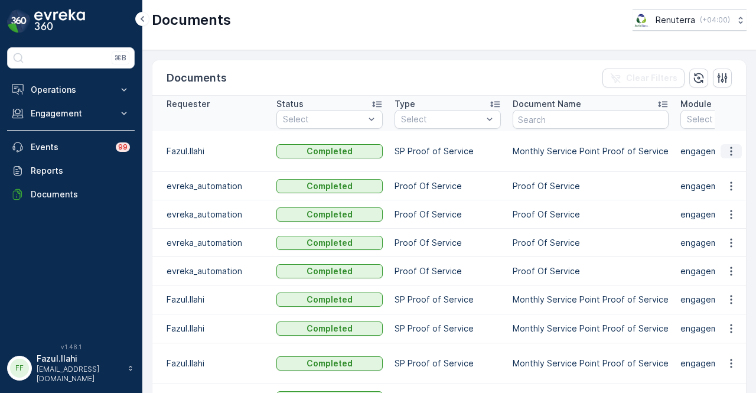
click at [726, 145] on icon "button" at bounding box center [732, 151] width 12 height 12
click at [727, 162] on span "See Details" at bounding box center [728, 162] width 45 height 12
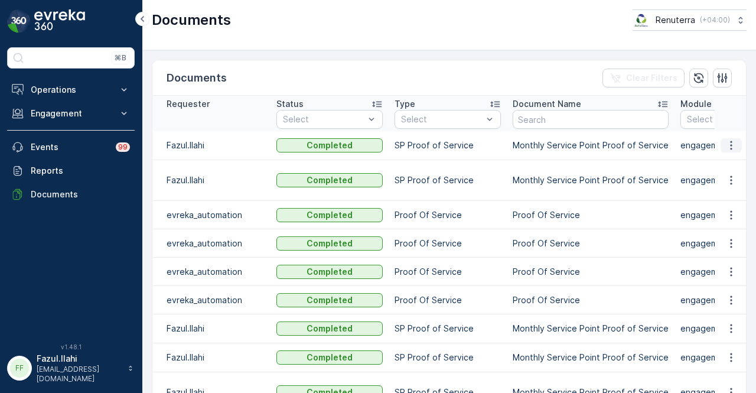
click at [730, 141] on icon "button" at bounding box center [732, 145] width 12 height 12
click at [727, 162] on span "See Details" at bounding box center [728, 162] width 45 height 12
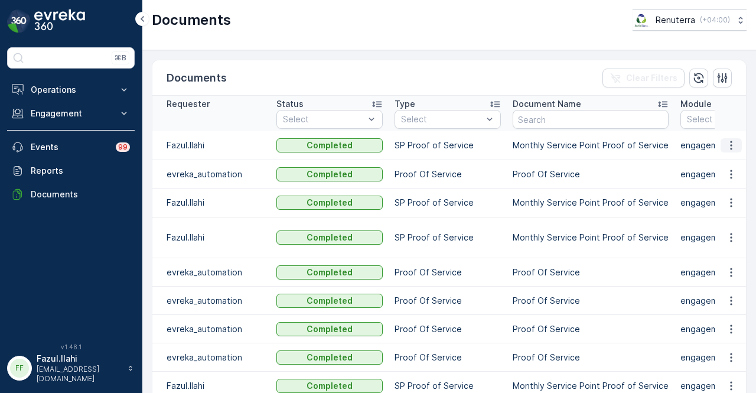
click at [736, 142] on button "button" at bounding box center [731, 145] width 21 height 14
click at [732, 161] on span "See Details" at bounding box center [728, 162] width 45 height 12
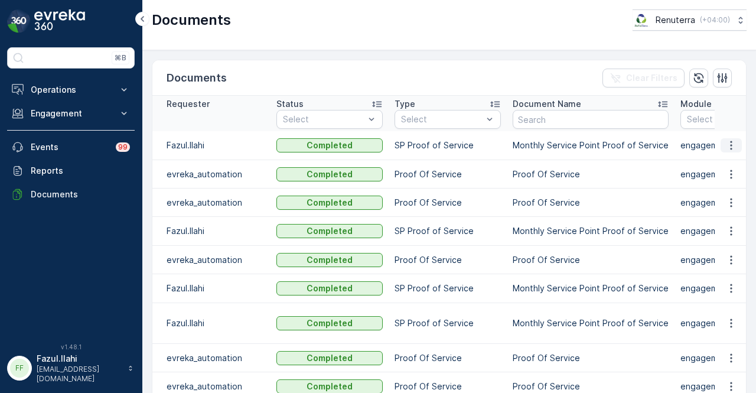
click at [726, 144] on icon "button" at bounding box center [732, 145] width 12 height 12
click at [721, 165] on span "See Details" at bounding box center [728, 162] width 45 height 12
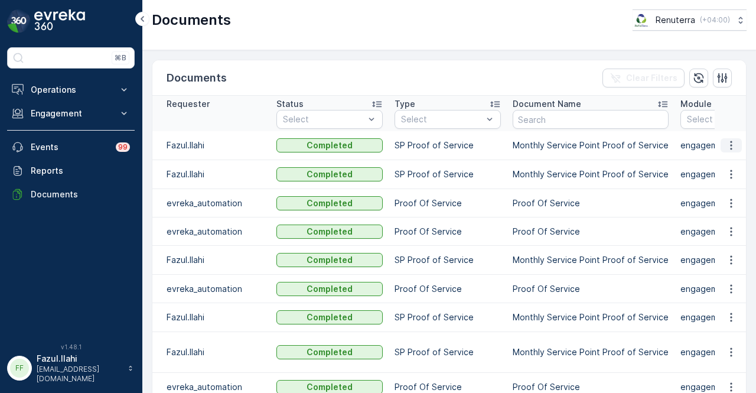
click at [737, 146] on button "button" at bounding box center [731, 145] width 21 height 14
click at [736, 157] on span "See Details" at bounding box center [728, 162] width 45 height 12
